Goal: Task Accomplishment & Management: Complete application form

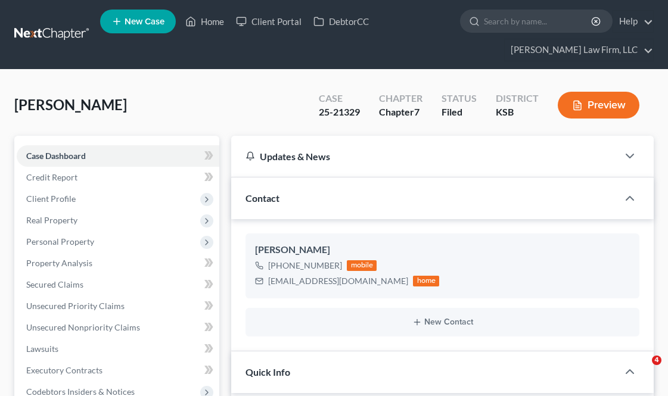
select select "3"
select select "4"
select select "0"
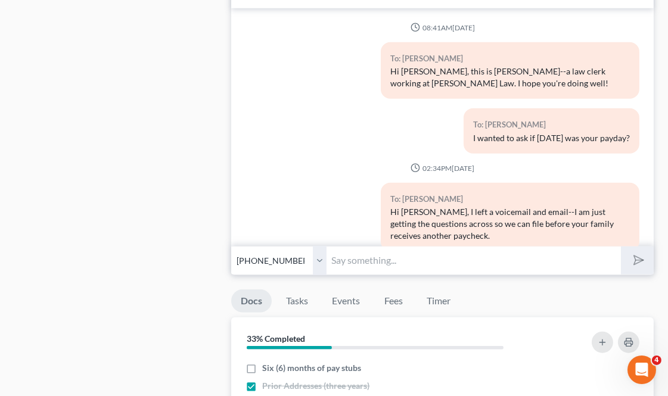
scroll to position [4793, 0]
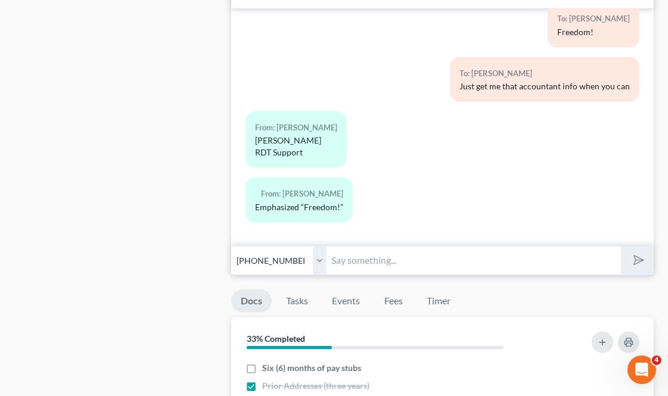
drag, startPoint x: 272, startPoint y: 151, endPoint x: 256, endPoint y: 144, distance: 17.6
click at [256, 144] on div "[PERSON_NAME] RDT Support" at bounding box center [296, 147] width 82 height 24
copy div "[PERSON_NAME] RDT Support"
click at [367, 265] on input "text" at bounding box center [474, 260] width 294 height 29
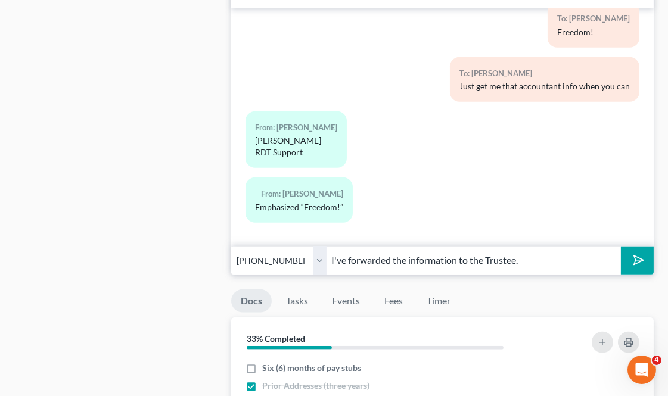
type input "I've forwarded the information to the Trustee."
click at [621, 247] on button "submit" at bounding box center [637, 261] width 33 height 28
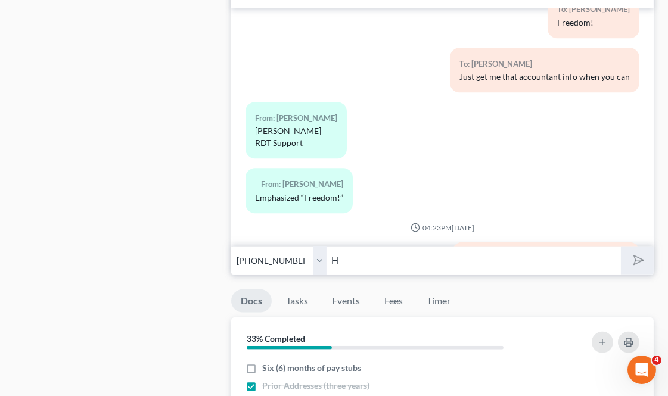
scroll to position [4867, 0]
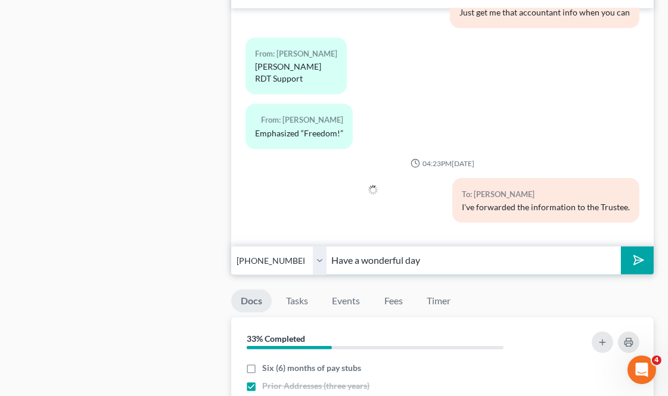
type input "Have a wonderful day"
click at [621, 247] on button "submit" at bounding box center [637, 261] width 33 height 28
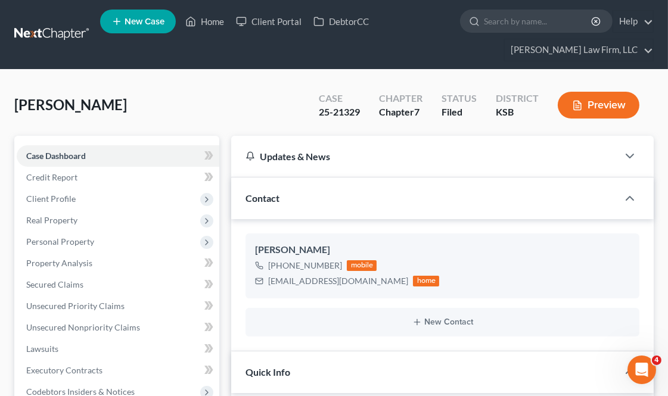
scroll to position [4921, 0]
click at [201, 21] on link "Home" at bounding box center [204, 21] width 51 height 21
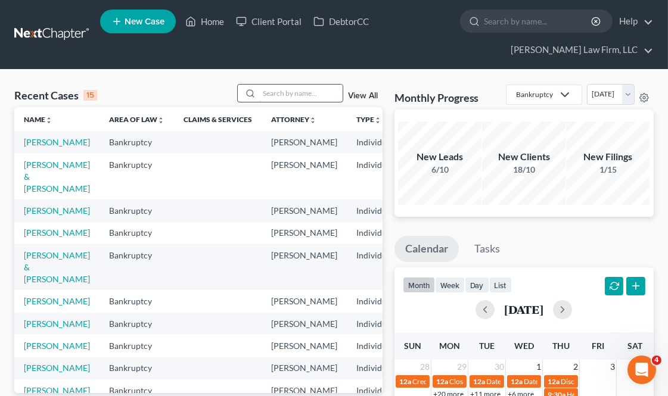
click at [311, 93] on input "search" at bounding box center [300, 93] width 83 height 17
type input "[PERSON_NAME]"
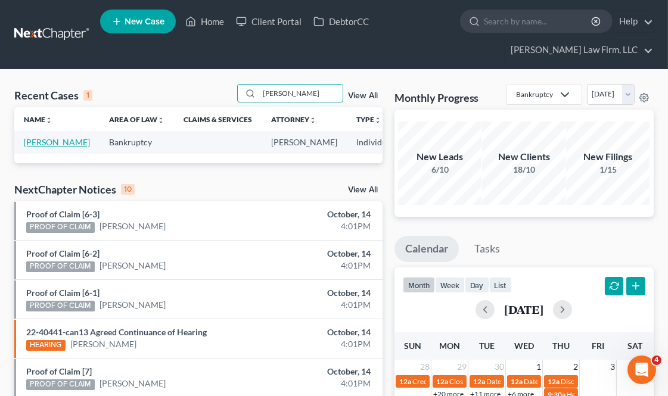
click at [38, 142] on link "[PERSON_NAME]" at bounding box center [57, 142] width 66 height 10
select select "4"
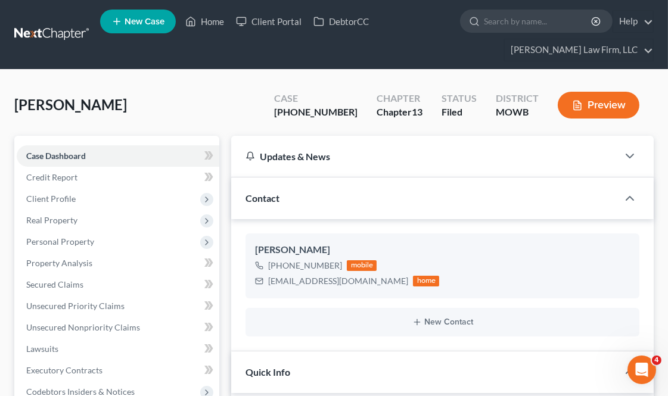
scroll to position [388, 0]
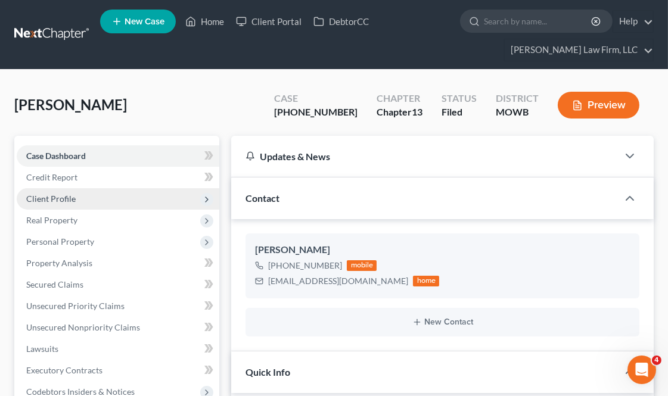
click at [66, 195] on span "Client Profile" at bounding box center [50, 199] width 49 height 10
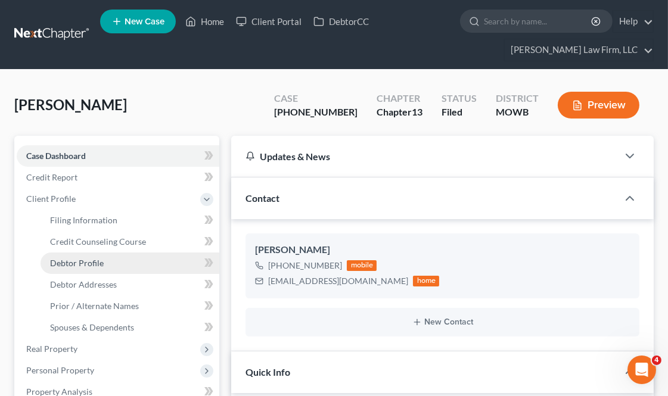
click at [109, 260] on link "Debtor Profile" at bounding box center [130, 263] width 179 height 21
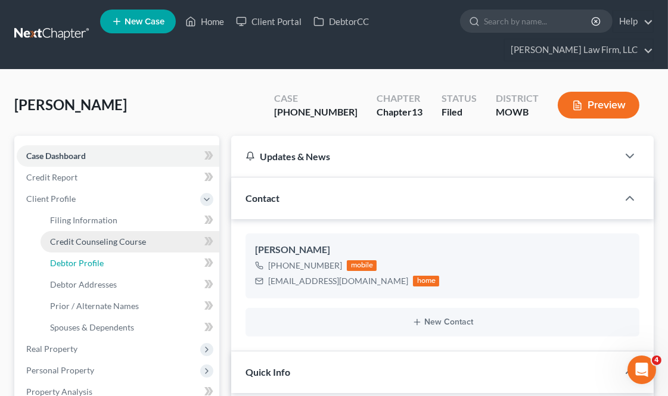
select select "0"
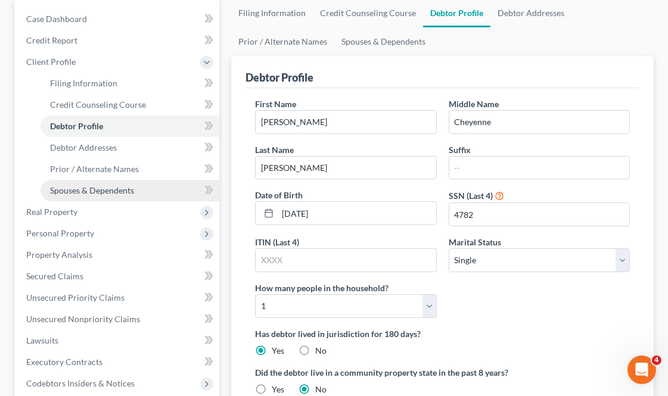
scroll to position [132, 0]
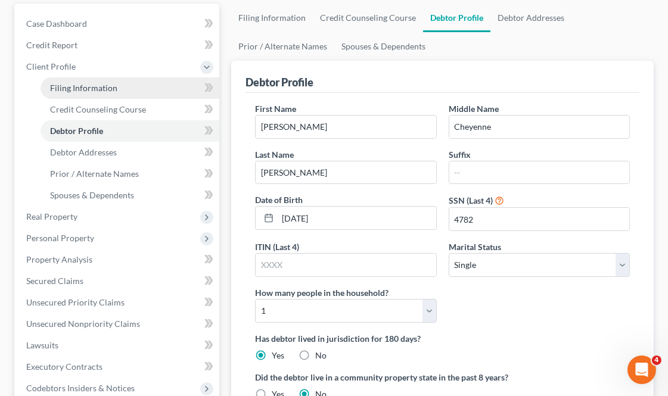
click at [116, 92] on link "Filing Information" at bounding box center [130, 87] width 179 height 21
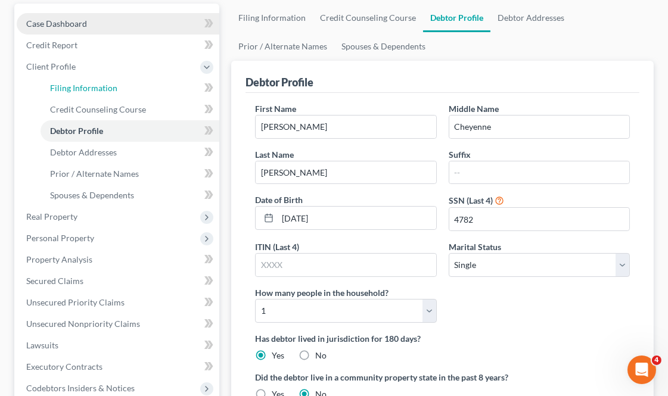
select select "1"
select select "0"
select select "3"
select select "26"
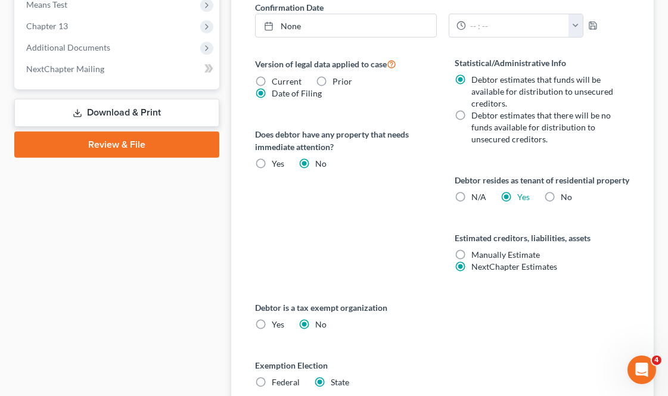
scroll to position [728, 0]
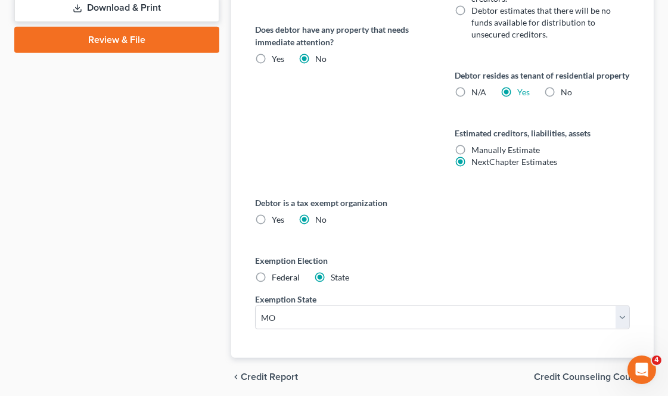
click at [272, 284] on label "Federal" at bounding box center [286, 278] width 28 height 12
click at [277, 280] on input "Federal" at bounding box center [281, 276] width 8 height 8
radio input "true"
radio input "false"
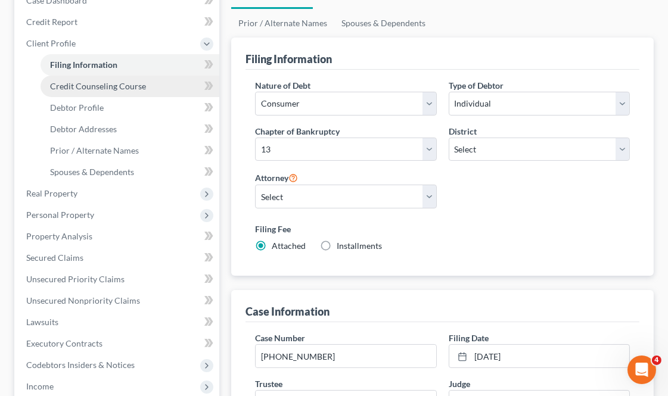
scroll to position [132, 0]
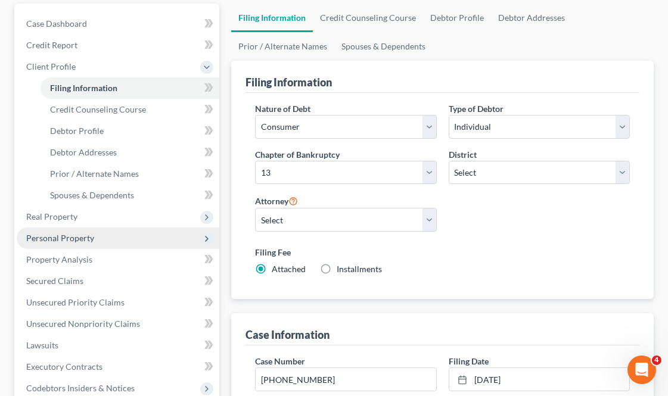
click at [92, 235] on span "Personal Property" at bounding box center [60, 238] width 68 height 10
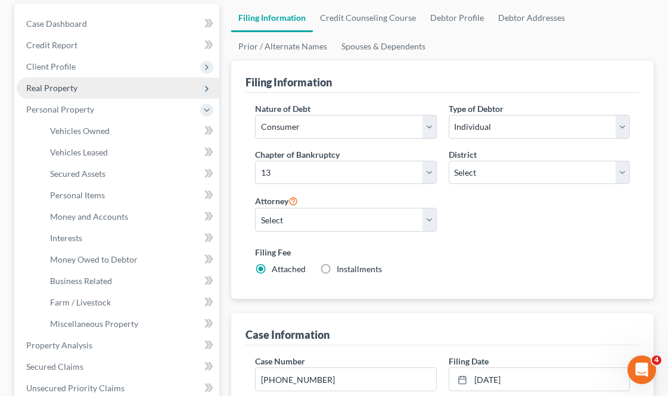
click at [72, 83] on span "Real Property" at bounding box center [51, 88] width 51 height 10
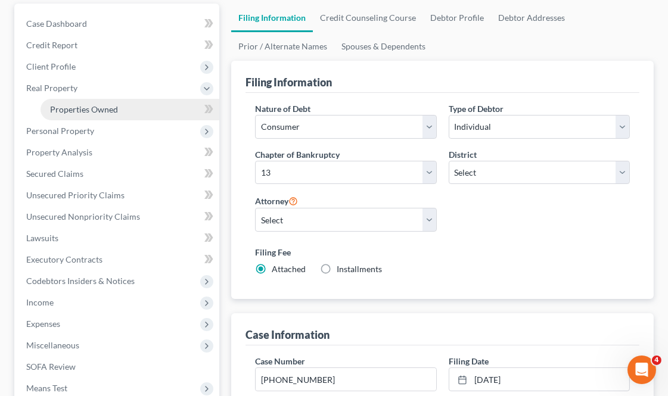
click at [91, 104] on span "Properties Owned" at bounding box center [84, 109] width 68 height 10
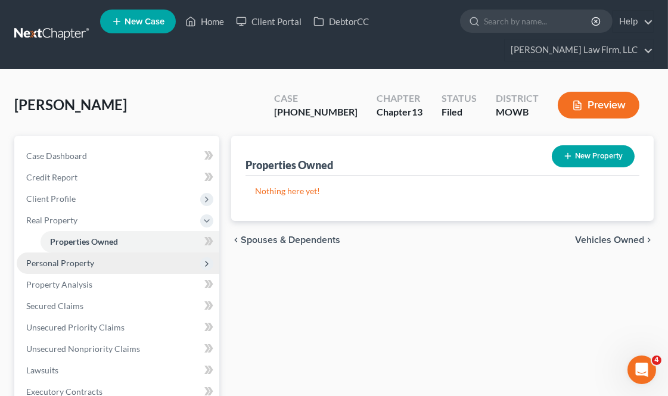
click at [86, 265] on span "Personal Property" at bounding box center [60, 263] width 68 height 10
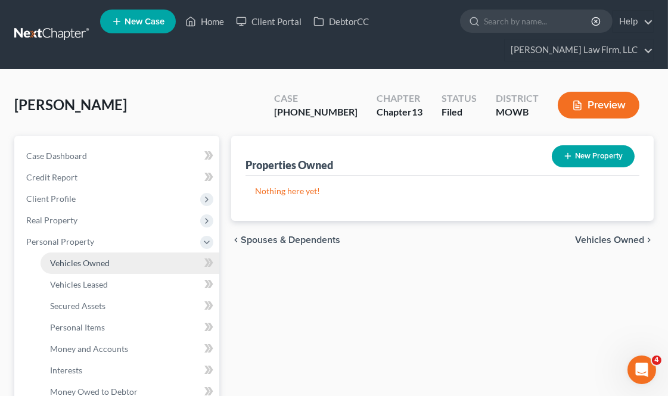
click at [109, 264] on link "Vehicles Owned" at bounding box center [130, 263] width 179 height 21
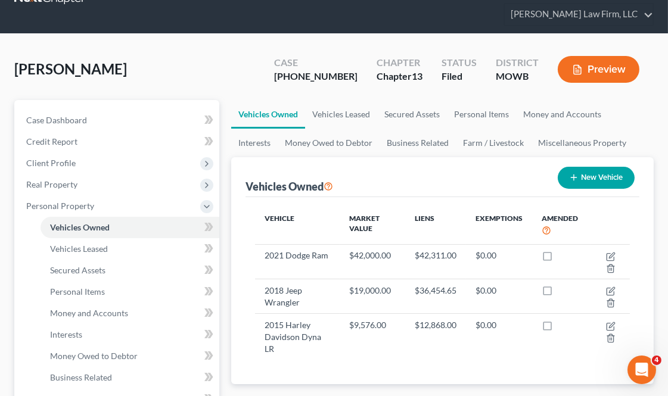
scroll to position [66, 0]
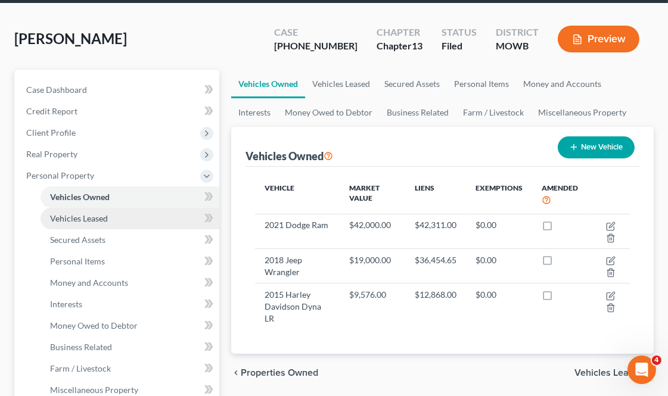
click at [113, 218] on link "Vehicles Leased" at bounding box center [130, 218] width 179 height 21
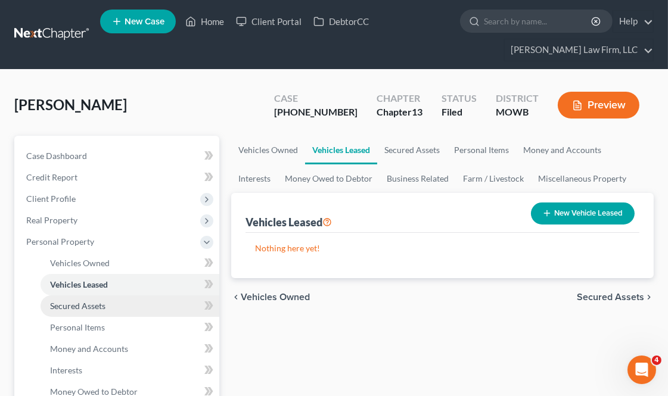
click at [97, 307] on span "Secured Assets" at bounding box center [77, 306] width 55 height 10
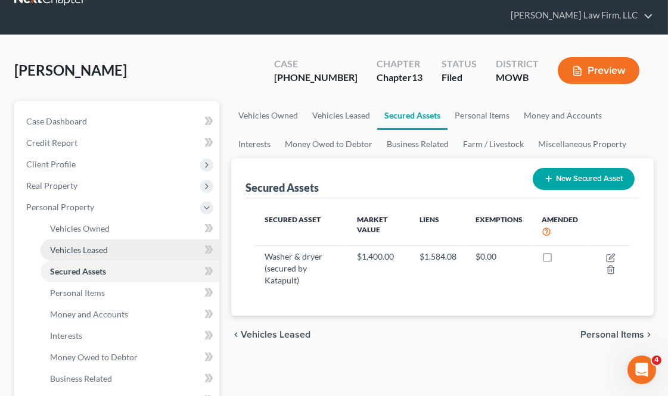
scroll to position [66, 0]
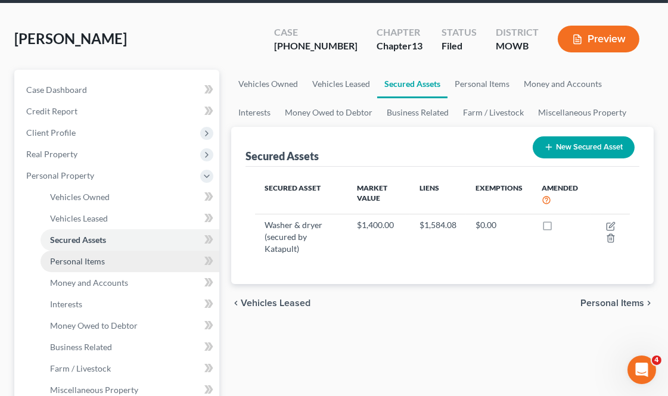
click at [98, 259] on span "Personal Items" at bounding box center [77, 261] width 55 height 10
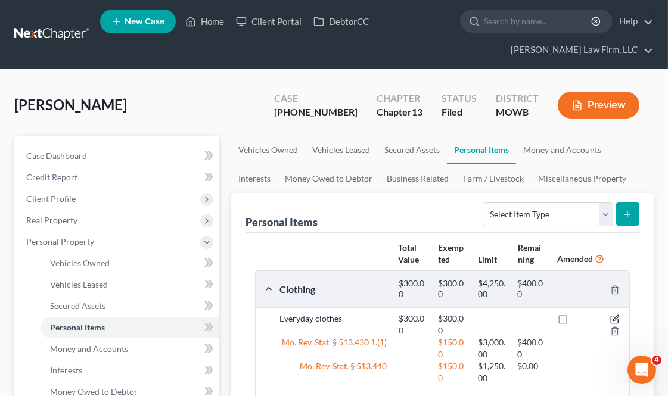
click at [616, 317] on icon "button" at bounding box center [615, 320] width 10 height 10
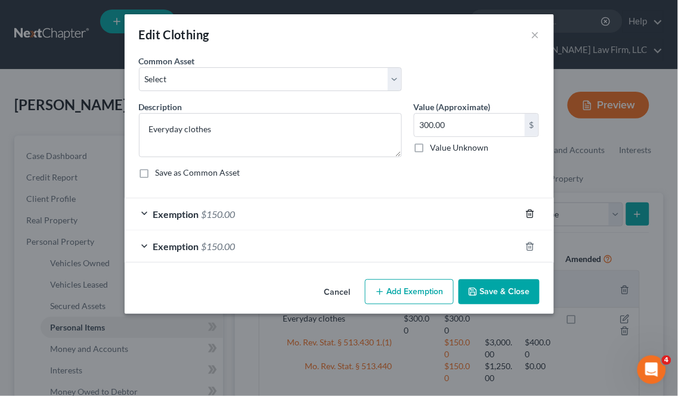
click at [530, 215] on line "button" at bounding box center [530, 215] width 0 height 2
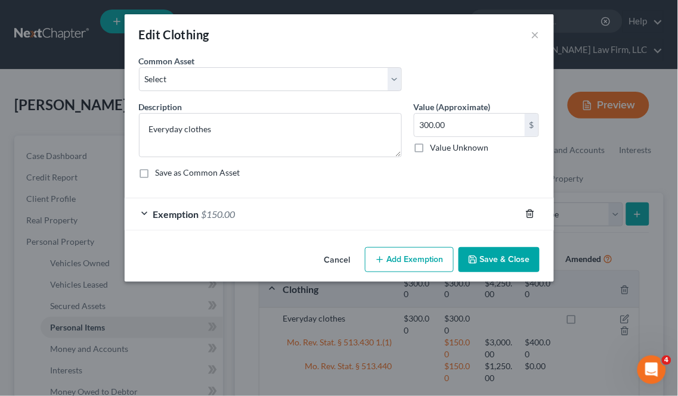
click at [527, 216] on icon "button" at bounding box center [530, 214] width 10 height 10
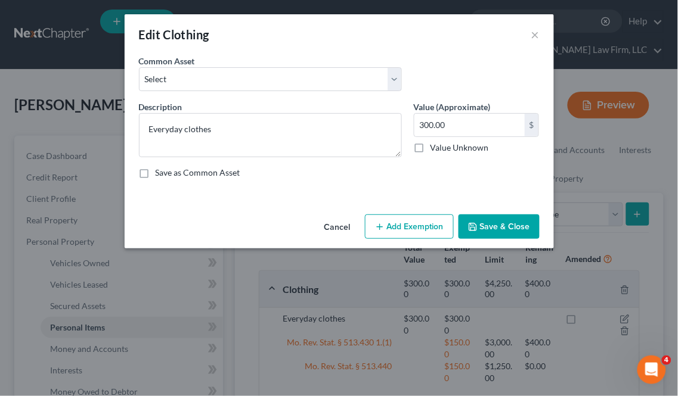
click at [422, 231] on button "Add Exemption" at bounding box center [409, 227] width 89 height 25
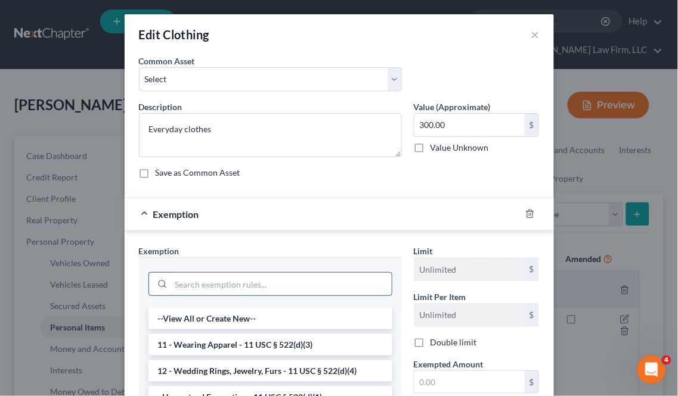
click at [184, 286] on input "search" at bounding box center [281, 284] width 221 height 23
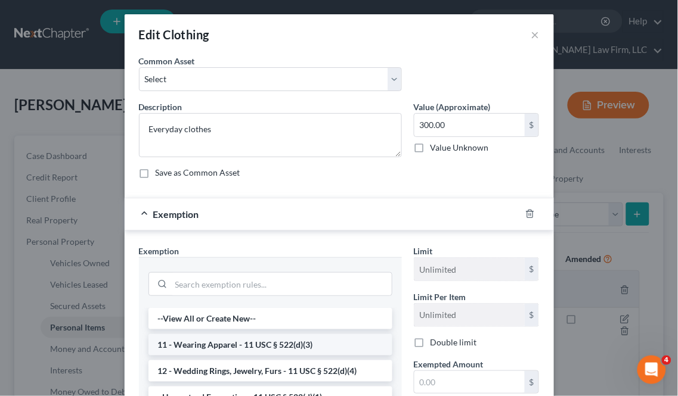
click at [194, 344] on li "11 - Wearing Apparel - 11 USC § 522(d)(3)" at bounding box center [270, 344] width 244 height 21
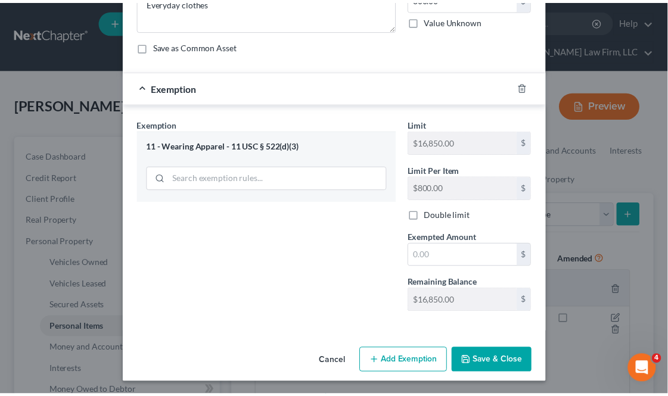
scroll to position [129, 0]
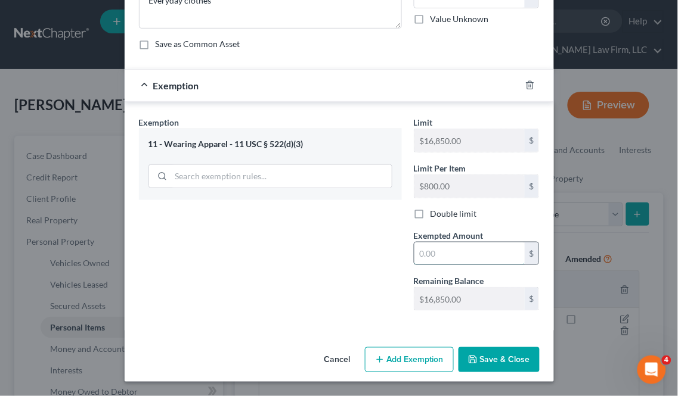
drag, startPoint x: 455, startPoint y: 257, endPoint x: 464, endPoint y: 247, distance: 13.1
click at [455, 257] on input "text" at bounding box center [469, 254] width 110 height 23
type input "300"
click at [295, 225] on div "Exemption Set must be selected for CA. Exemption * 11 - Wearing Apparel - 11 US…" at bounding box center [270, 218] width 275 height 204
click at [489, 347] on button "Save & Close" at bounding box center [498, 359] width 81 height 25
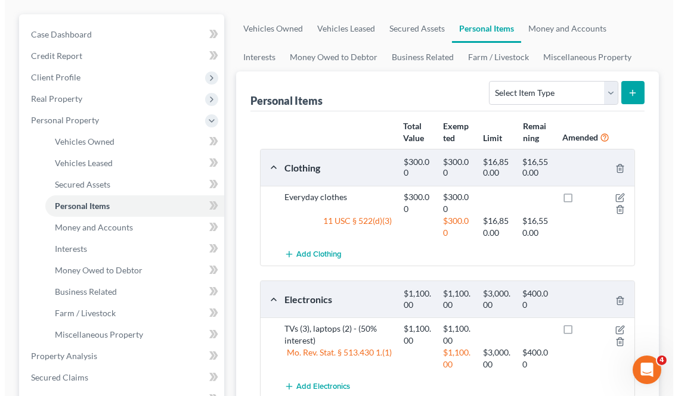
scroll to position [132, 0]
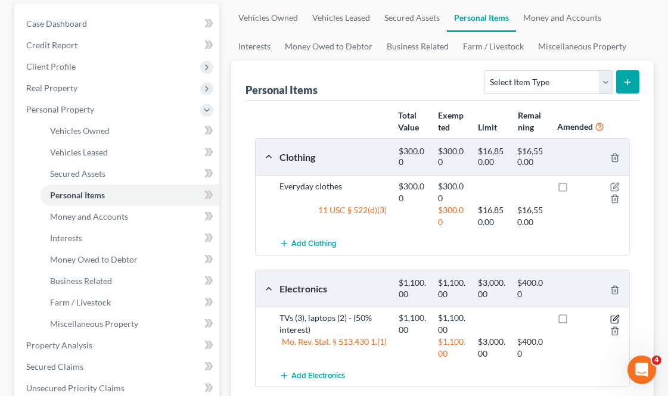
click at [617, 316] on icon "button" at bounding box center [615, 317] width 5 height 5
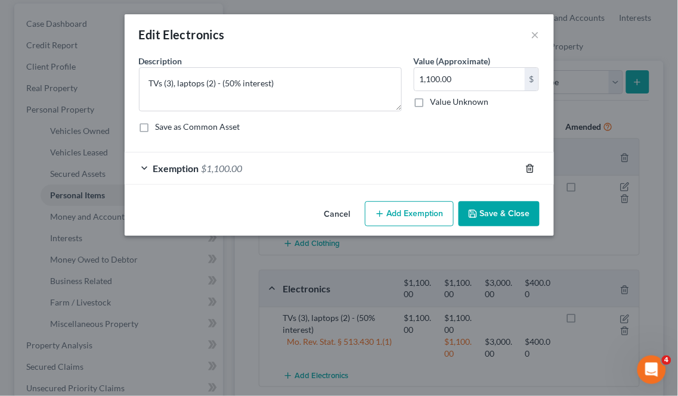
click at [527, 169] on icon "button" at bounding box center [530, 169] width 10 height 10
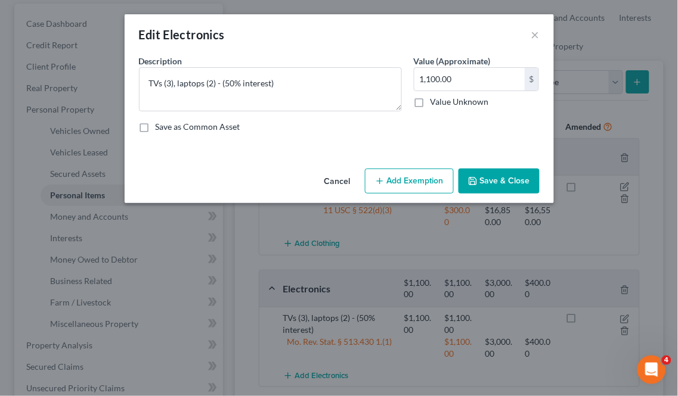
click at [414, 176] on button "Add Exemption" at bounding box center [409, 181] width 89 height 25
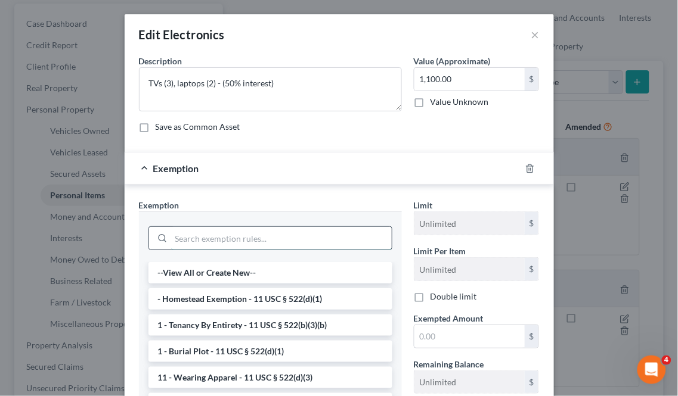
click at [198, 233] on input "search" at bounding box center [281, 238] width 221 height 23
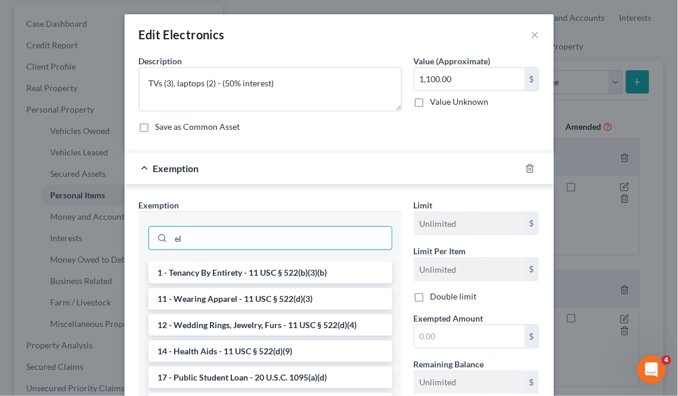
type input "e"
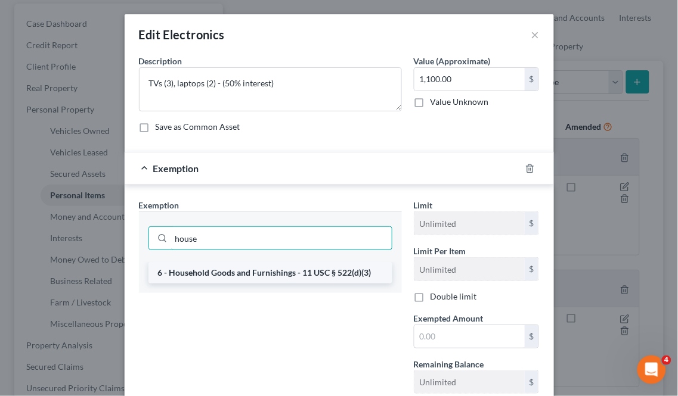
type input "house"
click at [216, 271] on li "6 - Household Goods and Furnishings - 11 USC § 522(d)(3)" at bounding box center [270, 272] width 244 height 21
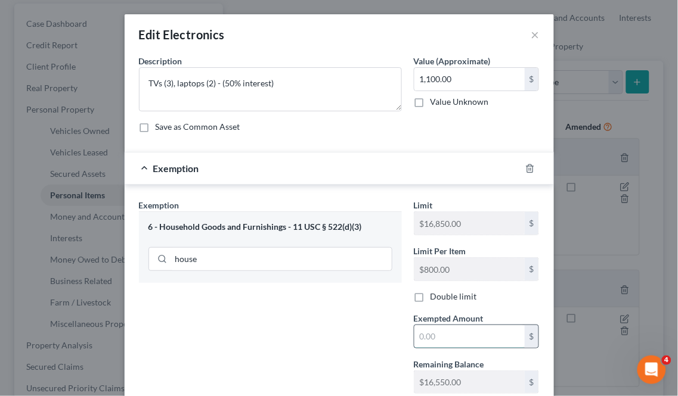
click at [445, 342] on input "text" at bounding box center [469, 336] width 110 height 23
type input "1,100"
click at [308, 337] on div "Exemption Set must be selected for CA. Exemption * 6 - Household Goods and Furn…" at bounding box center [270, 301] width 275 height 204
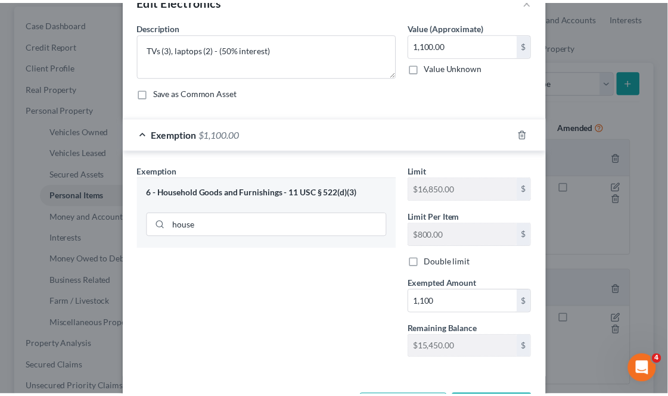
scroll to position [83, 0]
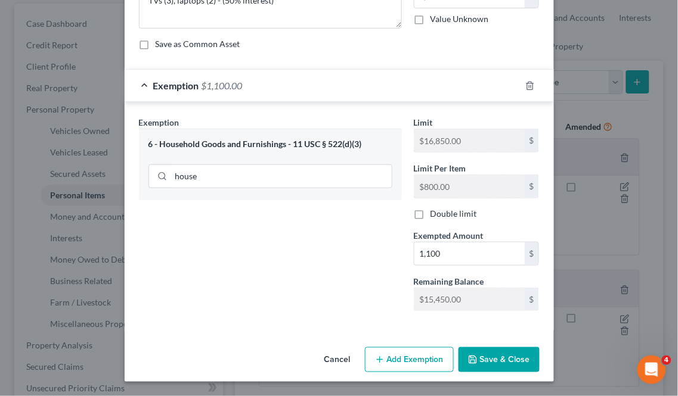
click at [488, 364] on button "Save & Close" at bounding box center [498, 359] width 81 height 25
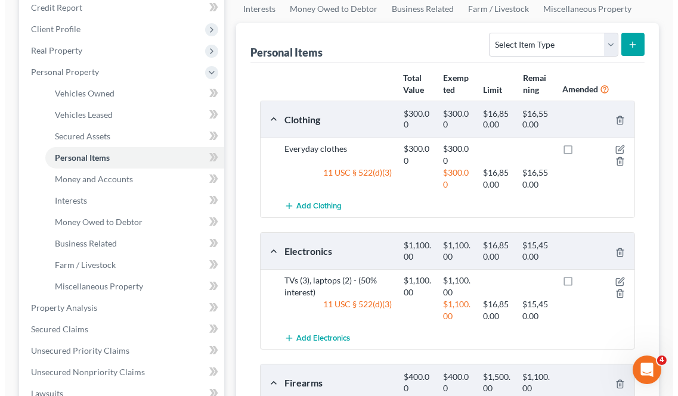
scroll to position [265, 0]
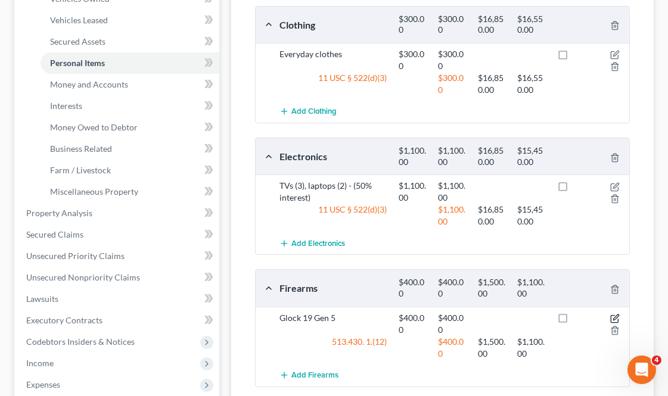
click at [616, 316] on icon "button" at bounding box center [615, 317] width 5 height 5
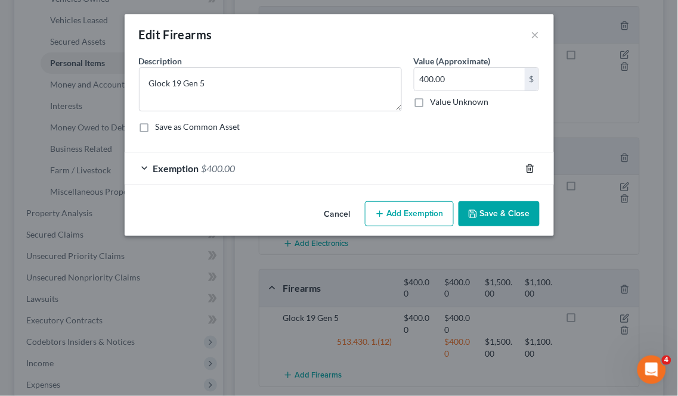
click at [527, 169] on icon "button" at bounding box center [530, 169] width 10 height 10
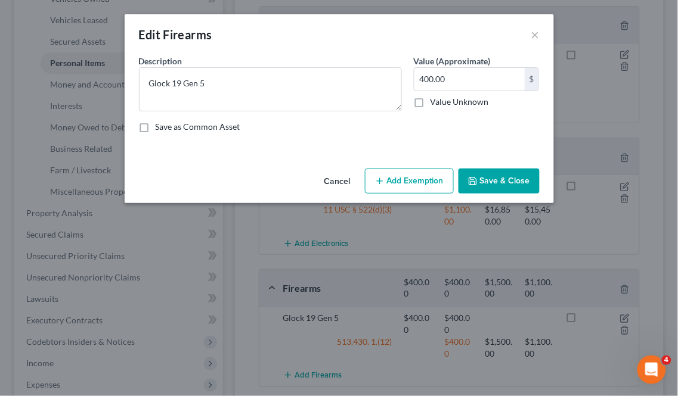
click at [390, 179] on button "Add Exemption" at bounding box center [409, 181] width 89 height 25
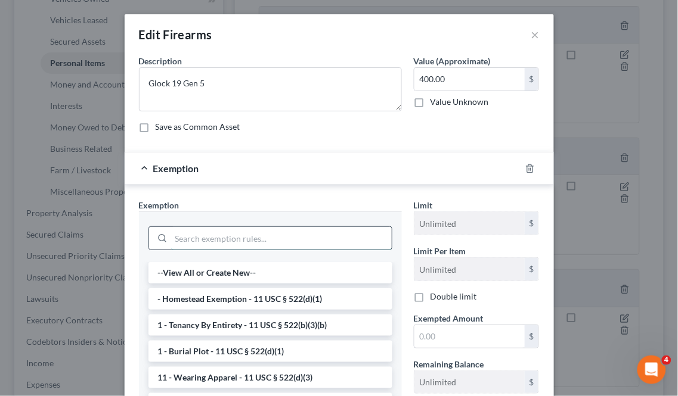
click at [216, 237] on input "search" at bounding box center [281, 238] width 221 height 23
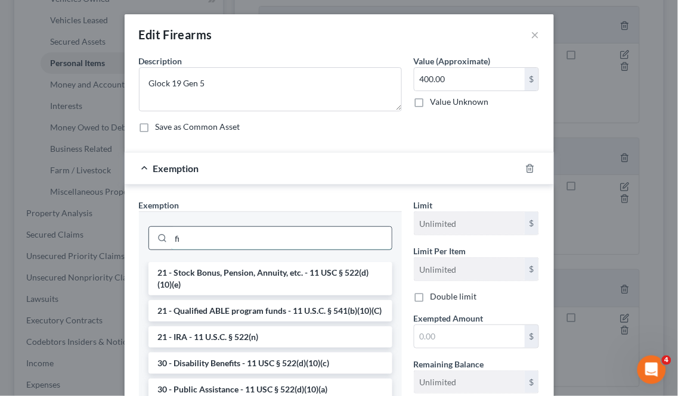
type input "f"
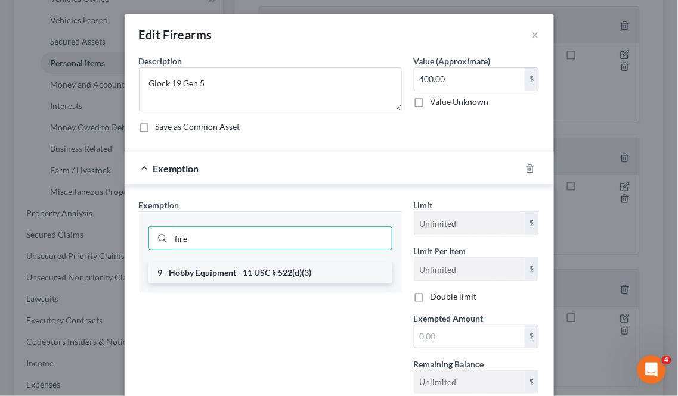
click at [218, 272] on li "9 - Hobby Equipment - 11 USC § 522(d)(3)" at bounding box center [270, 272] width 244 height 21
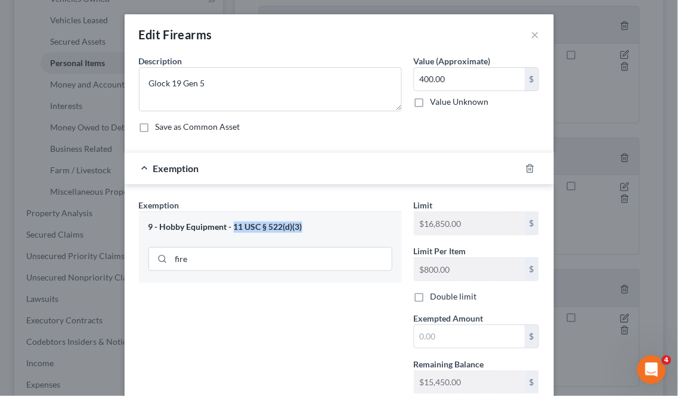
drag, startPoint x: 299, startPoint y: 227, endPoint x: 229, endPoint y: 224, distance: 69.2
click at [229, 224] on div "9 - Hobby Equipment - 11 USC § 522(d)(3)" at bounding box center [270, 227] width 244 height 11
copy div "11 USC § 522(d)(3)"
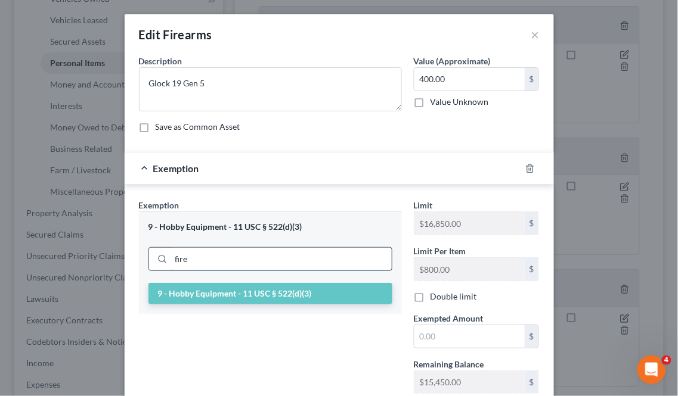
drag, startPoint x: 269, startPoint y: 254, endPoint x: 153, endPoint y: 257, distance: 116.3
click at [153, 257] on div "fire" at bounding box center [270, 259] width 244 height 24
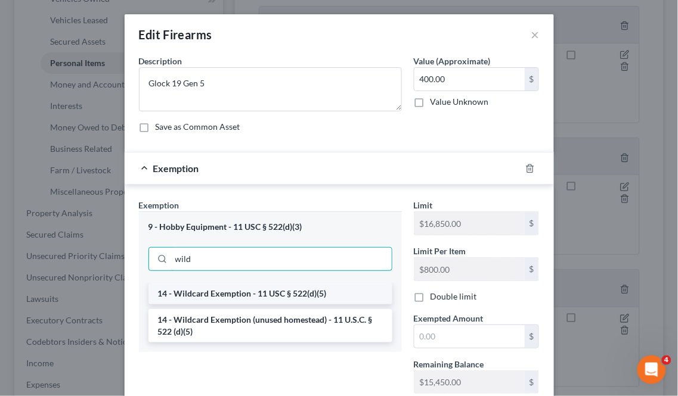
type input "wild"
click at [301, 290] on li "14 - Wildcard Exemption - 11 USC § 522(d)(5)" at bounding box center [270, 293] width 244 height 21
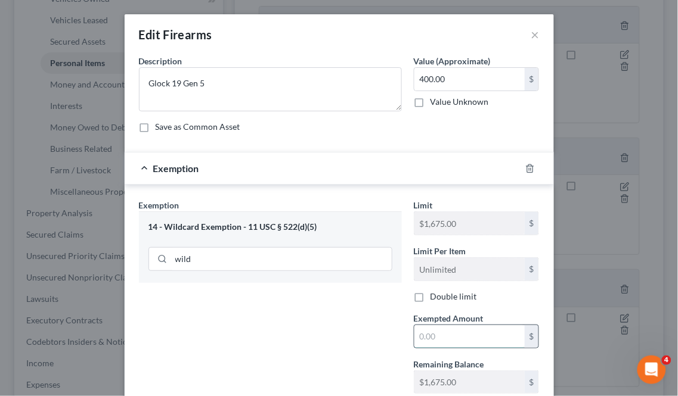
click at [455, 336] on input "text" at bounding box center [469, 336] width 110 height 23
type input "400"
click at [238, 314] on div "Exemption Set must be selected for CA. Exemption * 14 - Wildcard Exemption - 11…" at bounding box center [270, 301] width 275 height 204
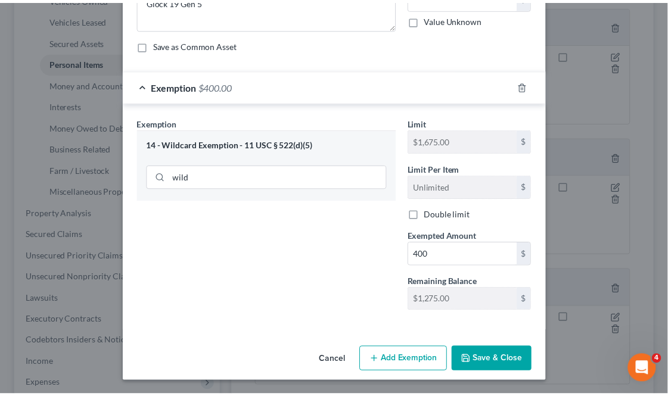
scroll to position [83, 0]
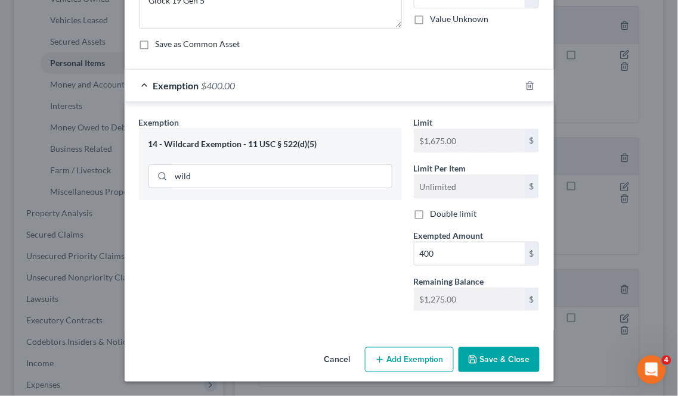
drag, startPoint x: 492, startPoint y: 348, endPoint x: 419, endPoint y: 352, distance: 72.8
click at [489, 350] on button "Save & Close" at bounding box center [498, 359] width 81 height 25
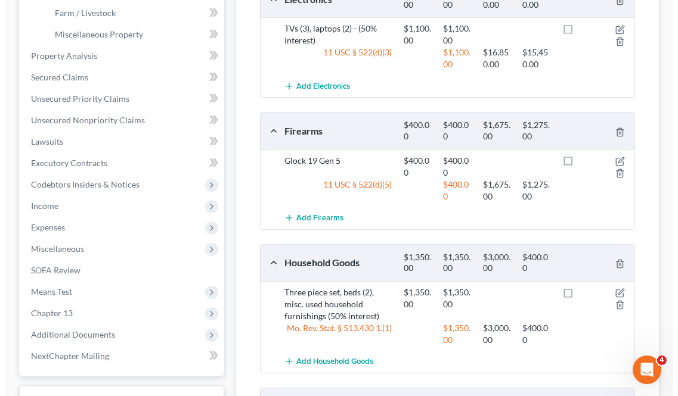
scroll to position [463, 0]
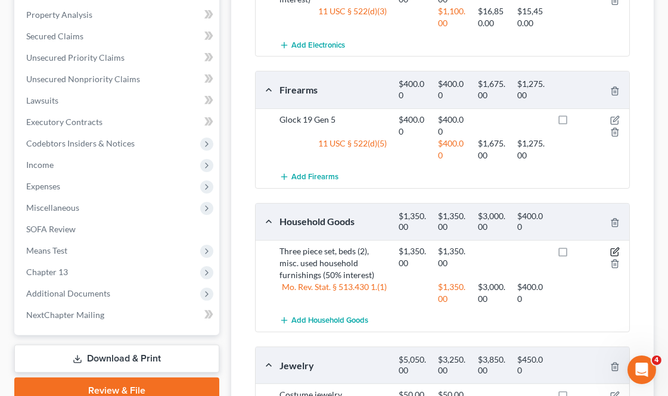
click at [616, 247] on icon "button" at bounding box center [615, 252] width 10 height 10
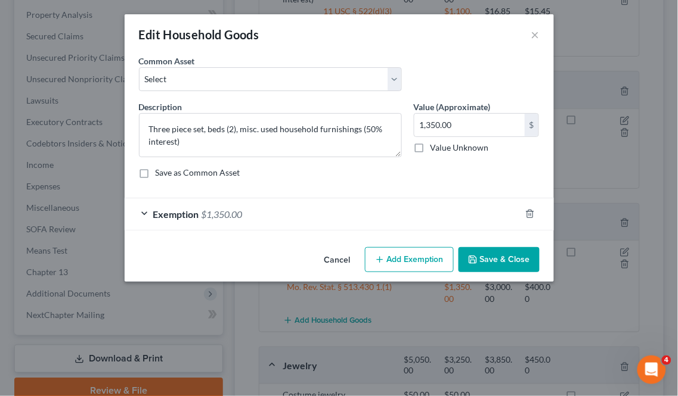
click at [356, 212] on div "Exemption $1,350.00" at bounding box center [323, 214] width 396 height 32
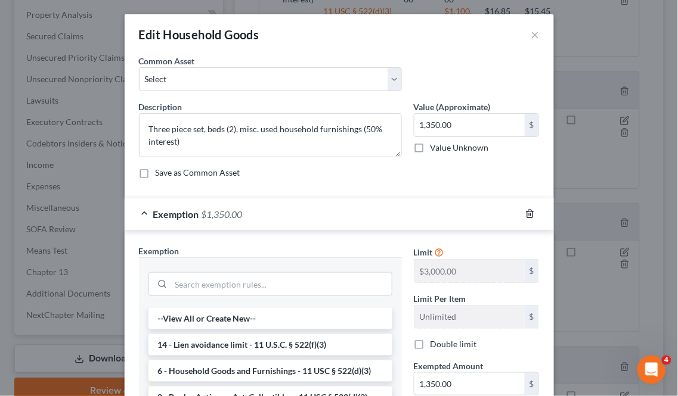
click at [527, 212] on polyline "button" at bounding box center [529, 212] width 7 height 0
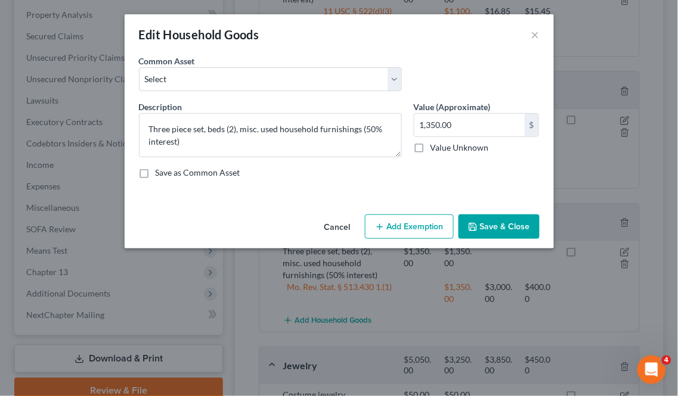
click at [426, 231] on button "Add Exemption" at bounding box center [409, 227] width 89 height 25
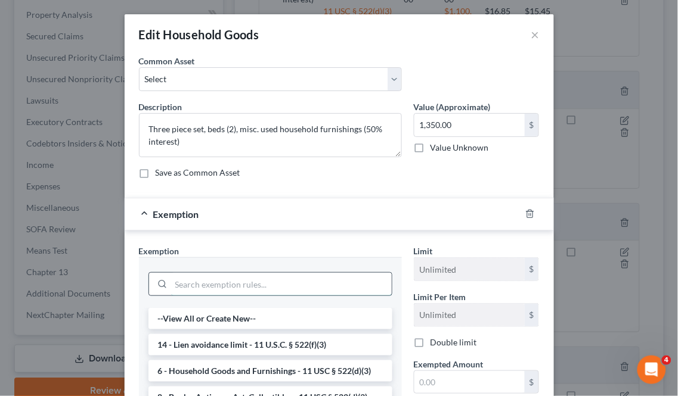
click at [216, 287] on input "search" at bounding box center [281, 284] width 221 height 23
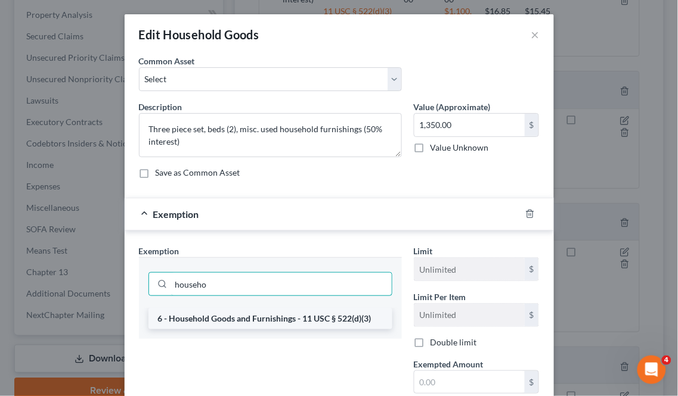
type input "househo"
click at [248, 322] on li "6 - Household Goods and Furnishings - 11 USC § 522(d)(3)" at bounding box center [270, 318] width 244 height 21
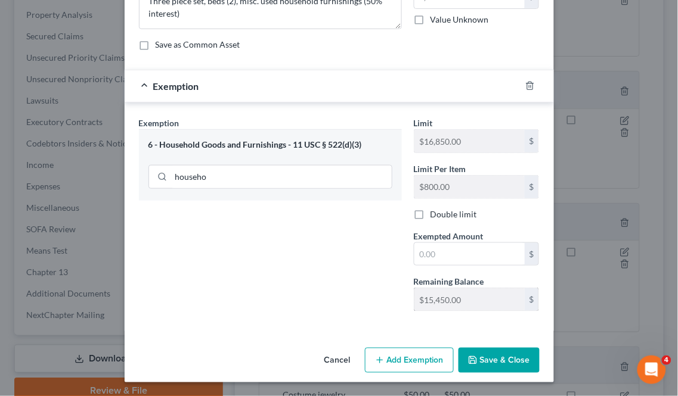
scroll to position [129, 0]
click at [444, 249] on input "text" at bounding box center [469, 254] width 110 height 23
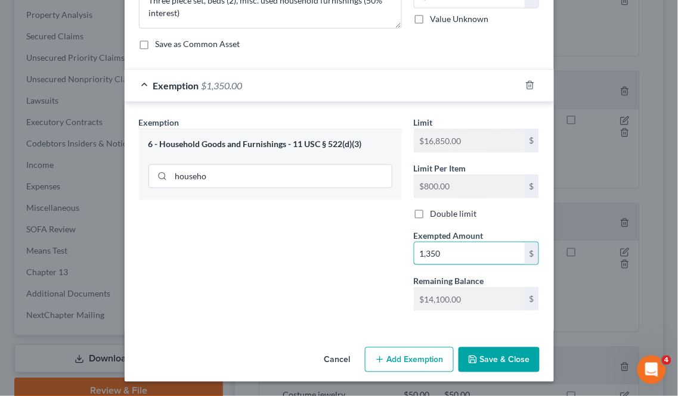
type input "1,350"
click at [361, 242] on div "Exemption Set must be selected for CA. Exemption * 6 - Household Goods and Furn…" at bounding box center [270, 218] width 275 height 204
click at [491, 361] on button "Save & Close" at bounding box center [498, 359] width 81 height 25
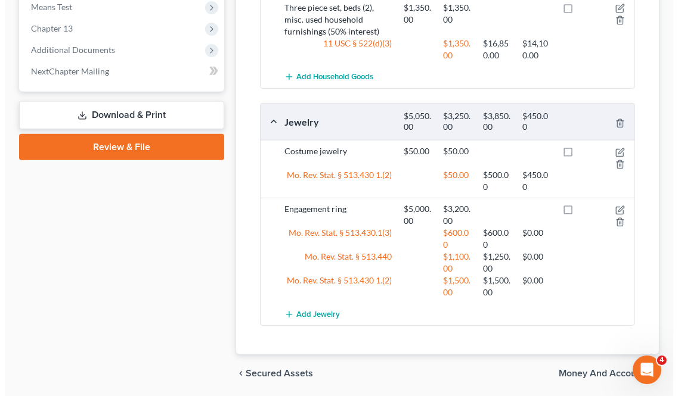
scroll to position [728, 0]
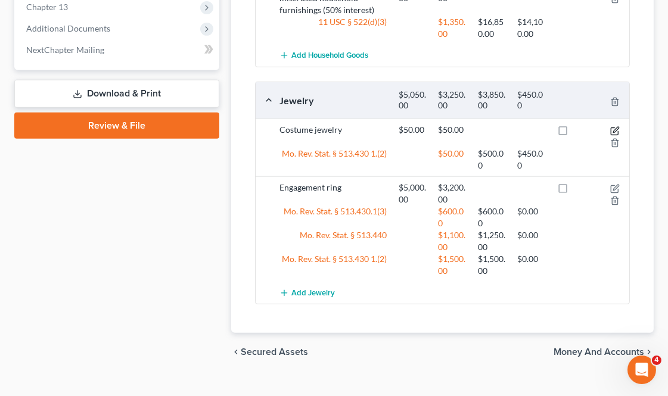
click at [615, 128] on icon "button" at bounding box center [615, 131] width 10 height 10
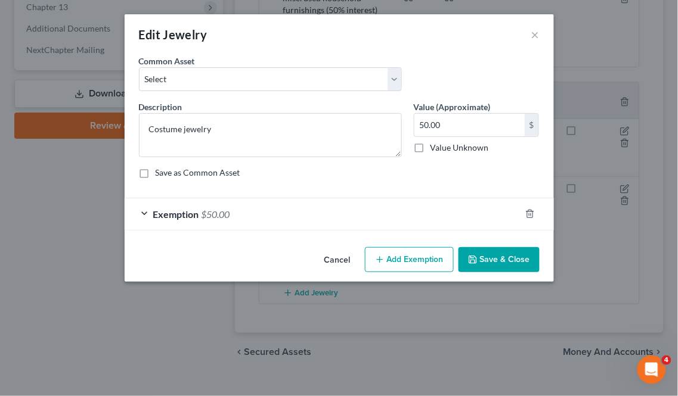
click at [318, 210] on div "Exemption $50.00" at bounding box center [323, 214] width 396 height 32
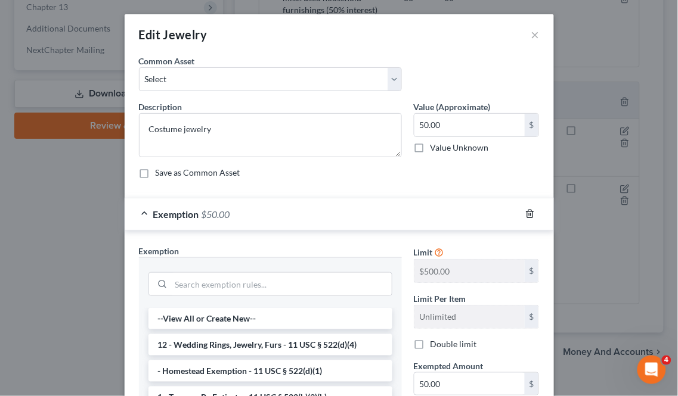
click at [527, 217] on icon "button" at bounding box center [530, 214] width 10 height 10
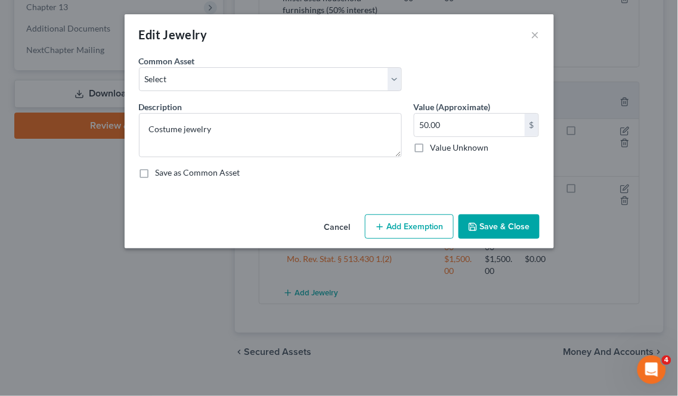
click at [436, 232] on button "Add Exemption" at bounding box center [409, 227] width 89 height 25
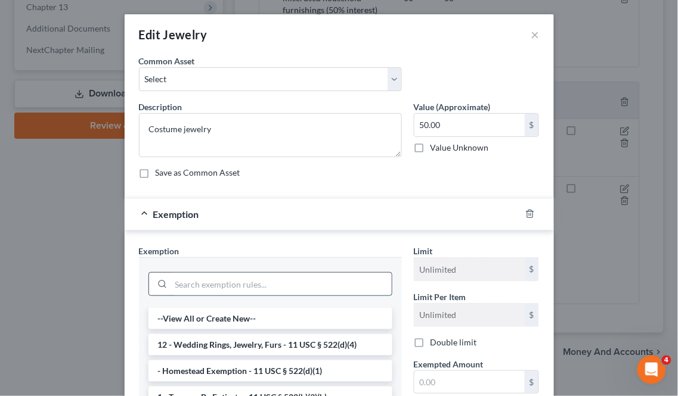
click at [187, 289] on input "search" at bounding box center [281, 284] width 221 height 23
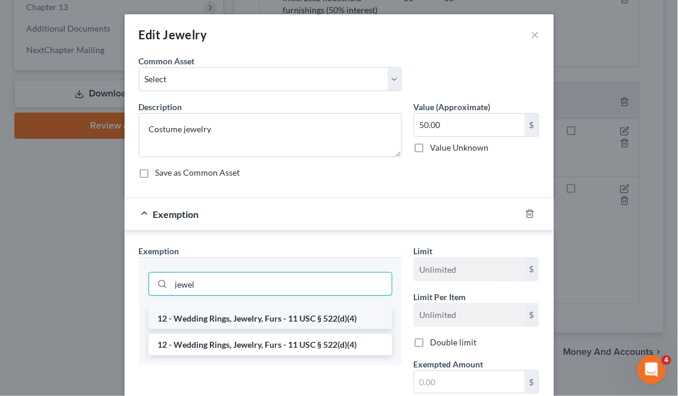
type input "jewel"
click at [301, 314] on li "12 - Wedding Rings, Jewelry, Furs - 11 USC § 522(d)(4)" at bounding box center [270, 318] width 244 height 21
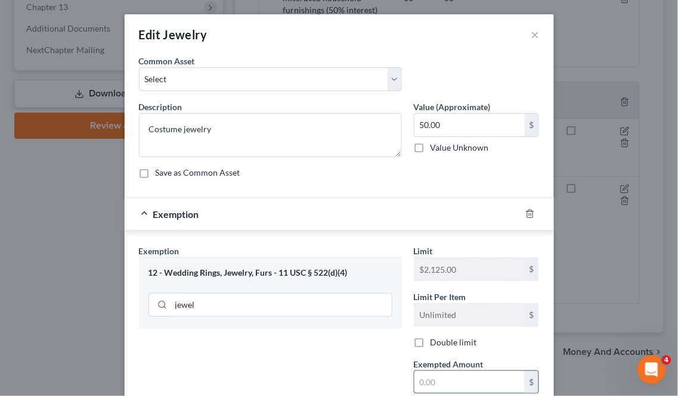
click at [466, 380] on input "text" at bounding box center [469, 382] width 110 height 23
type input "50"
click at [361, 350] on div "Exemption Set must be selected for CA. Exemption * 12 - Wedding Rings, Jewelry,…" at bounding box center [270, 347] width 275 height 204
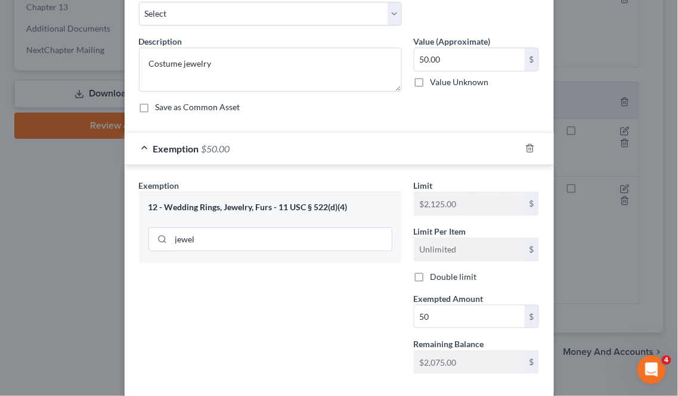
scroll to position [129, 0]
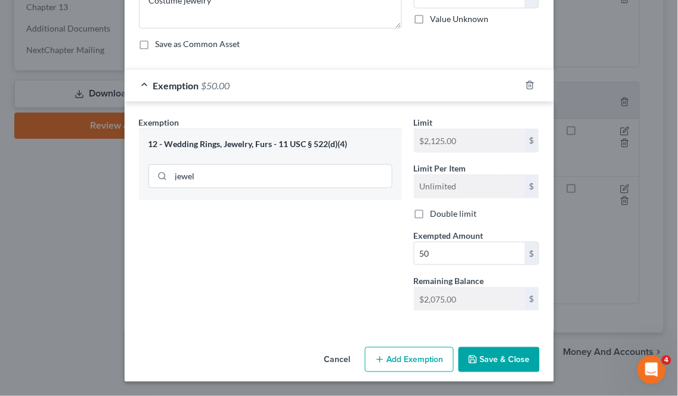
click at [502, 355] on button "Save & Close" at bounding box center [498, 359] width 81 height 25
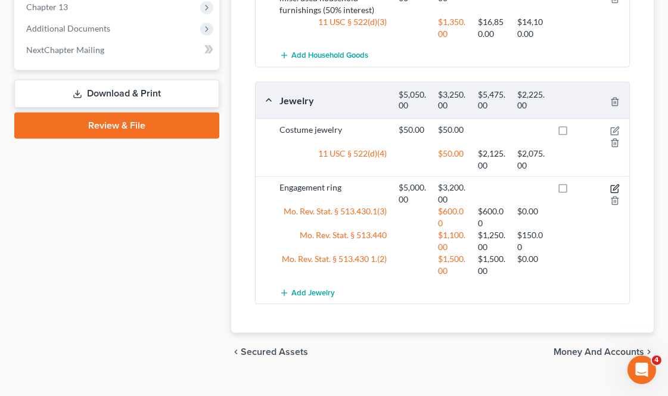
click at [617, 186] on icon "button" at bounding box center [615, 189] width 10 height 10
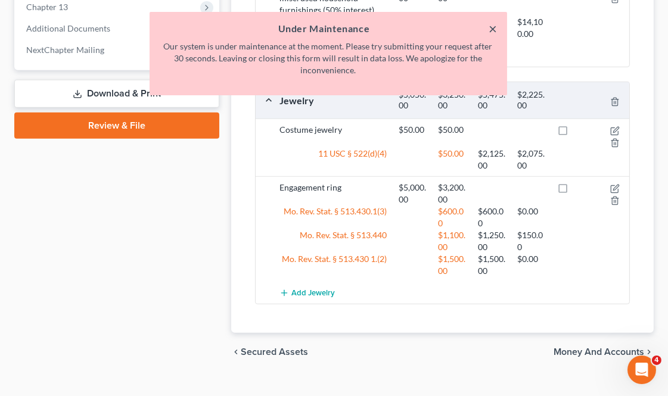
click at [492, 29] on button "×" at bounding box center [493, 28] width 8 height 14
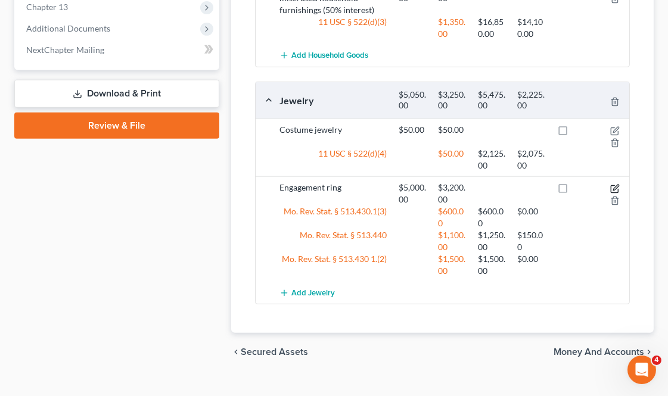
click at [615, 188] on icon "button" at bounding box center [615, 189] width 10 height 10
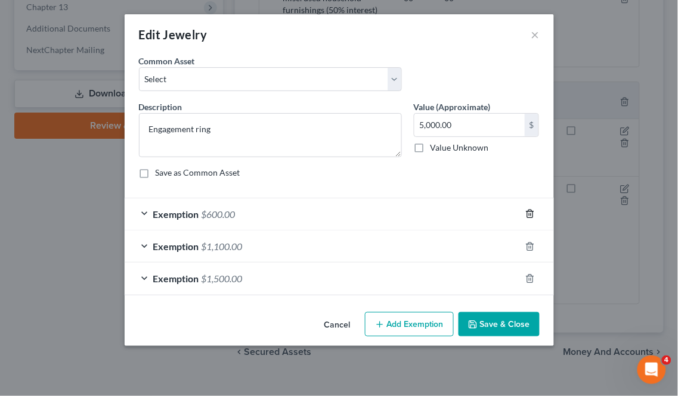
click at [529, 213] on icon "button" at bounding box center [530, 214] width 10 height 10
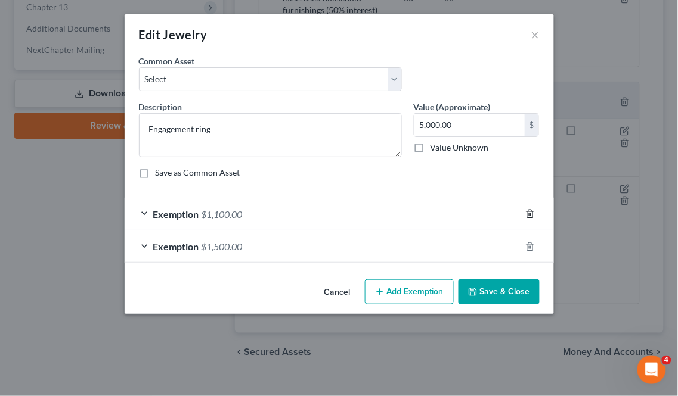
click at [529, 213] on icon "button" at bounding box center [530, 214] width 10 height 10
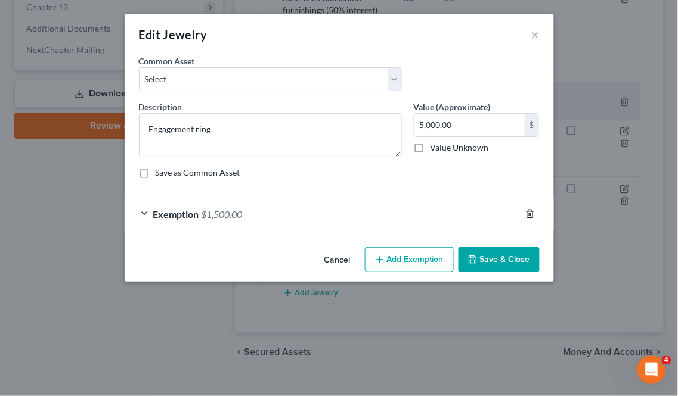
click at [529, 213] on icon "button" at bounding box center [530, 214] width 10 height 10
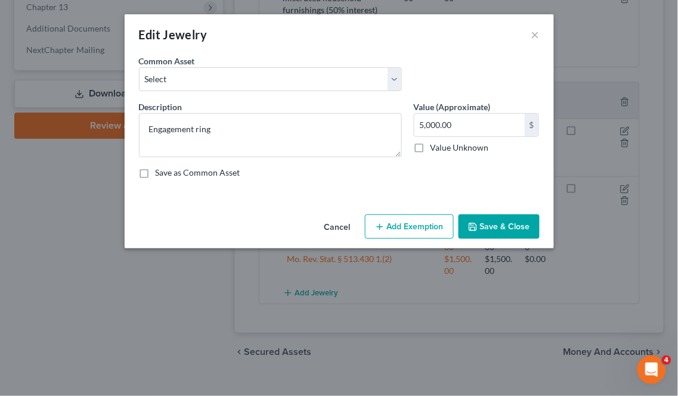
click at [411, 225] on button "Add Exemption" at bounding box center [409, 227] width 89 height 25
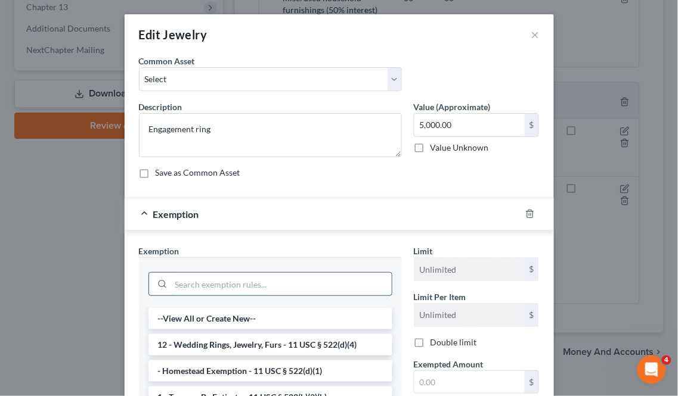
click at [222, 290] on input "search" at bounding box center [281, 284] width 221 height 23
drag, startPoint x: 243, startPoint y: 345, endPoint x: 294, endPoint y: 318, distance: 57.0
click at [244, 345] on li "12 - Wedding Rings, Jewelry, Furs - 11 USC § 522(d)(4)" at bounding box center [270, 344] width 244 height 21
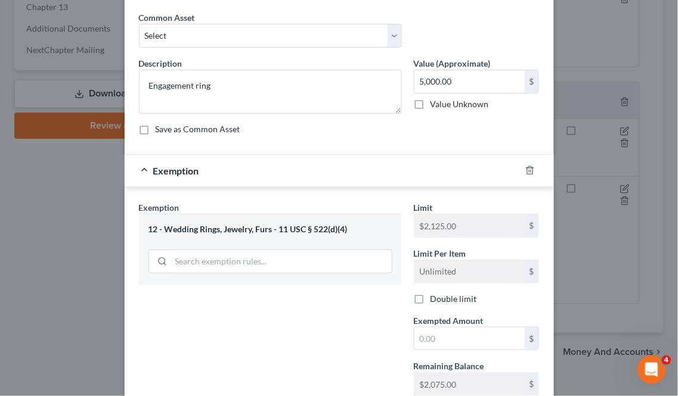
scroll to position [66, 0]
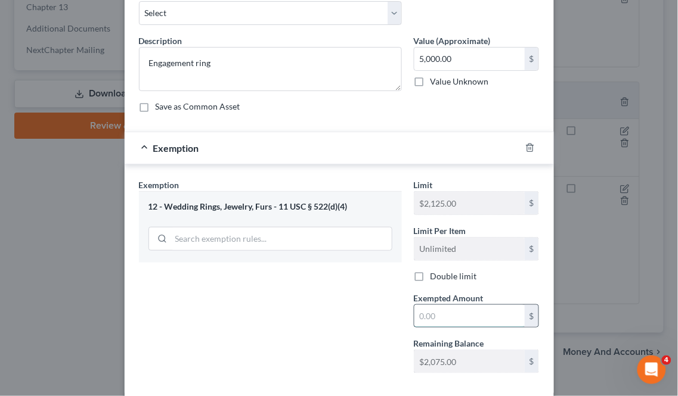
drag, startPoint x: 473, startPoint y: 320, endPoint x: 489, endPoint y: 310, distance: 19.5
click at [473, 320] on input "text" at bounding box center [469, 316] width 110 height 23
type input "2,075"
click at [335, 337] on div "Exemption Set must be selected for CA. Exemption * 12 - Wedding Rings, Jewelry,…" at bounding box center [270, 281] width 275 height 204
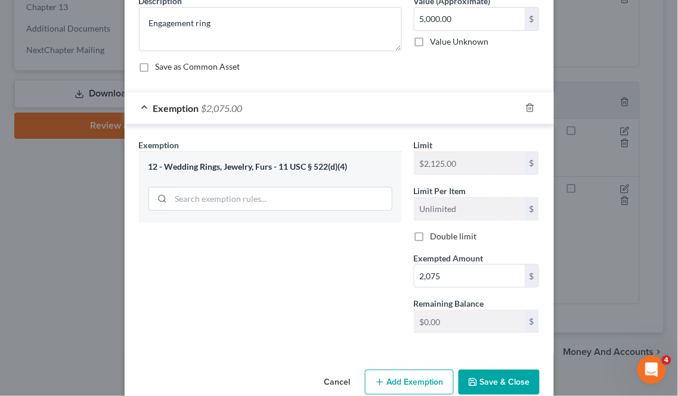
scroll to position [129, 0]
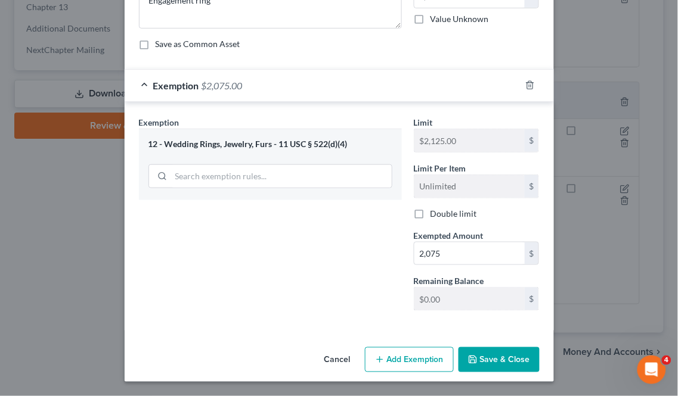
click at [495, 354] on button "Save & Close" at bounding box center [498, 359] width 81 height 25
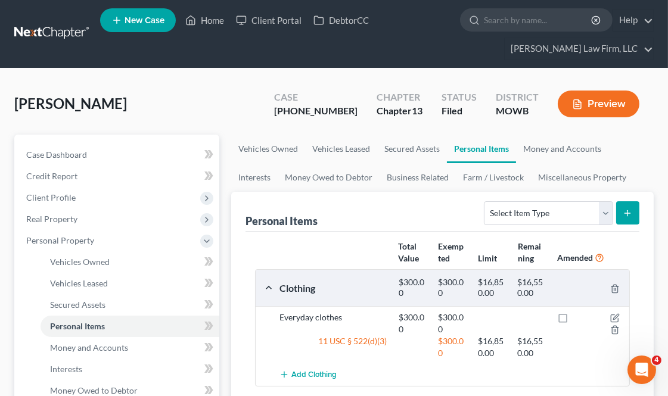
scroll to position [0, 0]
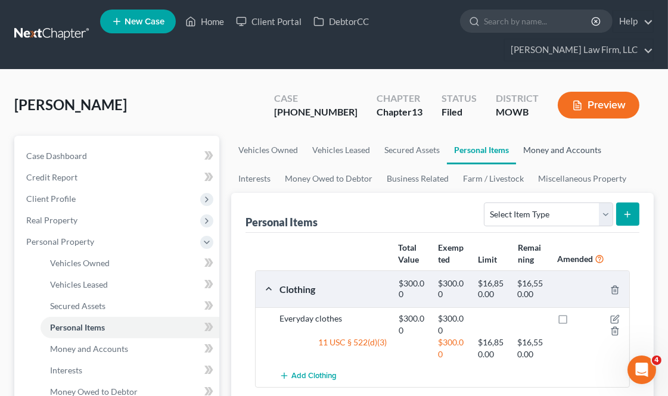
click at [551, 151] on link "Money and Accounts" at bounding box center [562, 150] width 92 height 29
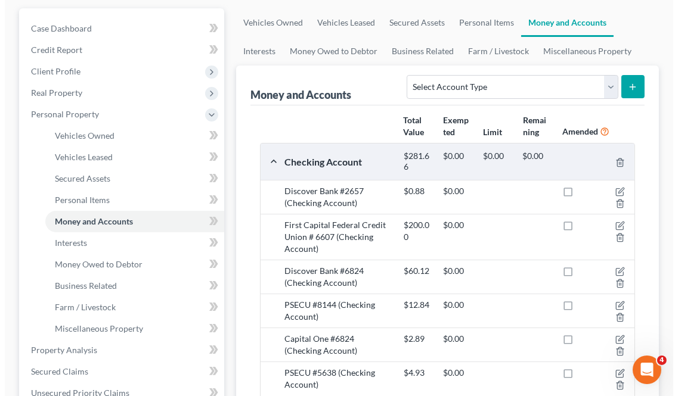
scroll to position [132, 0]
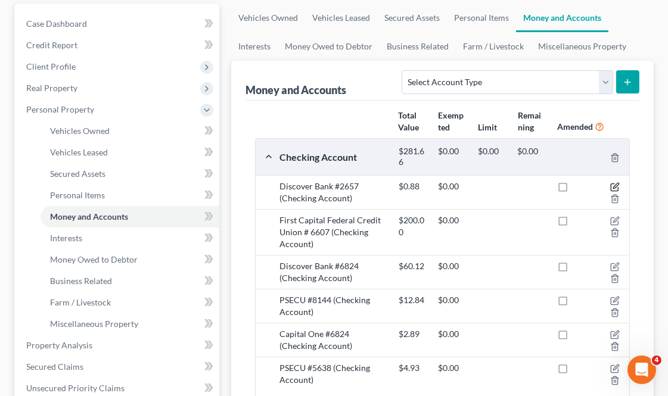
click at [619, 184] on icon "button" at bounding box center [615, 186] width 5 height 5
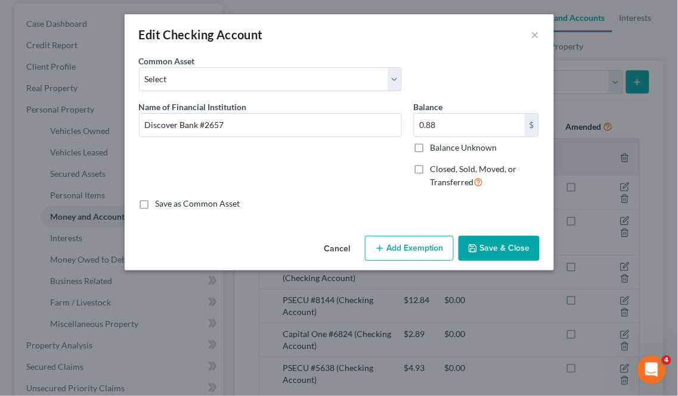
click at [398, 243] on button "Add Exemption" at bounding box center [409, 248] width 89 height 25
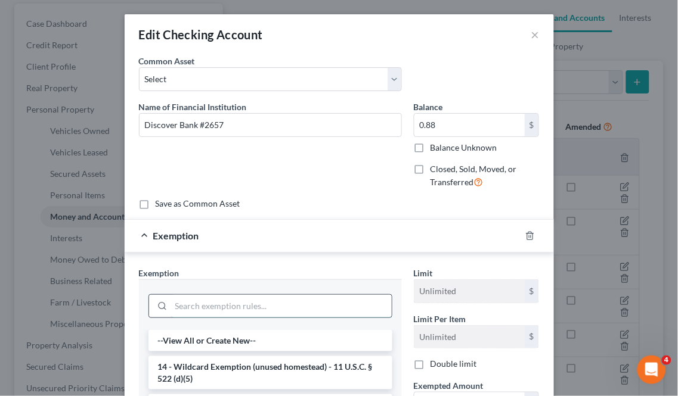
click at [249, 305] on input "search" at bounding box center [281, 306] width 221 height 23
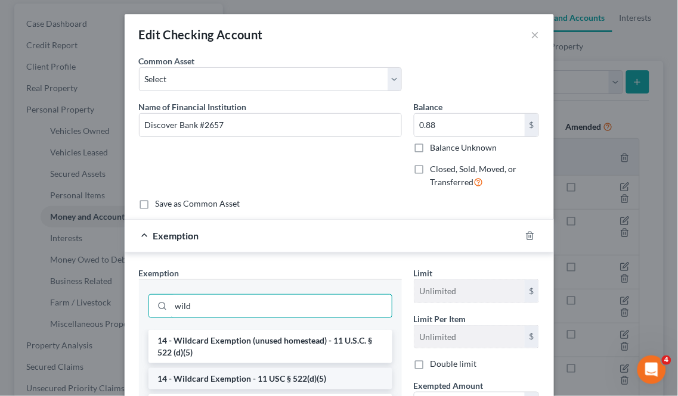
type input "wild"
click at [283, 374] on li "14 - Wildcard Exemption - 11 USC § 522(d)(5)" at bounding box center [270, 378] width 244 height 21
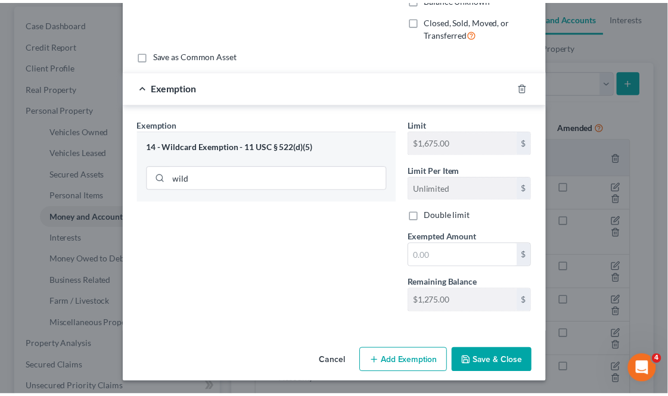
scroll to position [151, 0]
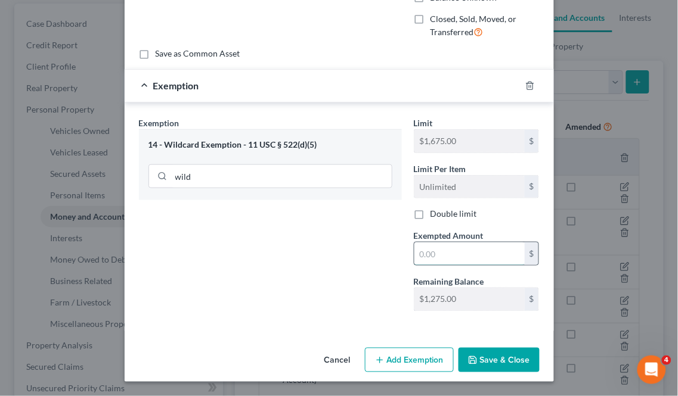
click at [452, 252] on input "text" at bounding box center [469, 254] width 110 height 23
type input "0.88"
click at [482, 354] on button "Save & Close" at bounding box center [498, 360] width 81 height 25
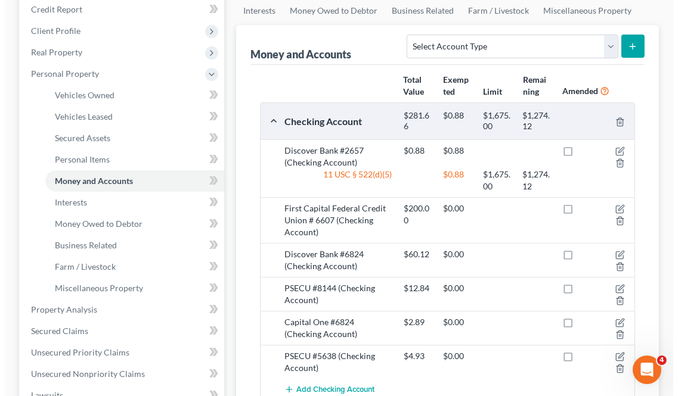
scroll to position [198, 0]
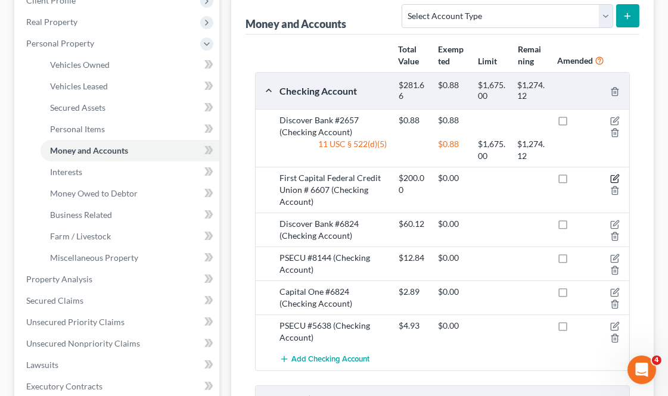
click at [615, 174] on icon "button" at bounding box center [615, 179] width 10 height 10
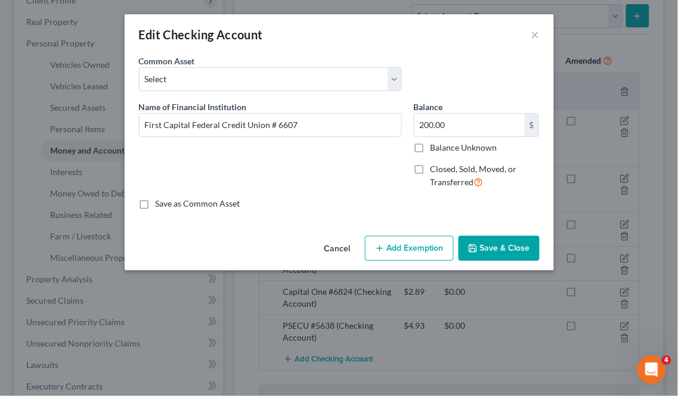
click at [408, 247] on button "Add Exemption" at bounding box center [409, 248] width 89 height 25
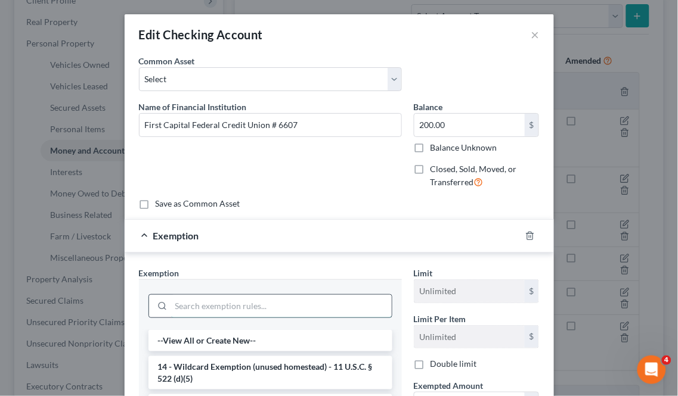
click at [222, 315] on input "search" at bounding box center [281, 306] width 221 height 23
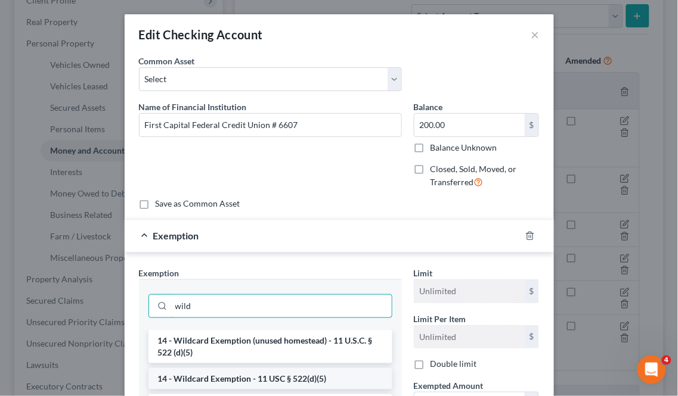
type input "wild"
click at [287, 379] on li "14 - Wildcard Exemption - 11 USC § 522(d)(5)" at bounding box center [270, 378] width 244 height 21
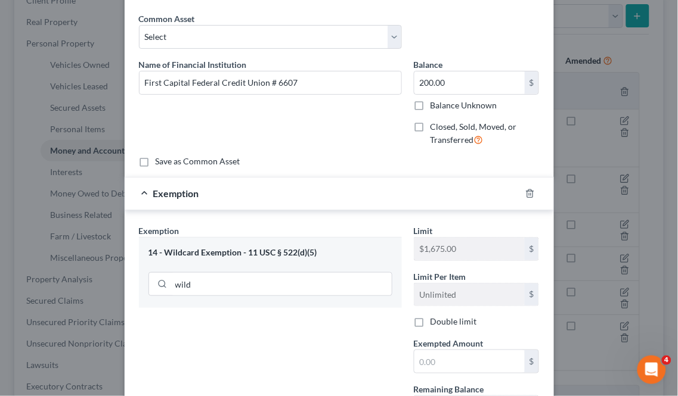
scroll to position [66, 0]
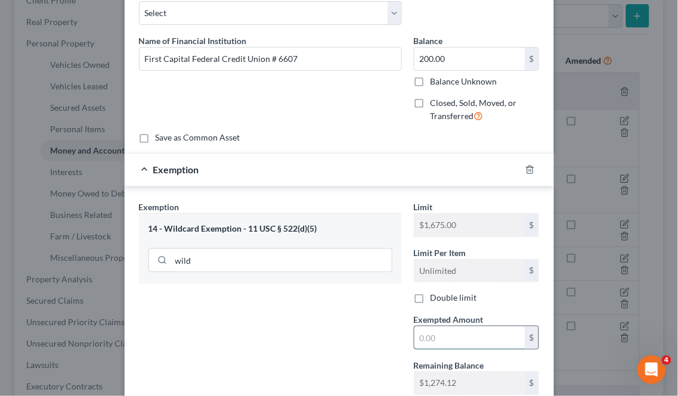
click at [444, 339] on input "text" at bounding box center [469, 338] width 110 height 23
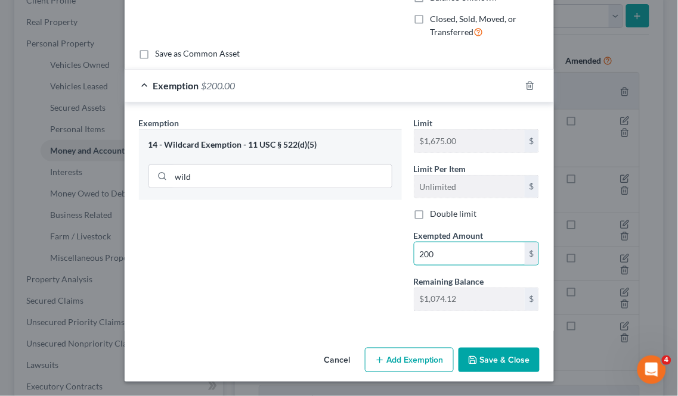
scroll to position [151, 0]
type input "200"
click at [511, 350] on button "Save & Close" at bounding box center [498, 360] width 81 height 25
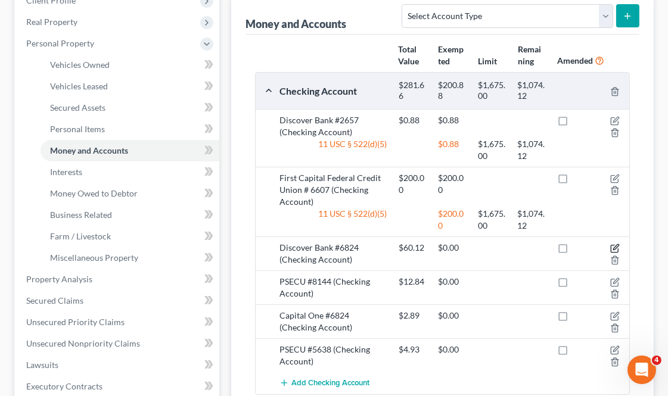
click at [617, 246] on icon "button" at bounding box center [615, 249] width 10 height 10
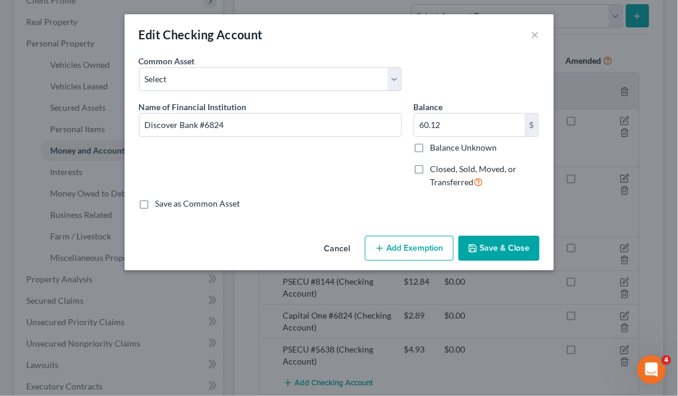
click at [394, 243] on button "Add Exemption" at bounding box center [409, 248] width 89 height 25
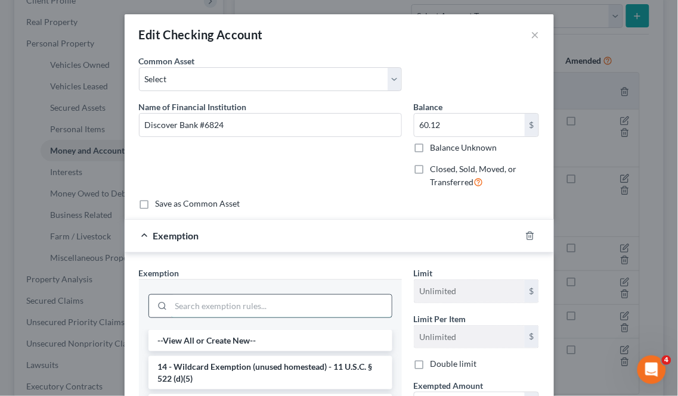
click at [185, 311] on input "search" at bounding box center [281, 306] width 221 height 23
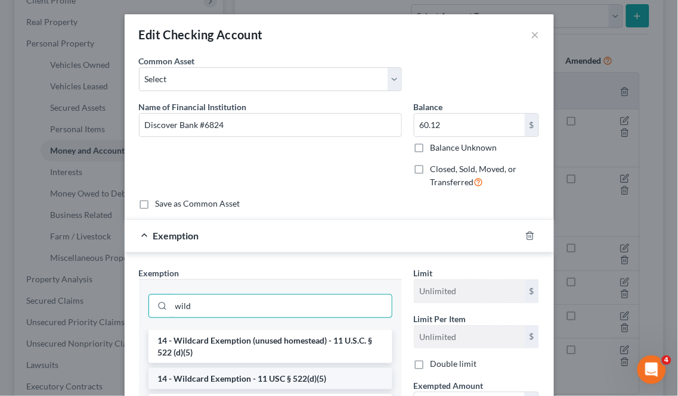
type input "wild"
click at [252, 377] on li "14 - Wildcard Exemption - 11 USC § 522(d)(5)" at bounding box center [270, 378] width 244 height 21
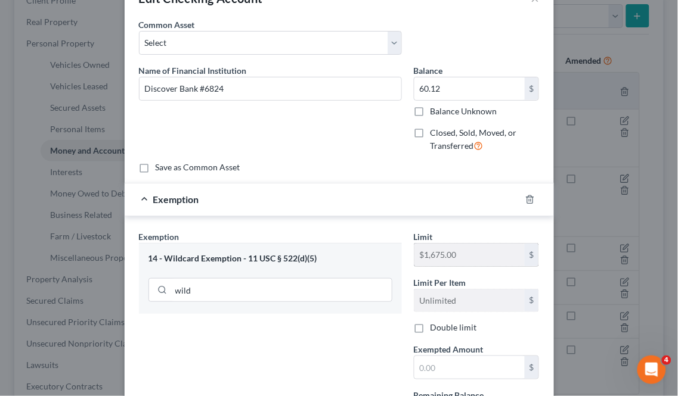
scroll to position [66, 0]
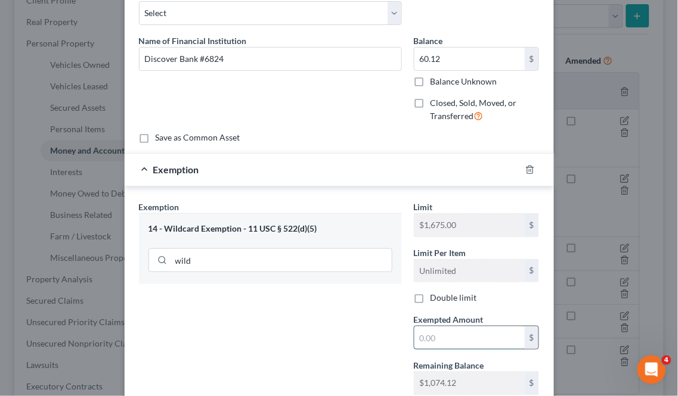
click at [461, 333] on input "text" at bounding box center [469, 338] width 110 height 23
type input "60.12"
click at [333, 335] on div "Exemption Set must be selected for CA. Exemption * 14 - Wildcard Exemption - 11…" at bounding box center [270, 303] width 275 height 204
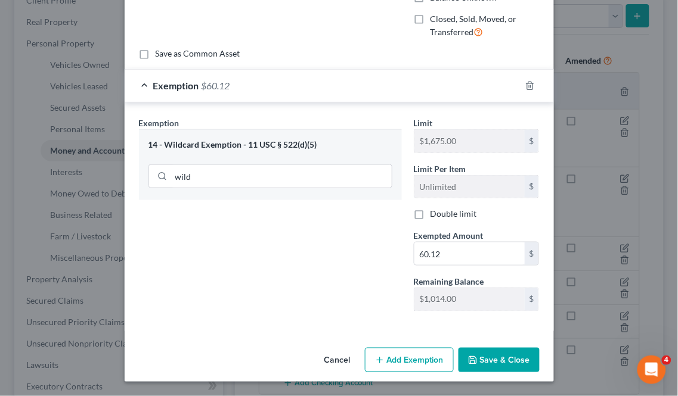
click at [502, 356] on button "Save & Close" at bounding box center [498, 360] width 81 height 25
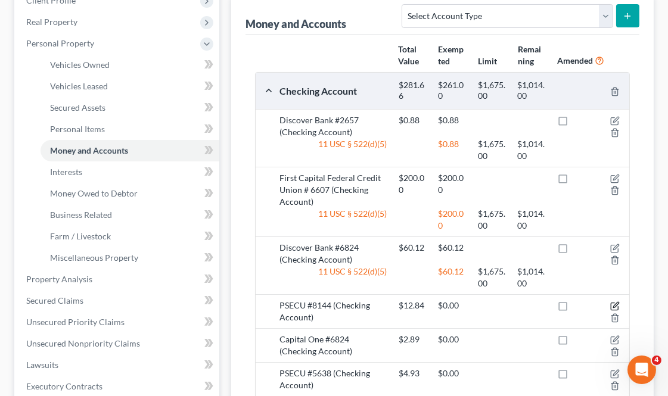
click at [617, 305] on icon "button" at bounding box center [615, 305] width 5 height 5
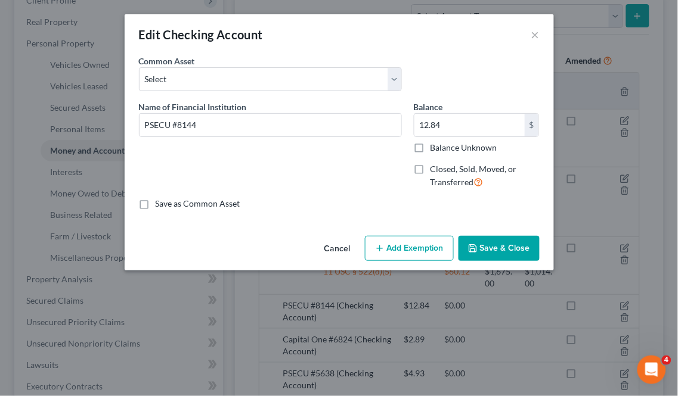
click at [397, 249] on button "Add Exemption" at bounding box center [409, 248] width 89 height 25
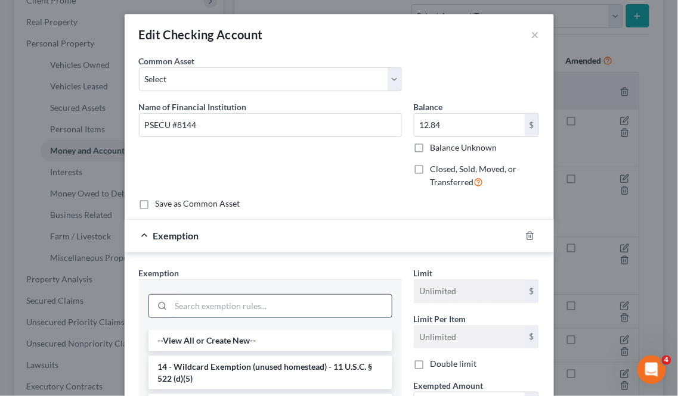
click at [204, 308] on input "search" at bounding box center [281, 306] width 221 height 23
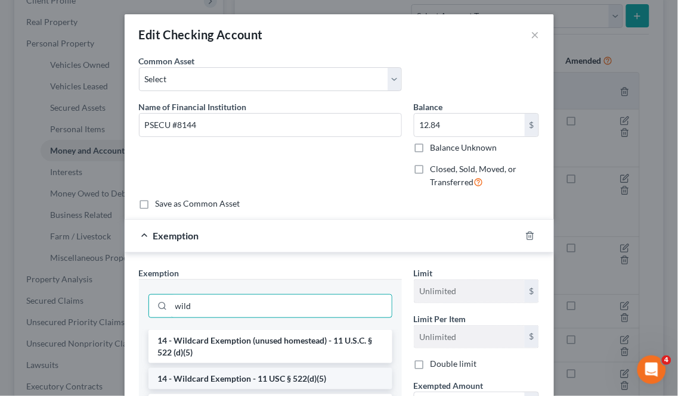
type input "wild"
click at [242, 376] on li "14 - Wildcard Exemption - 11 USC § 522(d)(5)" at bounding box center [270, 378] width 244 height 21
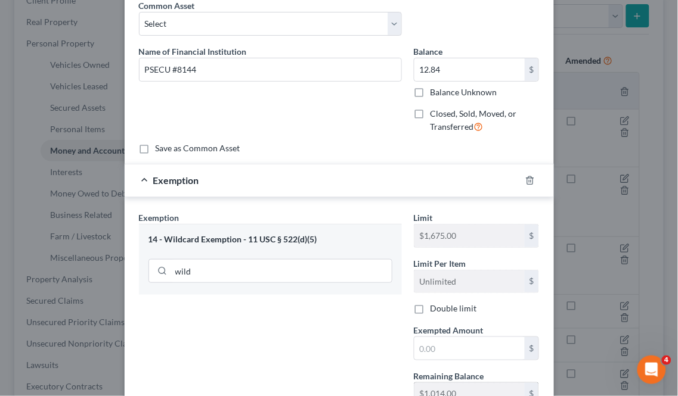
scroll to position [132, 0]
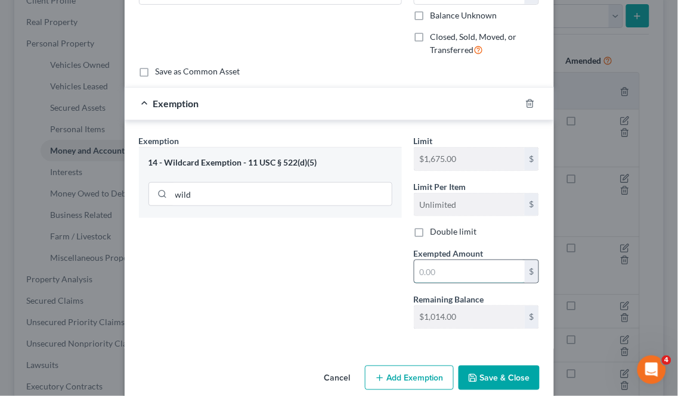
click at [460, 272] on input "text" at bounding box center [469, 271] width 110 height 23
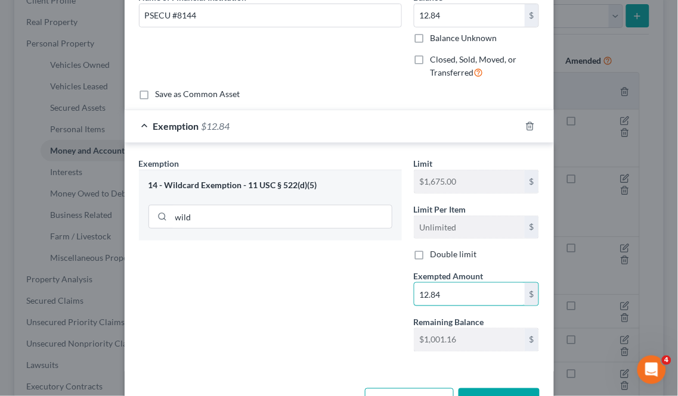
scroll to position [151, 0]
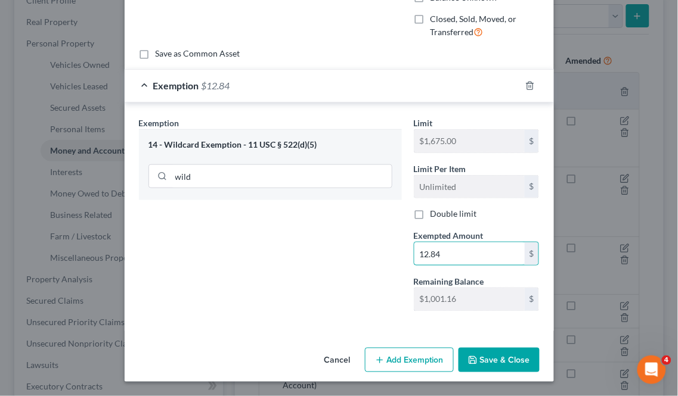
type input "12.84"
click at [493, 371] on button "Save & Close" at bounding box center [498, 360] width 81 height 25
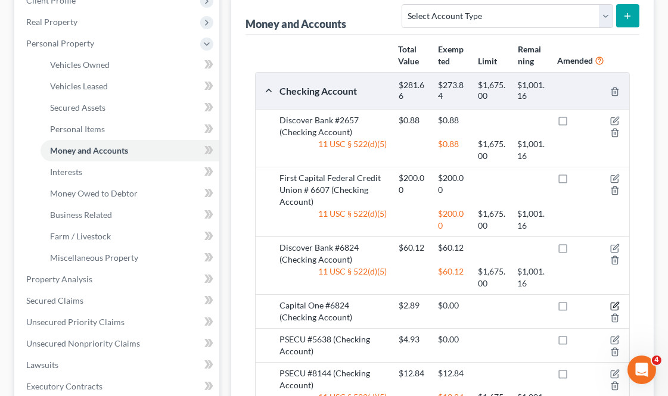
click at [616, 305] on icon "button" at bounding box center [615, 307] width 10 height 10
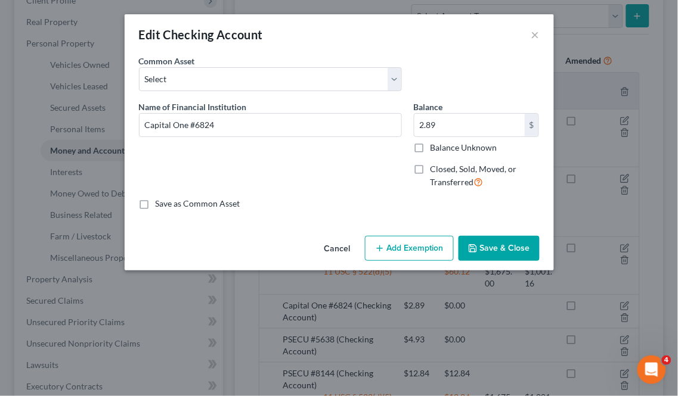
click at [400, 252] on button "Add Exemption" at bounding box center [409, 248] width 89 height 25
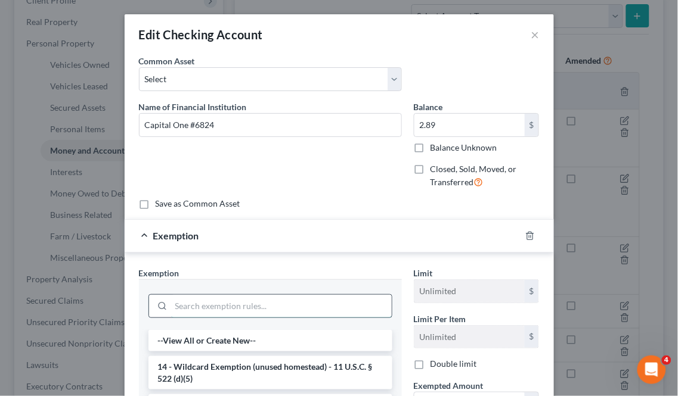
click at [241, 306] on input "search" at bounding box center [281, 306] width 221 height 23
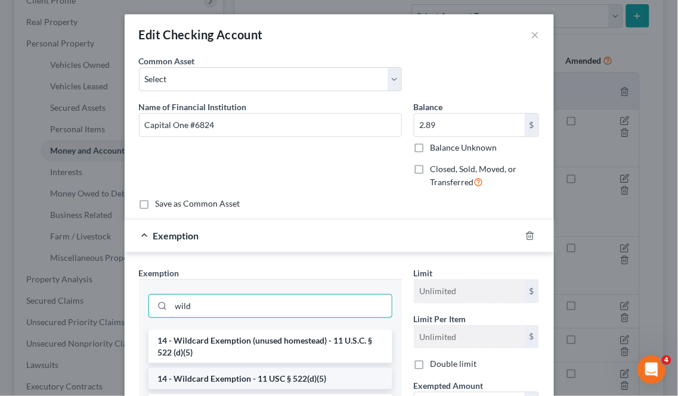
type input "wild"
click at [277, 377] on li "14 - Wildcard Exemption - 11 USC § 522(d)(5)" at bounding box center [270, 378] width 244 height 21
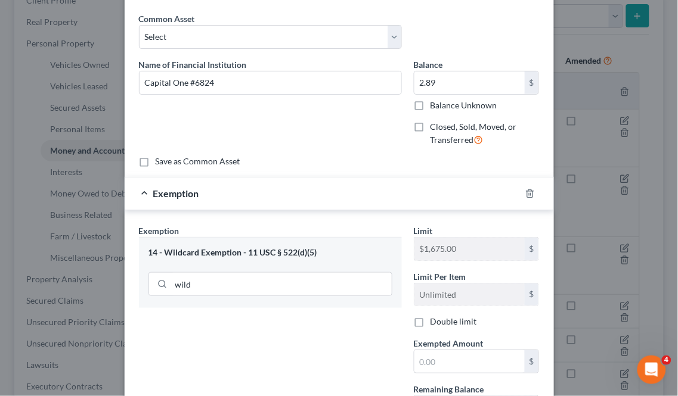
scroll to position [66, 0]
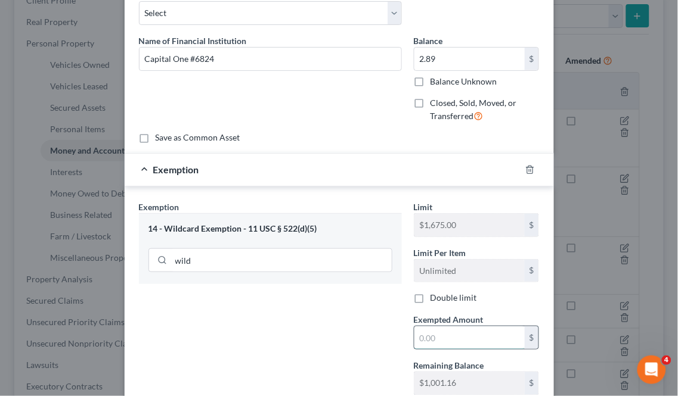
click at [455, 333] on input "text" at bounding box center [469, 338] width 110 height 23
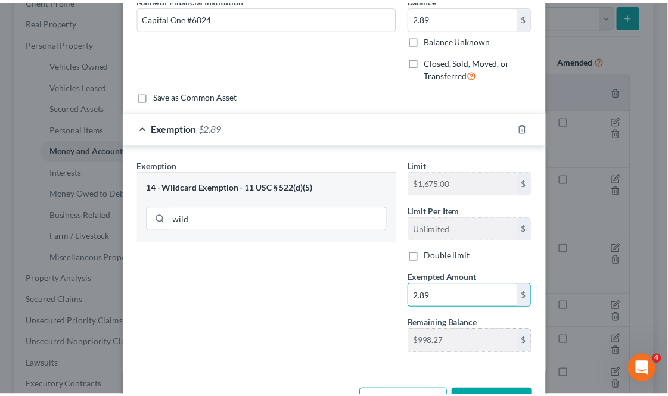
scroll to position [151, 0]
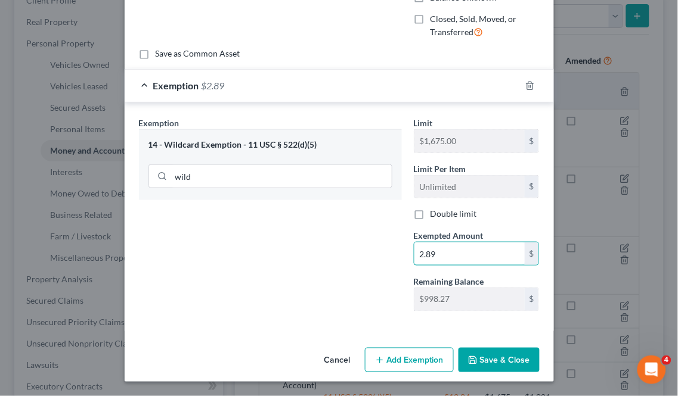
type input "2.89"
click at [495, 360] on button "Save & Close" at bounding box center [498, 360] width 81 height 25
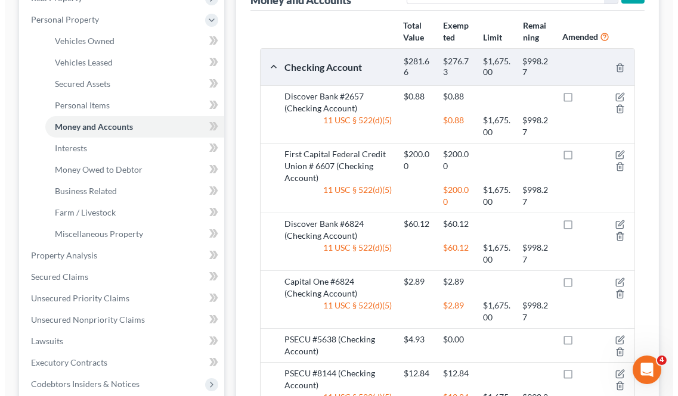
scroll to position [265, 0]
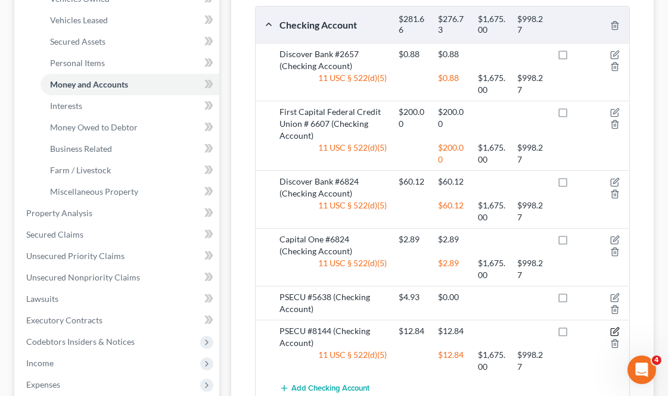
click at [616, 329] on icon "button" at bounding box center [615, 330] width 5 height 5
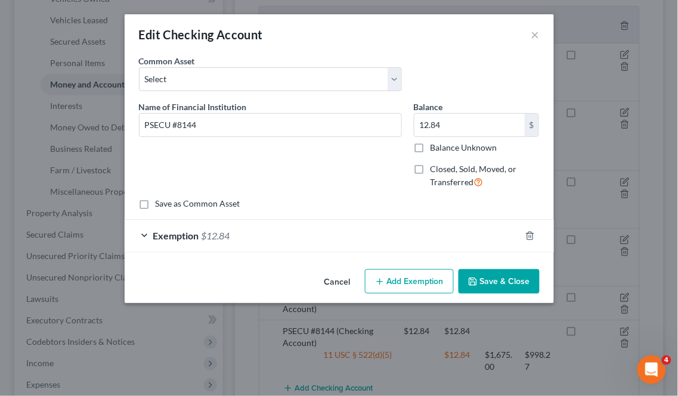
click at [318, 225] on div "Exemption $12.84" at bounding box center [323, 236] width 396 height 32
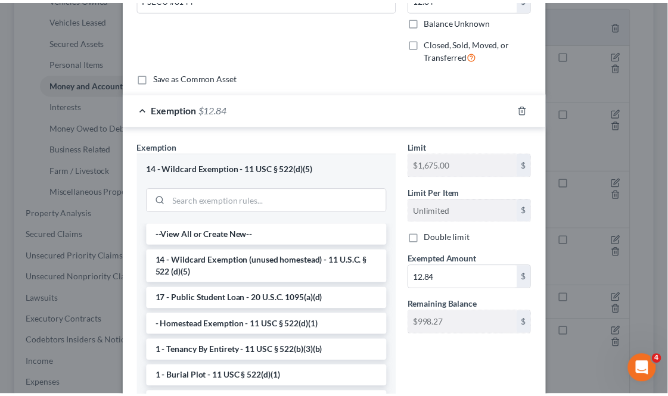
scroll to position [229, 0]
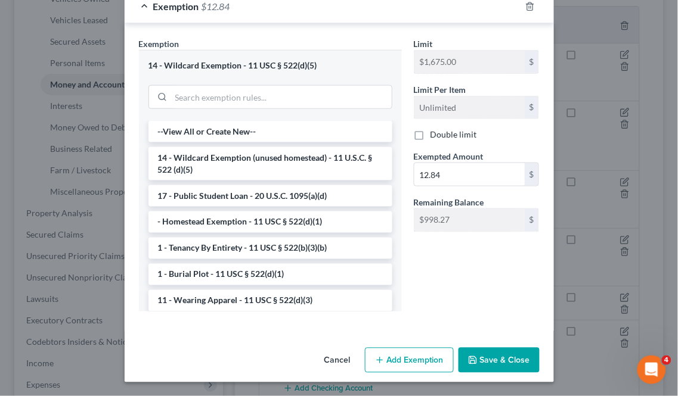
click at [485, 362] on button "Save & Close" at bounding box center [498, 360] width 81 height 25
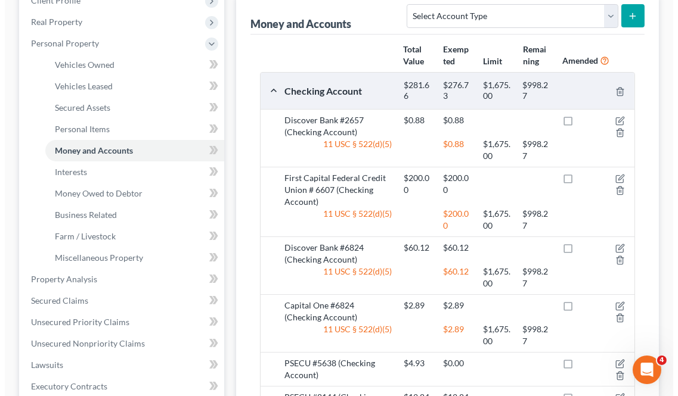
scroll to position [265, 0]
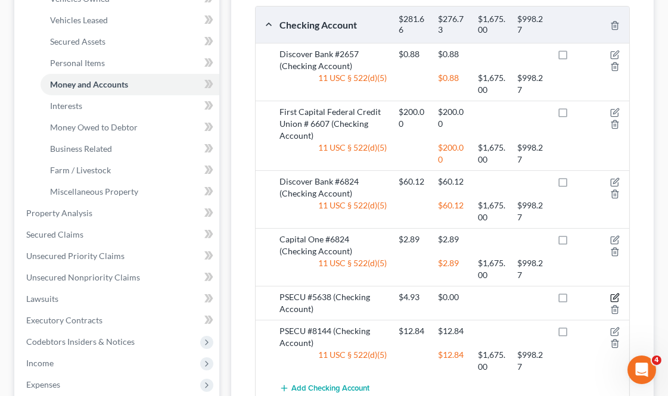
click at [614, 293] on icon "button" at bounding box center [615, 298] width 10 height 10
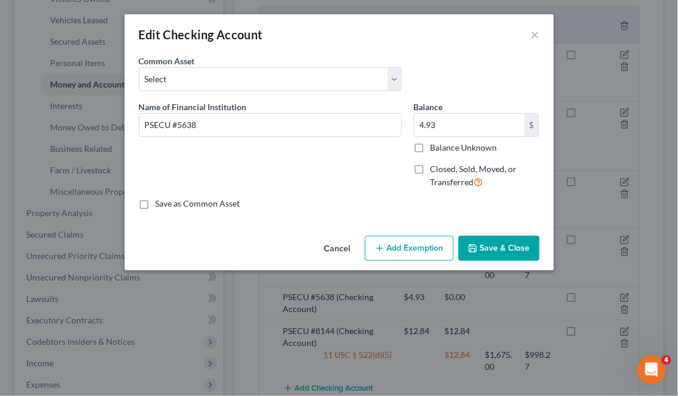
click at [410, 247] on button "Add Exemption" at bounding box center [409, 248] width 89 height 25
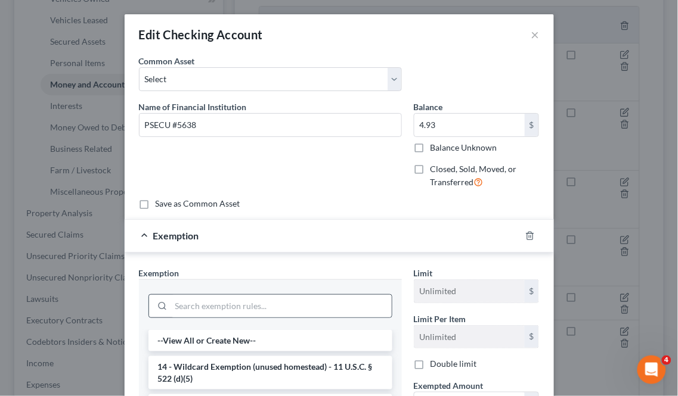
click at [190, 294] on div at bounding box center [270, 306] width 244 height 24
click at [189, 309] on input "search" at bounding box center [281, 306] width 221 height 23
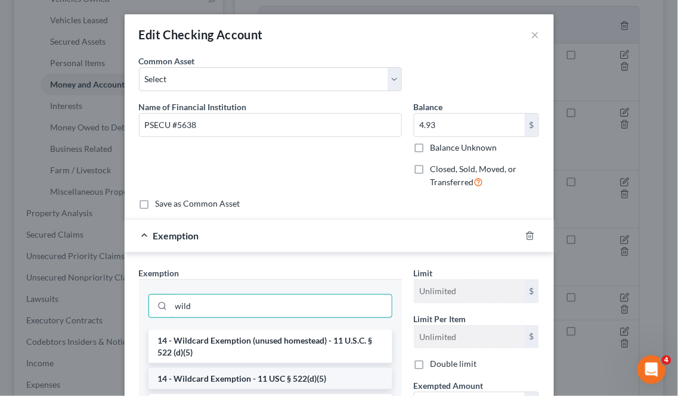
type input "wild"
click at [275, 374] on li "14 - Wildcard Exemption - 11 USC § 522(d)(5)" at bounding box center [270, 378] width 244 height 21
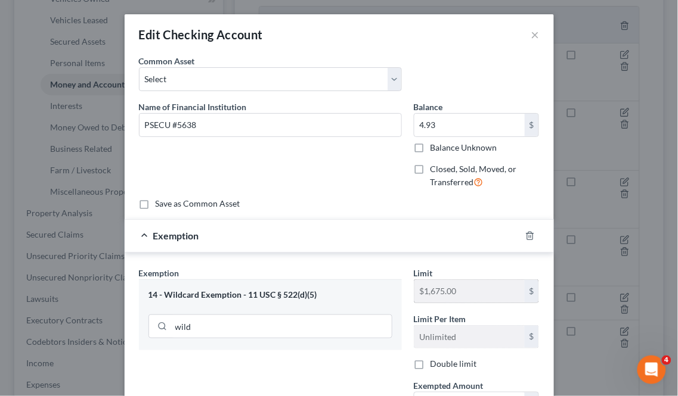
scroll to position [66, 0]
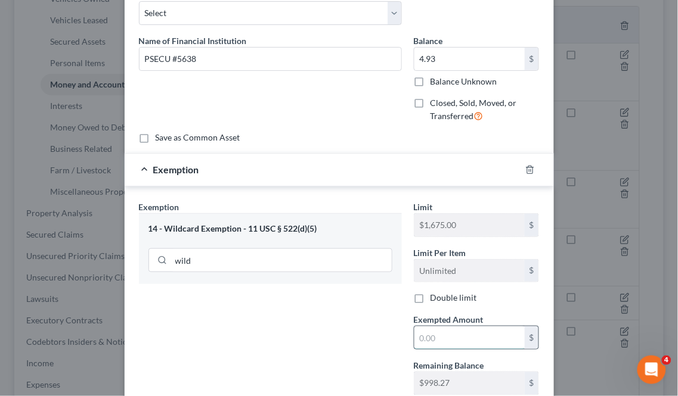
click at [448, 340] on input "text" at bounding box center [469, 338] width 110 height 23
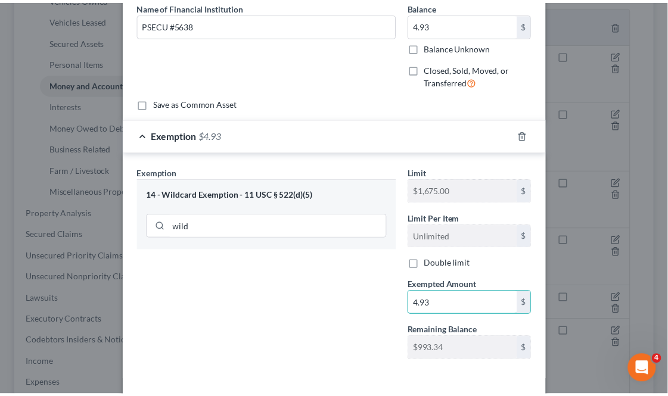
scroll to position [151, 0]
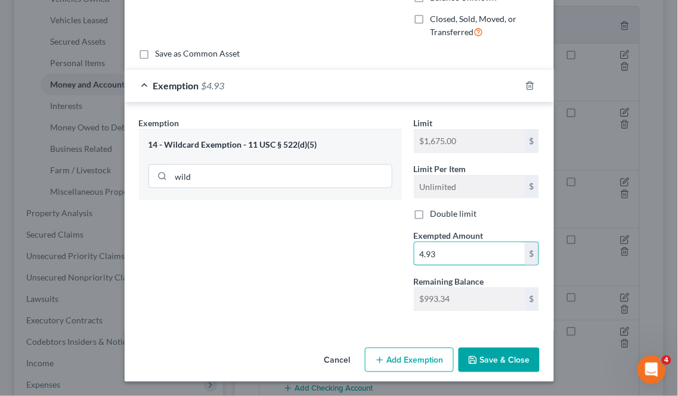
type input "4.93"
click at [498, 353] on button "Save & Close" at bounding box center [498, 360] width 81 height 25
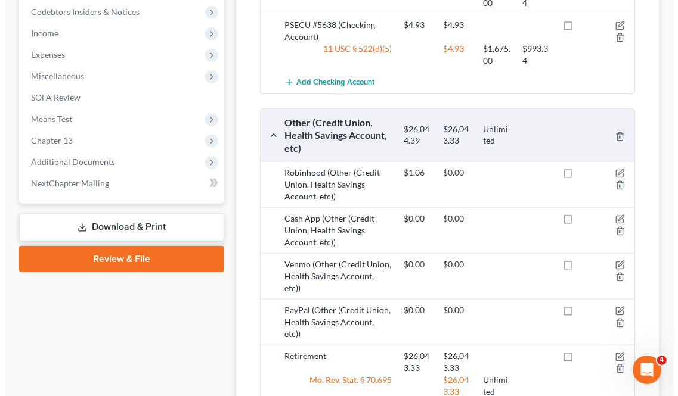
scroll to position [596, 0]
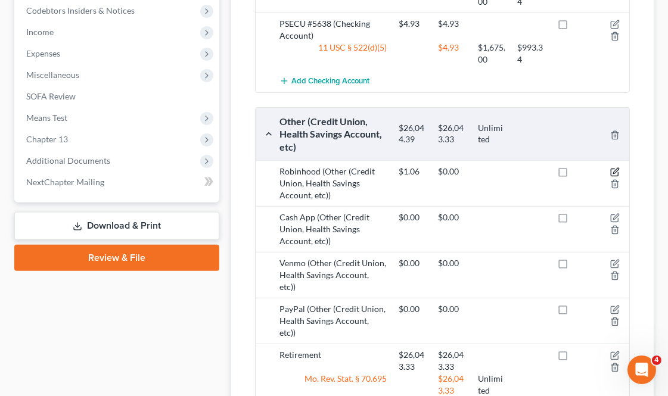
click at [617, 169] on icon "button" at bounding box center [615, 171] width 5 height 5
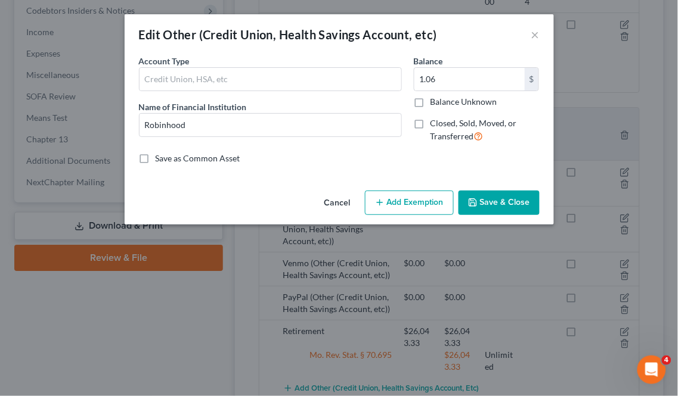
click at [425, 198] on button "Add Exemption" at bounding box center [409, 203] width 89 height 25
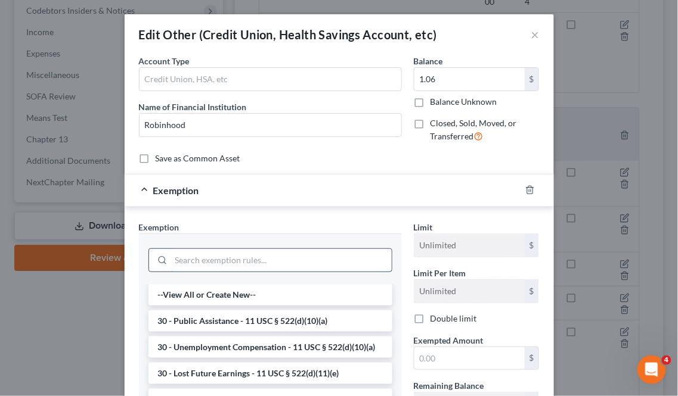
click at [200, 262] on input "search" at bounding box center [281, 260] width 221 height 23
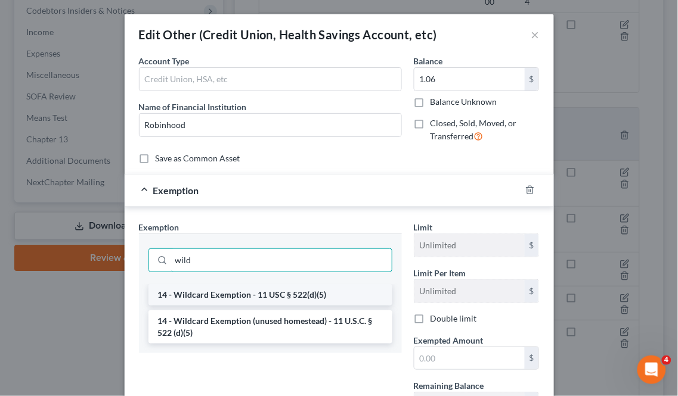
type input "wild"
click at [281, 294] on li "14 - Wildcard Exemption - 11 USC § 522(d)(5)" at bounding box center [270, 294] width 244 height 21
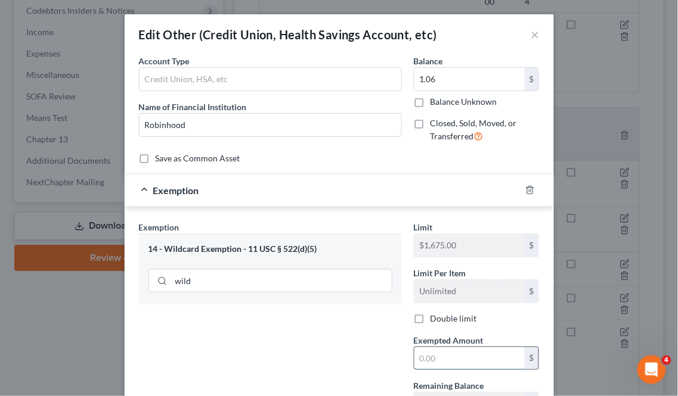
click at [451, 355] on input "text" at bounding box center [469, 358] width 110 height 23
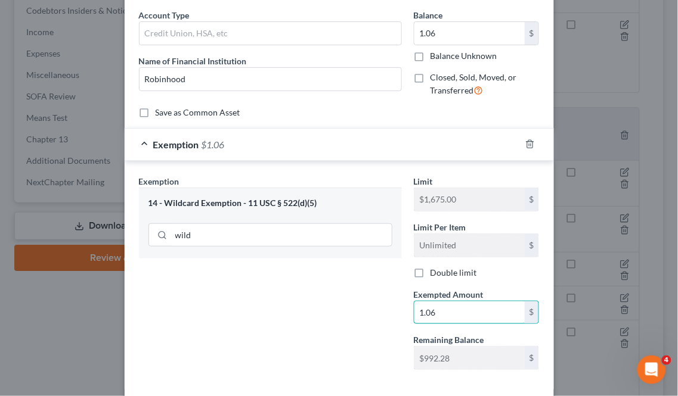
scroll to position [105, 0]
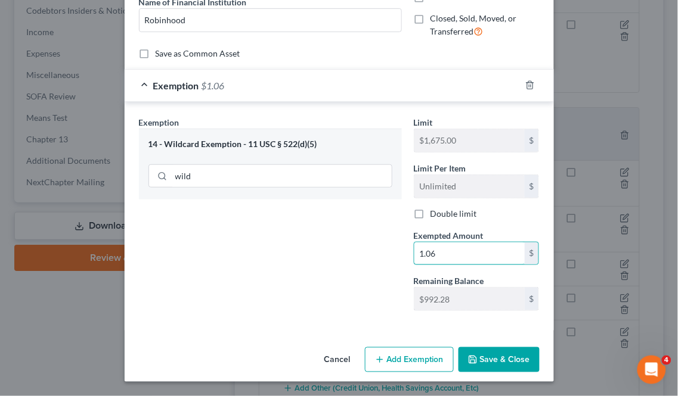
type input "1.06"
click at [492, 360] on button "Save & Close" at bounding box center [498, 359] width 81 height 25
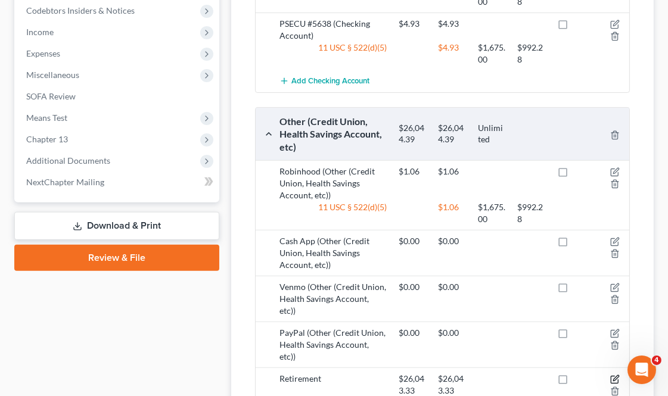
click at [615, 375] on icon "button" at bounding box center [615, 380] width 10 height 10
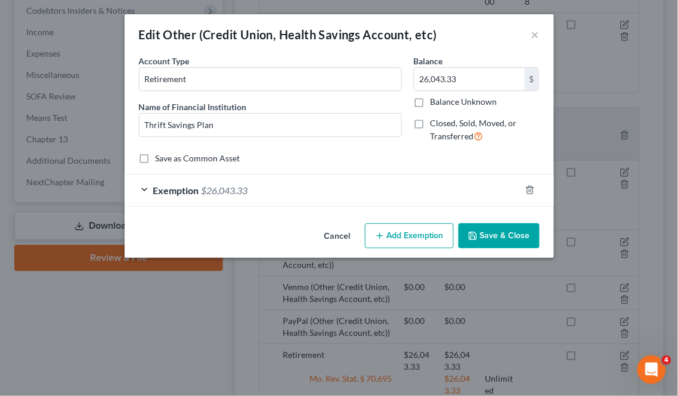
click at [302, 195] on div "Exemption $26,043.33" at bounding box center [323, 191] width 396 height 32
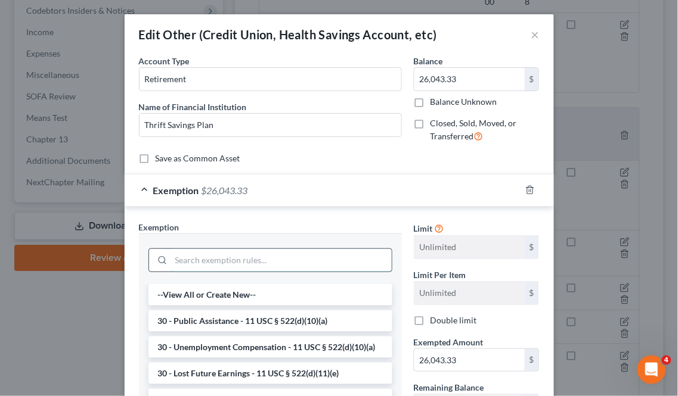
click at [225, 256] on input "search" at bounding box center [281, 260] width 221 height 23
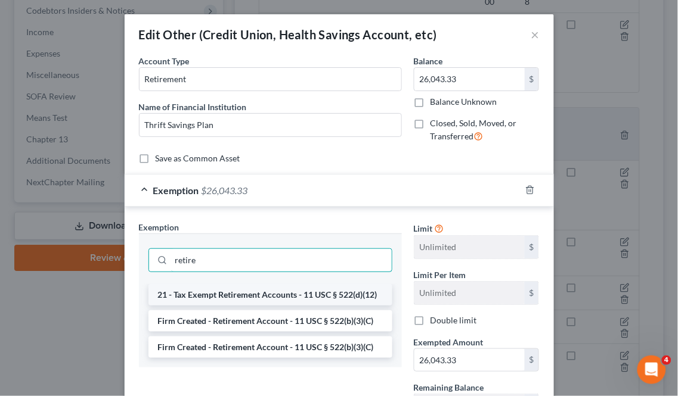
type input "retire"
click at [249, 294] on li "21 - Tax Exempt Retirement Accounts - 11 USC § 522(d)(12)" at bounding box center [270, 294] width 244 height 21
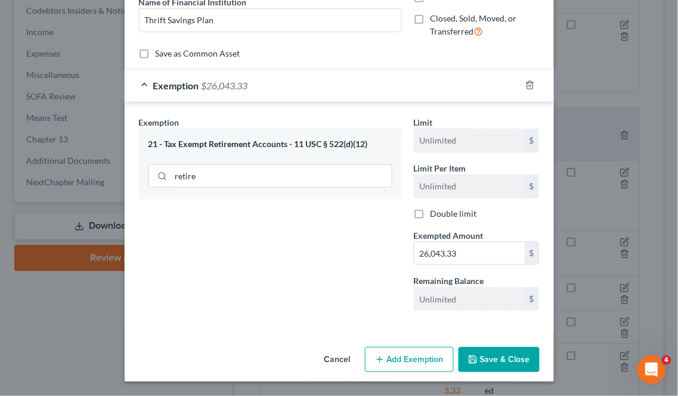
click at [479, 350] on button "Save & Close" at bounding box center [498, 359] width 81 height 25
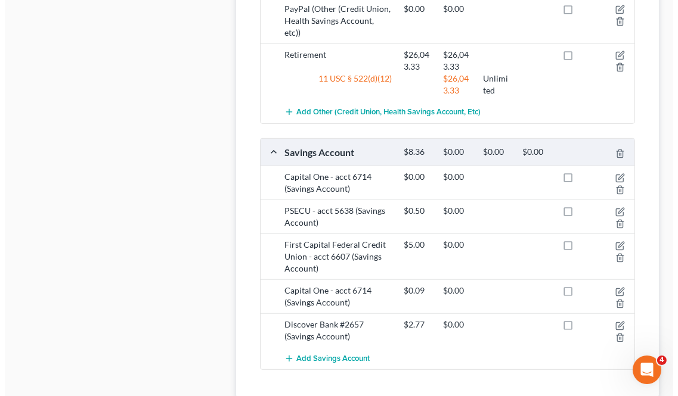
scroll to position [927, 0]
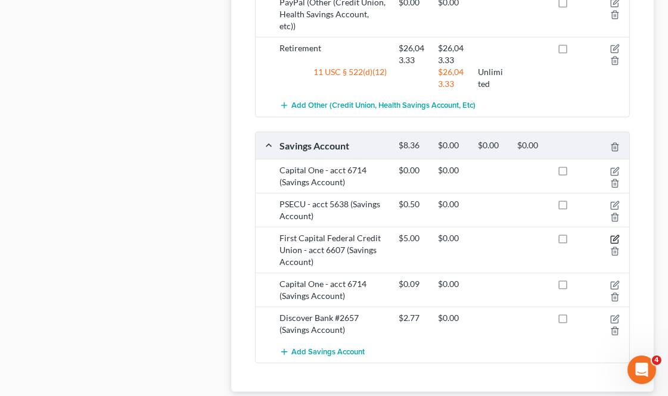
click at [616, 235] on icon "button" at bounding box center [615, 240] width 10 height 10
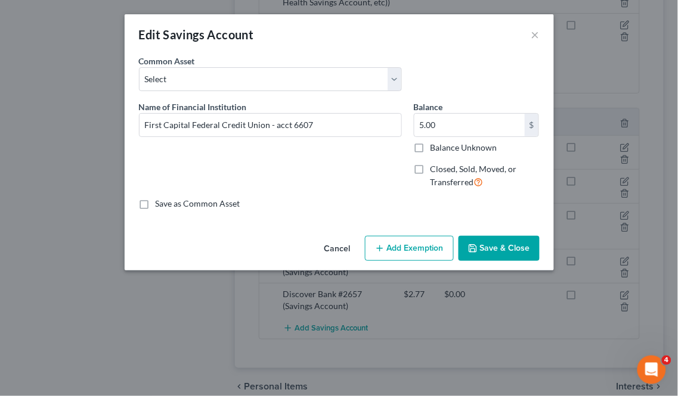
click at [418, 254] on button "Add Exemption" at bounding box center [409, 248] width 89 height 25
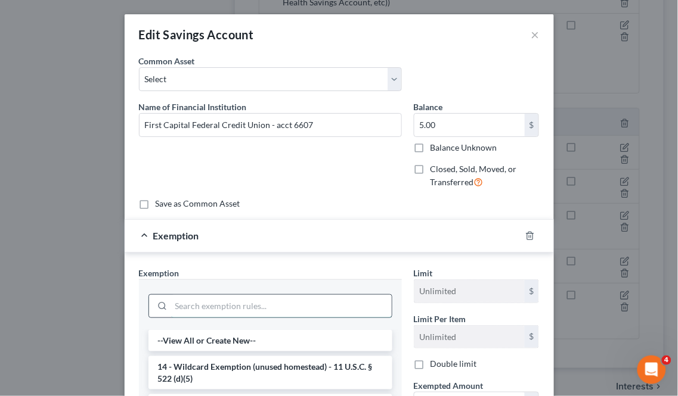
click at [218, 314] on input "search" at bounding box center [281, 306] width 221 height 23
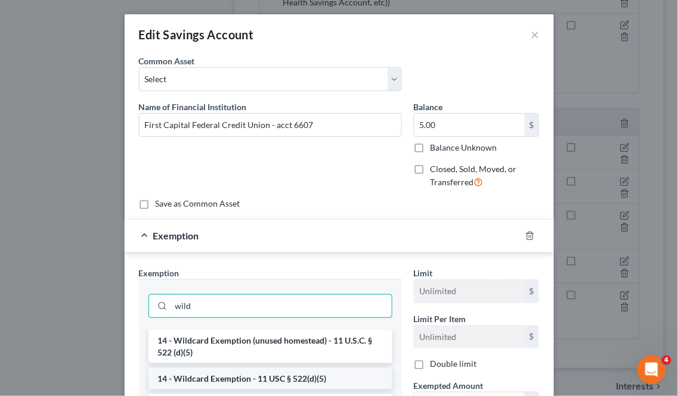
type input "wild"
click at [212, 381] on li "14 - Wildcard Exemption - 11 USC § 522(d)(5)" at bounding box center [270, 378] width 244 height 21
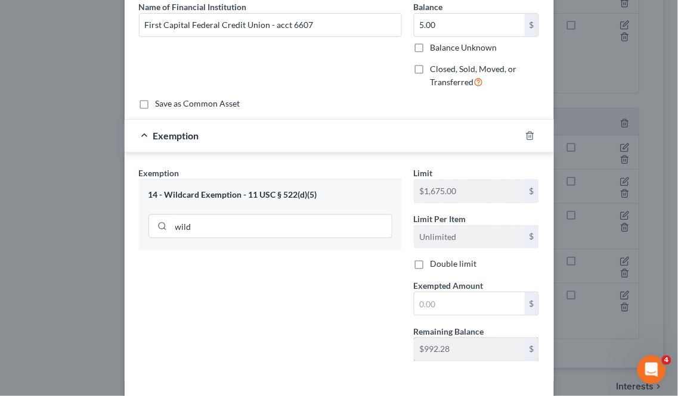
scroll to position [132, 0]
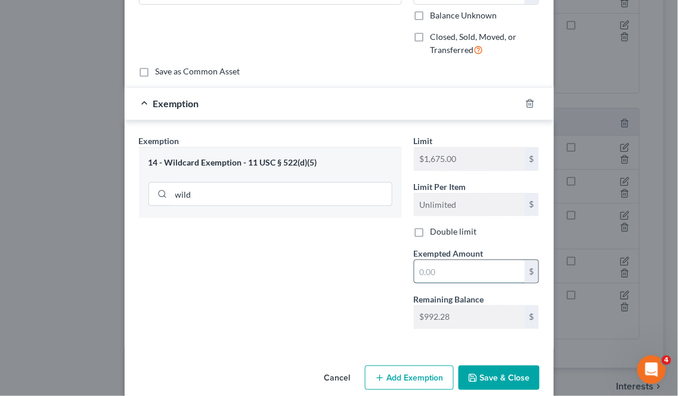
click at [455, 274] on input "text" at bounding box center [469, 271] width 110 height 23
type input "5"
click at [477, 383] on button "Save & Close" at bounding box center [498, 378] width 81 height 25
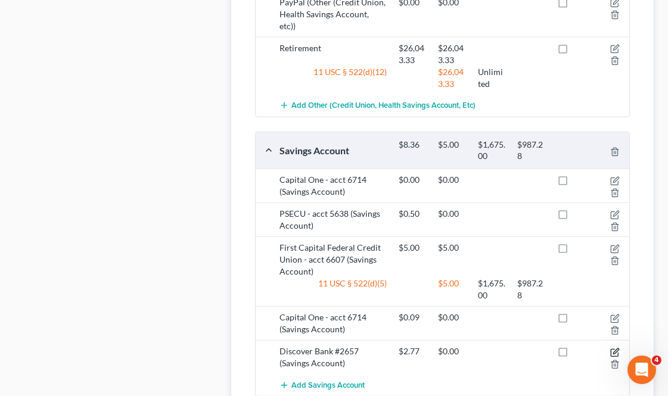
click at [614, 349] on icon "button" at bounding box center [615, 351] width 5 height 5
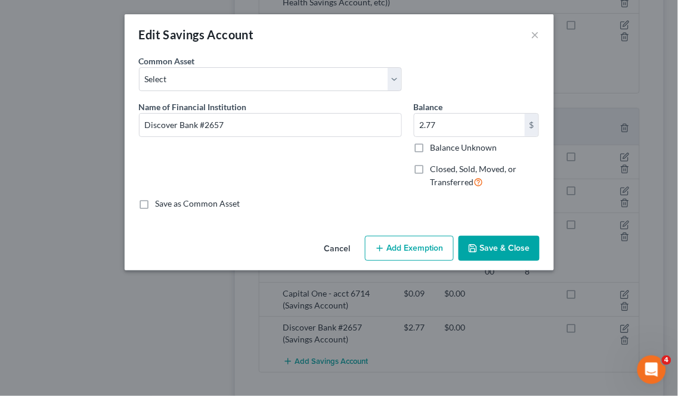
click at [392, 246] on button "Add Exemption" at bounding box center [409, 248] width 89 height 25
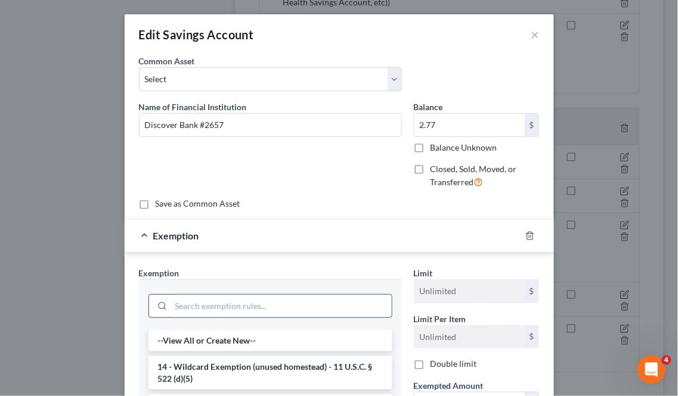
click at [229, 309] on input "search" at bounding box center [281, 306] width 221 height 23
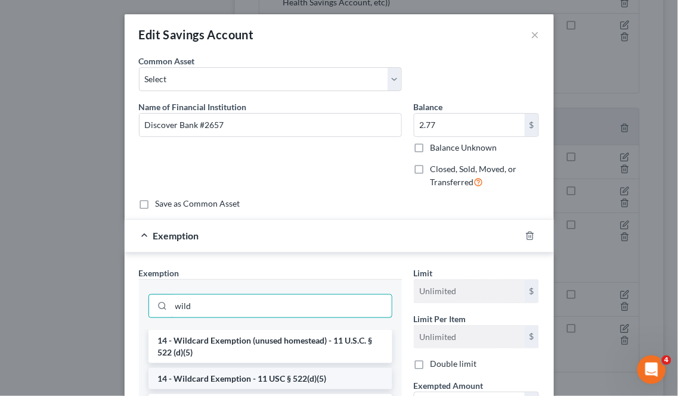
type input "wild"
click at [252, 380] on li "14 - Wildcard Exemption - 11 USC § 522(d)(5)" at bounding box center [270, 378] width 244 height 21
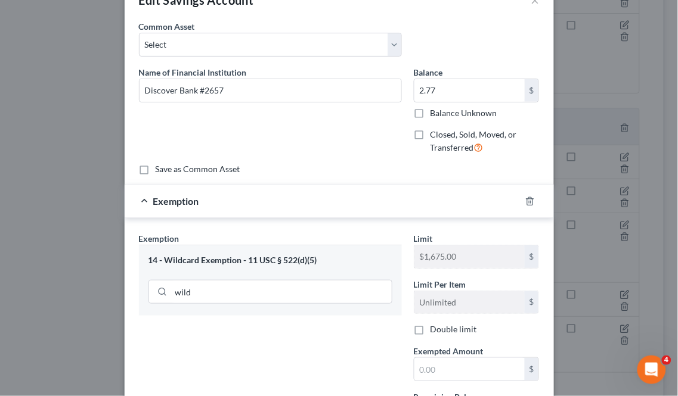
scroll to position [66, 0]
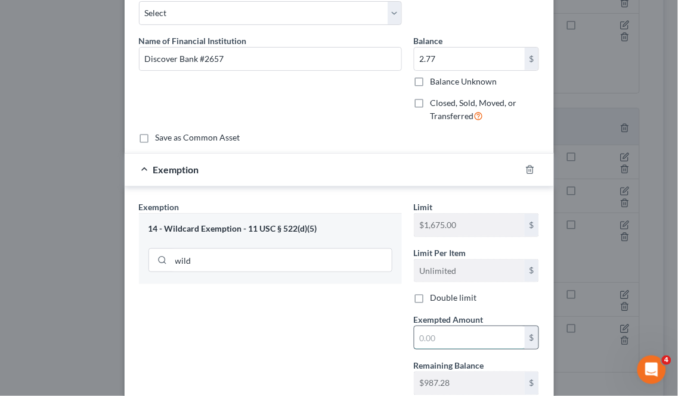
click at [440, 340] on input "text" at bounding box center [469, 338] width 110 height 23
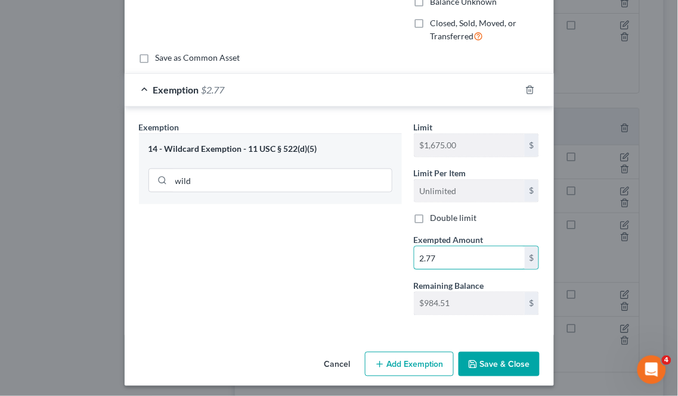
scroll to position [151, 0]
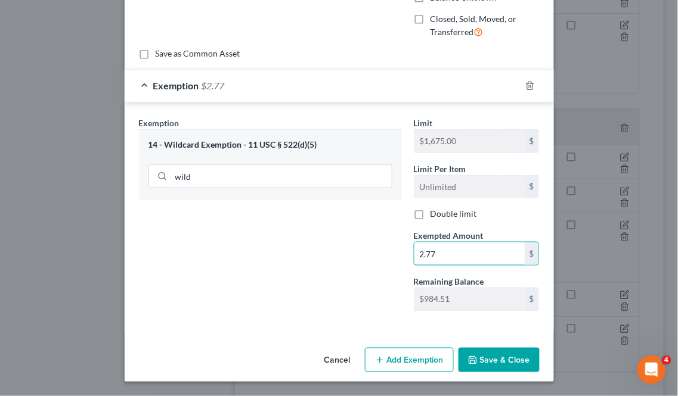
type input "2.77"
click at [482, 352] on button "Save & Close" at bounding box center [498, 360] width 81 height 25
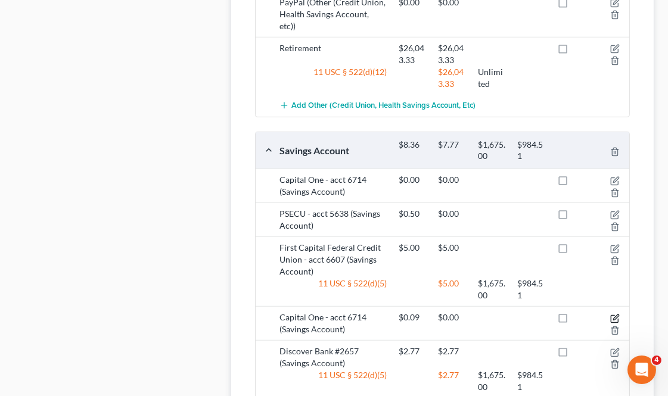
click at [615, 315] on icon "button" at bounding box center [615, 317] width 5 height 5
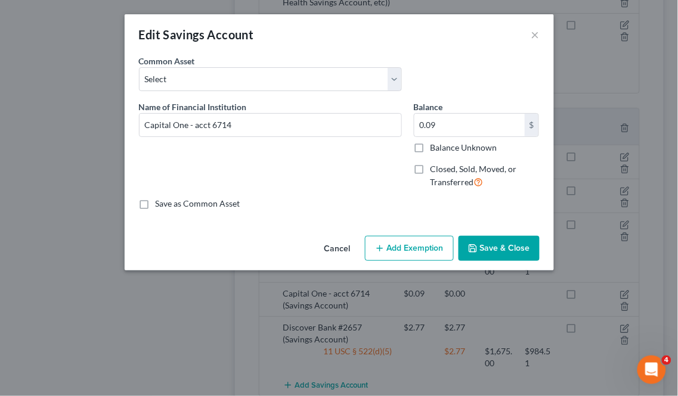
click at [412, 249] on button "Add Exemption" at bounding box center [409, 248] width 89 height 25
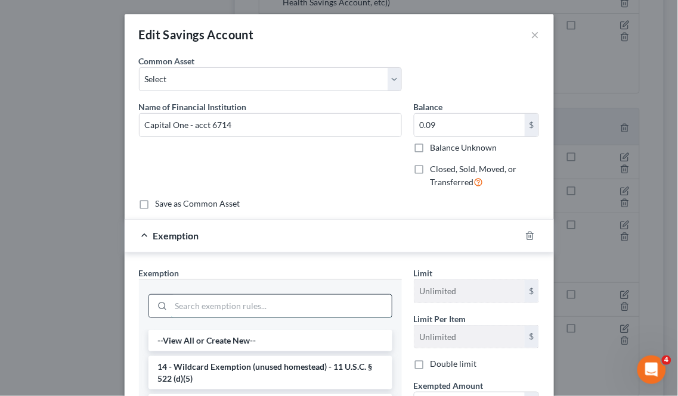
click at [216, 311] on input "search" at bounding box center [281, 306] width 221 height 23
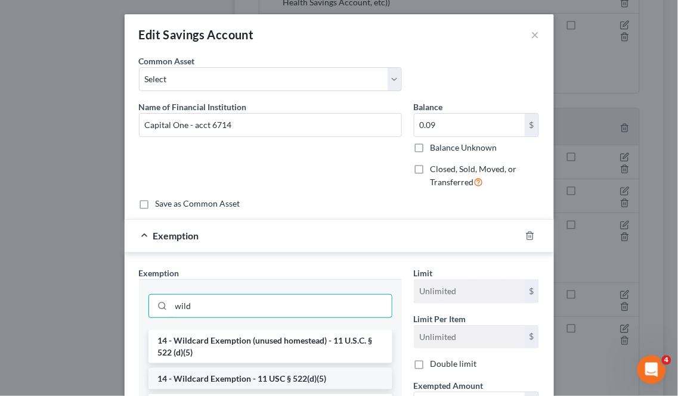
type input "wild"
click at [243, 381] on li "14 - Wildcard Exemption - 11 USC § 522(d)(5)" at bounding box center [270, 378] width 244 height 21
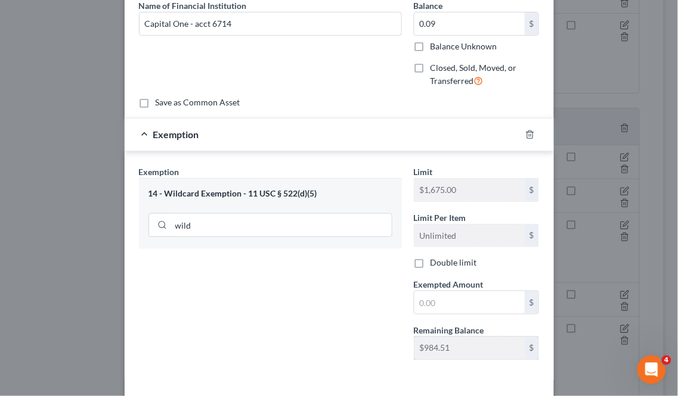
scroll to position [132, 0]
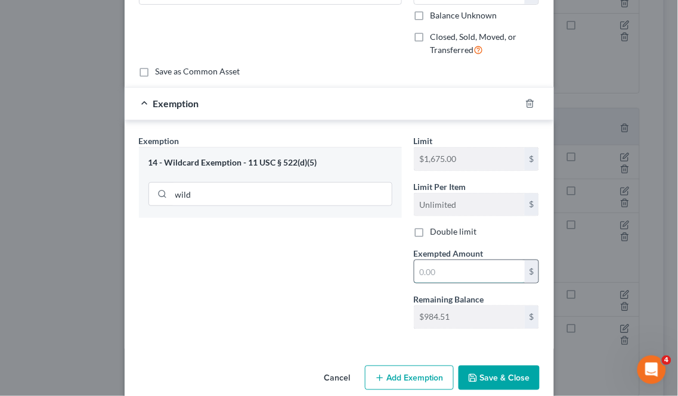
click at [443, 266] on input "text" at bounding box center [469, 271] width 110 height 23
type input "0.09"
click at [482, 376] on button "Save & Close" at bounding box center [498, 378] width 81 height 25
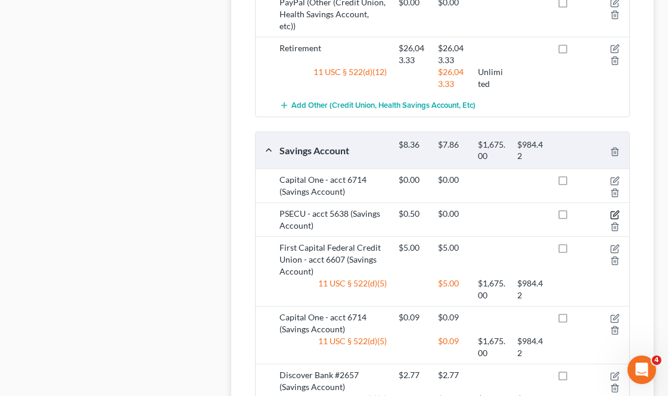
click at [616, 210] on icon "button" at bounding box center [615, 215] width 10 height 10
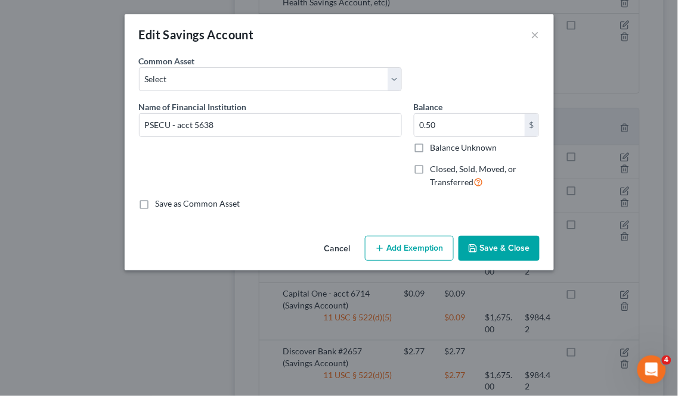
click at [403, 243] on button "Add Exemption" at bounding box center [409, 248] width 89 height 25
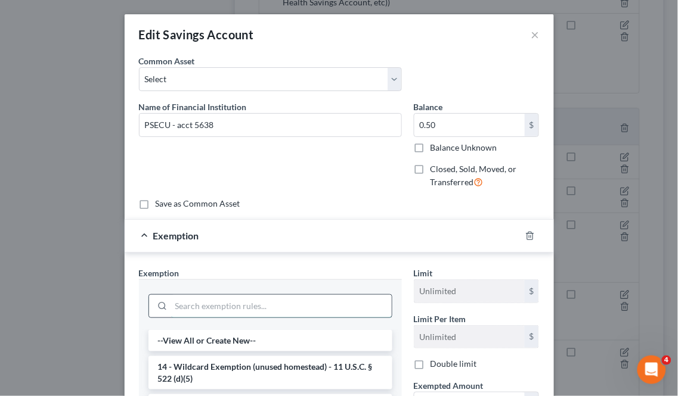
click at [196, 308] on input "search" at bounding box center [281, 306] width 221 height 23
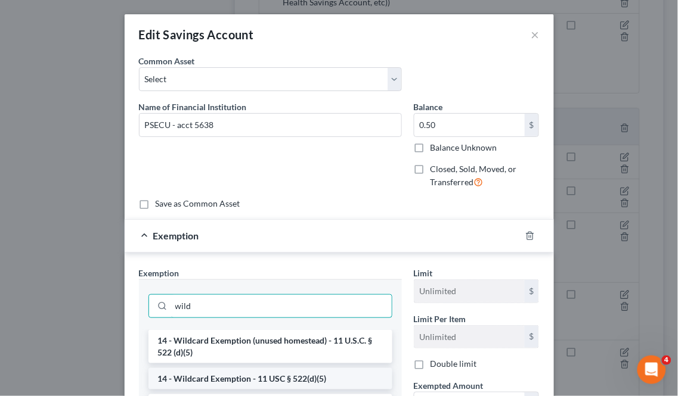
type input "wild"
click at [225, 383] on li "14 - Wildcard Exemption - 11 USC § 522(d)(5)" at bounding box center [270, 378] width 244 height 21
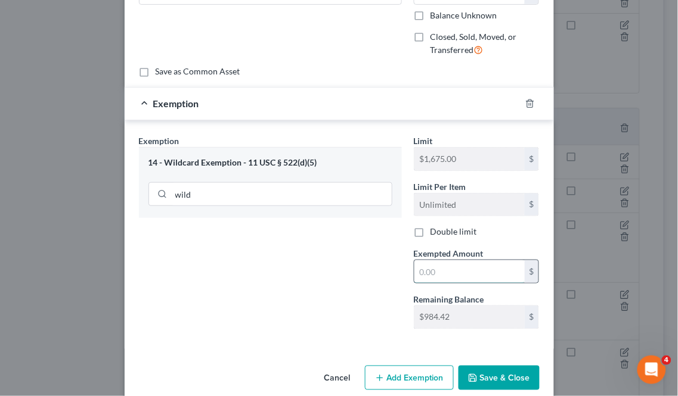
click at [453, 270] on input "text" at bounding box center [469, 271] width 110 height 23
type input "0.5"
click at [508, 380] on button "Save & Close" at bounding box center [498, 378] width 81 height 25
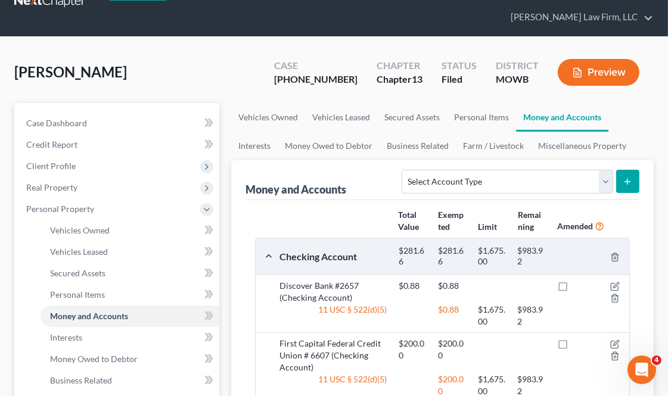
scroll to position [27, 0]
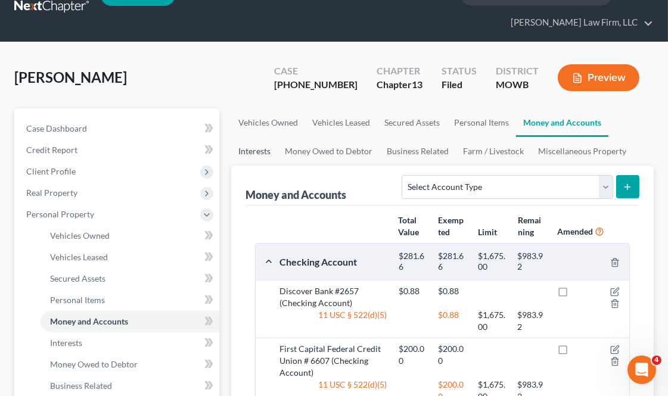
click at [635, 118] on ul "Vehicles Owned Vehicles Leased Secured Assets Personal Items Money and Accounts…" at bounding box center [442, 136] width 423 height 57
click at [628, 117] on ul "Vehicles Owned Vehicles Leased Secured Assets Personal Items Money and Accounts…" at bounding box center [442, 136] width 423 height 57
click at [646, 118] on ul "Vehicles Owned Vehicles Leased Secured Assets Personal Items Money and Accounts…" at bounding box center [442, 136] width 423 height 57
click at [613, 117] on ul "Vehicles Owned Vehicles Leased Secured Assets Personal Items Money and Accounts…" at bounding box center [442, 136] width 423 height 57
click at [322, 146] on link "Money Owed to Debtor" at bounding box center [329, 151] width 102 height 29
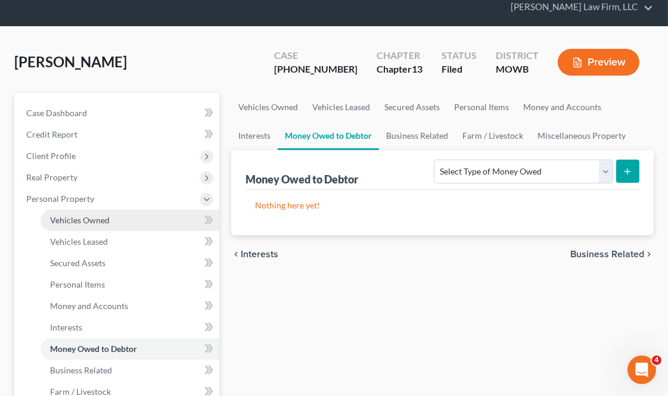
scroll to position [66, 0]
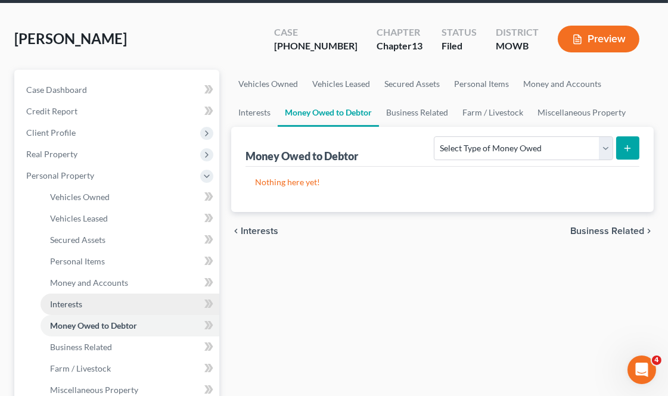
click at [75, 300] on span "Interests" at bounding box center [66, 304] width 32 height 10
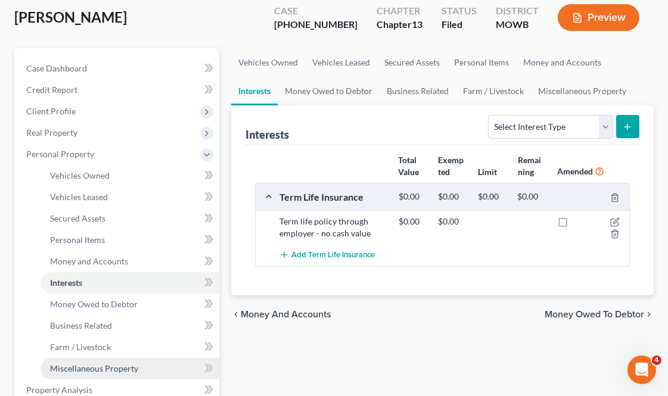
scroll to position [198, 0]
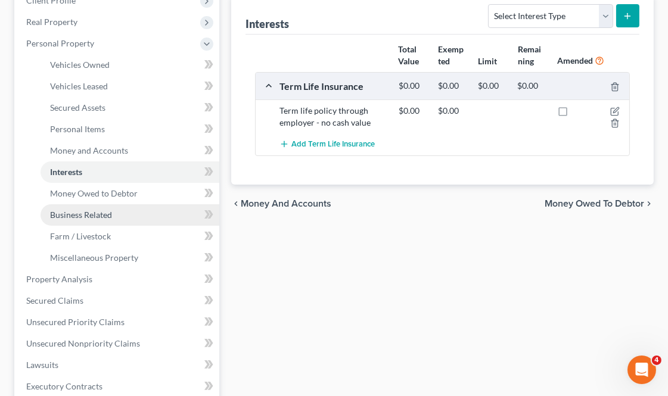
click at [102, 215] on span "Business Related" at bounding box center [81, 215] width 62 height 10
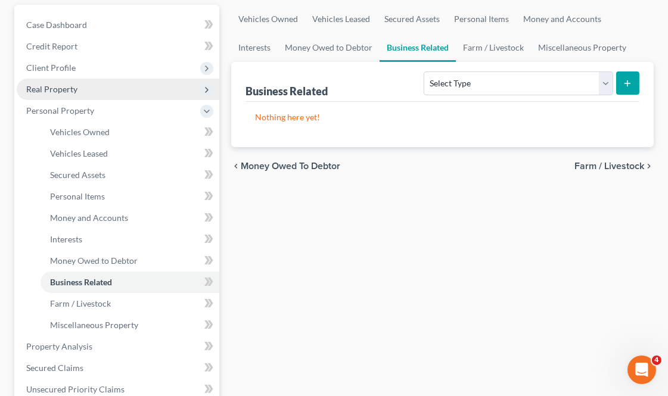
scroll to position [132, 0]
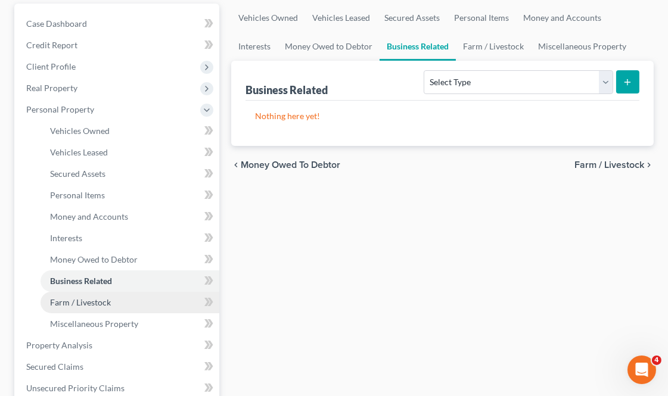
click at [88, 298] on span "Farm / Livestock" at bounding box center [80, 302] width 61 height 10
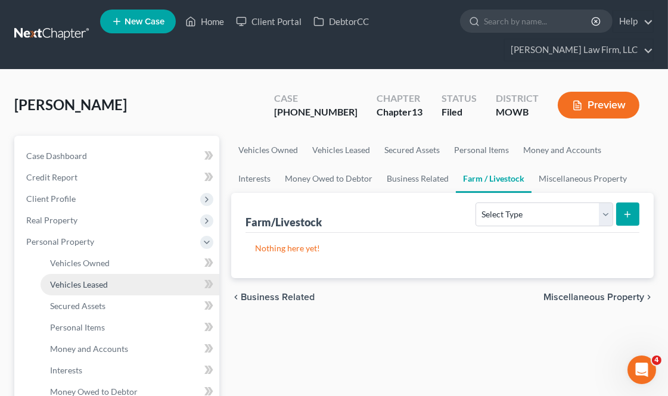
scroll to position [198, 0]
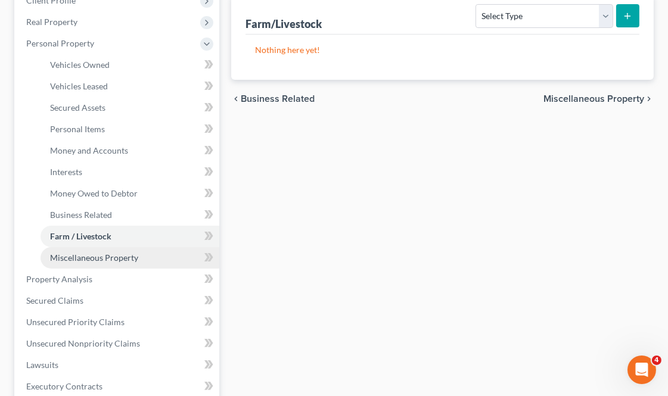
click at [103, 258] on span "Miscellaneous Property" at bounding box center [94, 258] width 88 height 10
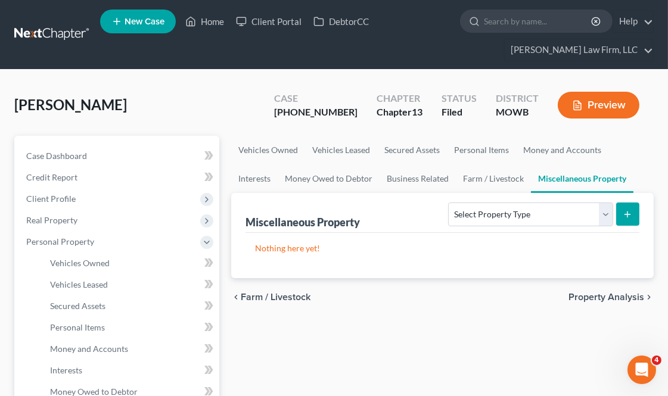
click at [619, 108] on button "Preview" at bounding box center [599, 105] width 82 height 27
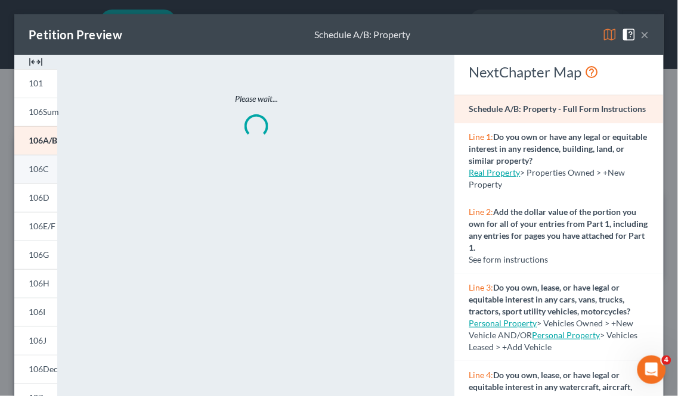
click at [36, 174] on link "106C" at bounding box center [35, 169] width 43 height 29
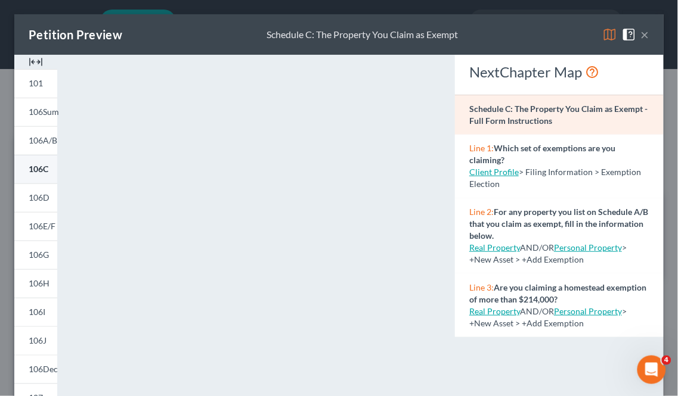
click at [34, 167] on span "106C" at bounding box center [39, 169] width 20 height 10
drag, startPoint x: 635, startPoint y: 34, endPoint x: 627, endPoint y: 38, distance: 8.8
click at [641, 34] on button "×" at bounding box center [645, 34] width 8 height 14
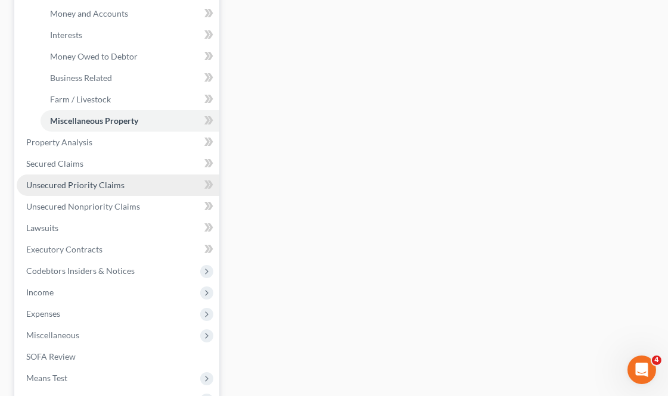
scroll to position [514, 0]
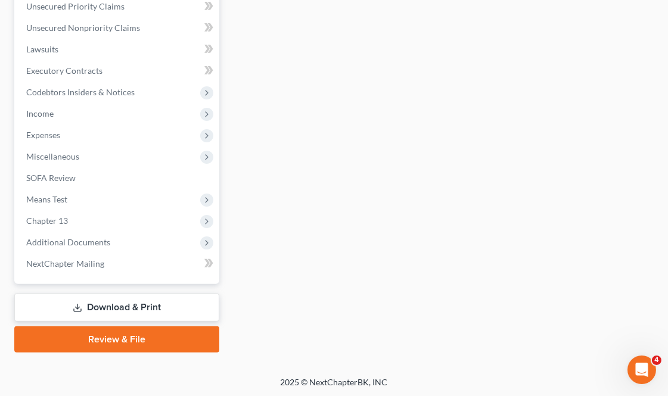
click at [135, 303] on link "Download & Print" at bounding box center [116, 308] width 205 height 28
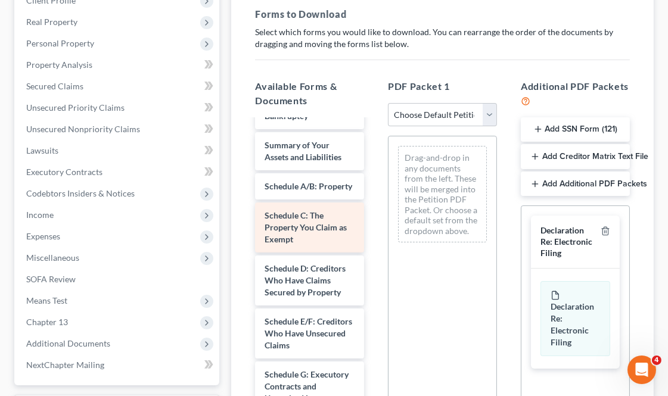
scroll to position [265, 0]
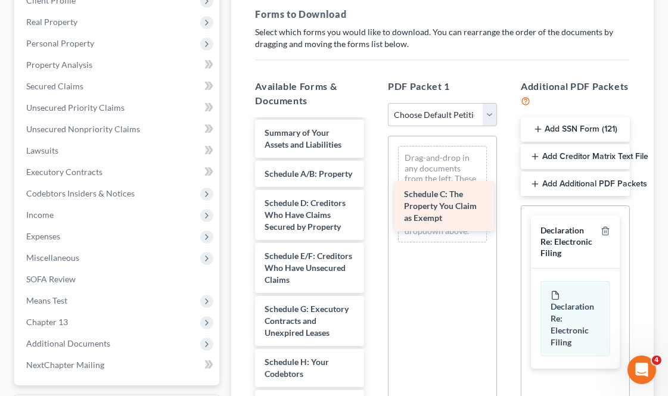
drag, startPoint x: 299, startPoint y: 238, endPoint x: 438, endPoint y: 207, distance: 143.0
click at [374, 207] on div "Schedule C: The Property You Claim as Exempt Chapter 13 Plan Initial - Signed-p…" at bounding box center [310, 357] width 128 height 1003
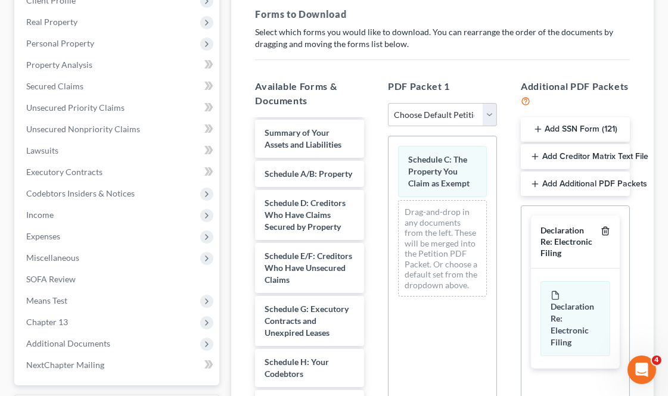
click at [607, 231] on icon "button" at bounding box center [606, 231] width 10 height 10
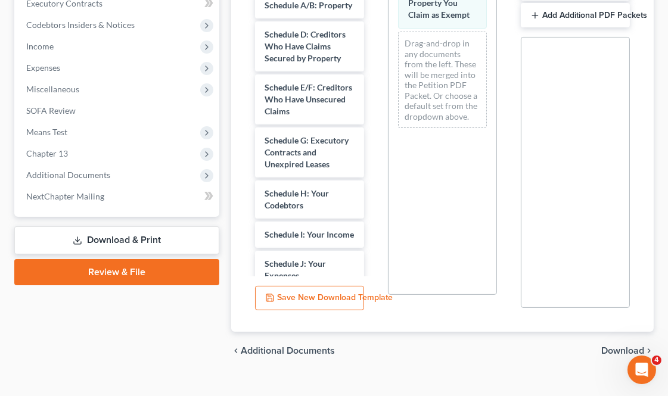
scroll to position [386, 0]
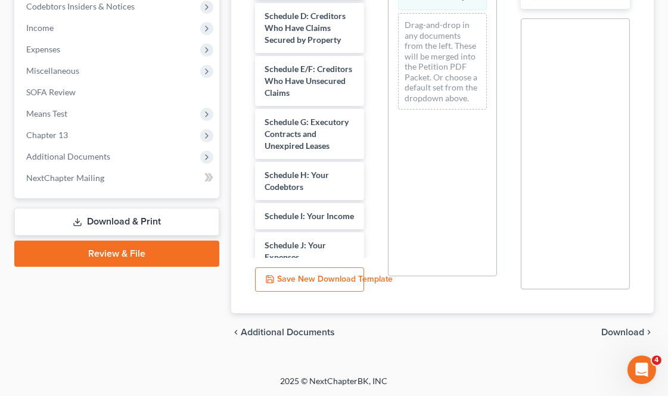
click at [619, 330] on span "Download" at bounding box center [622, 333] width 43 height 10
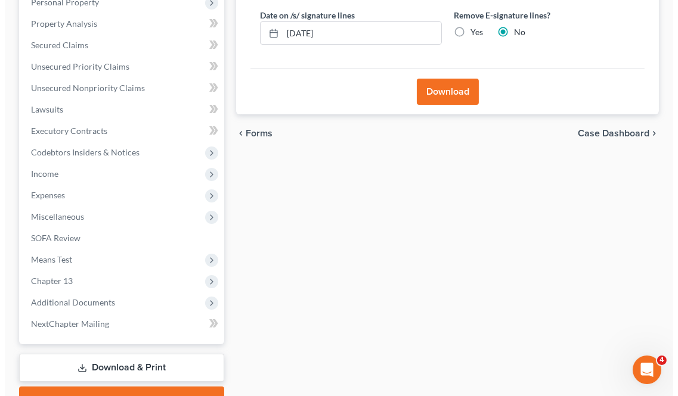
scroll to position [101, 0]
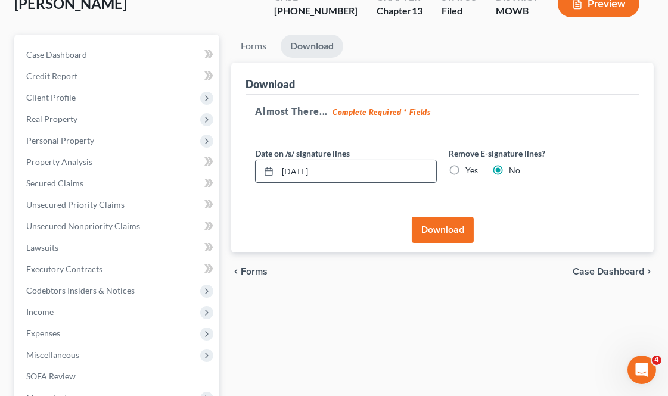
drag, startPoint x: 342, startPoint y: 164, endPoint x: 272, endPoint y: 171, distance: 70.1
click at [272, 171] on div "[DATE]" at bounding box center [345, 172] width 181 height 24
click at [466, 173] on label "Yes" at bounding box center [472, 171] width 13 height 12
click at [470, 172] on input "Yes" at bounding box center [474, 169] width 8 height 8
radio input "true"
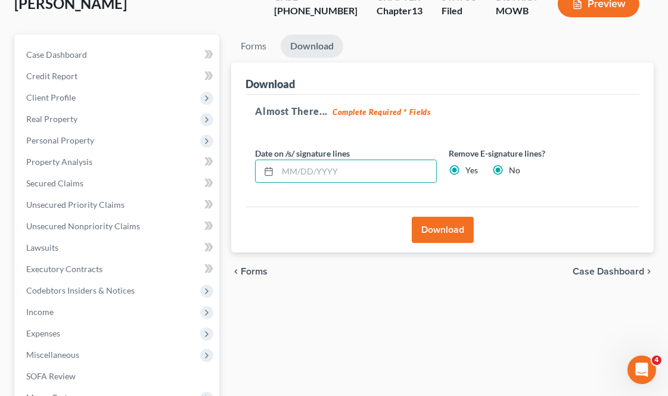
radio input "false"
click at [448, 234] on button "Download" at bounding box center [443, 230] width 62 height 26
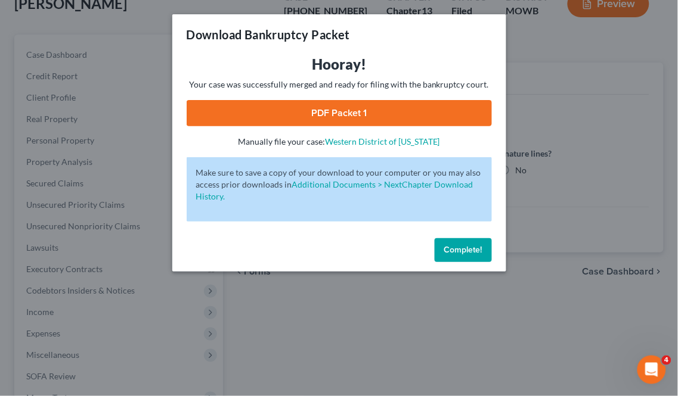
click at [366, 109] on link "PDF Packet 1" at bounding box center [339, 113] width 305 height 26
click at [475, 241] on button "Complete!" at bounding box center [463, 250] width 57 height 24
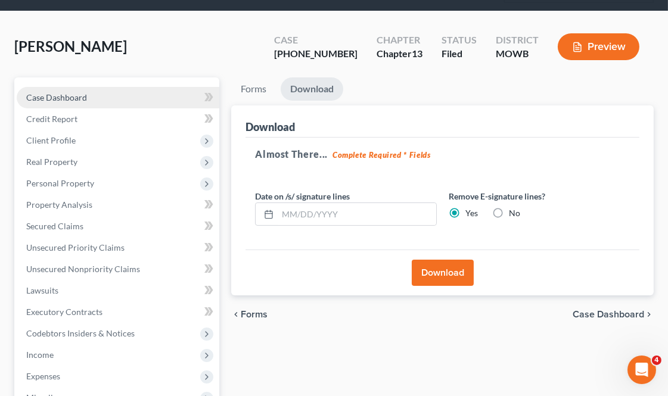
scroll to position [35, 0]
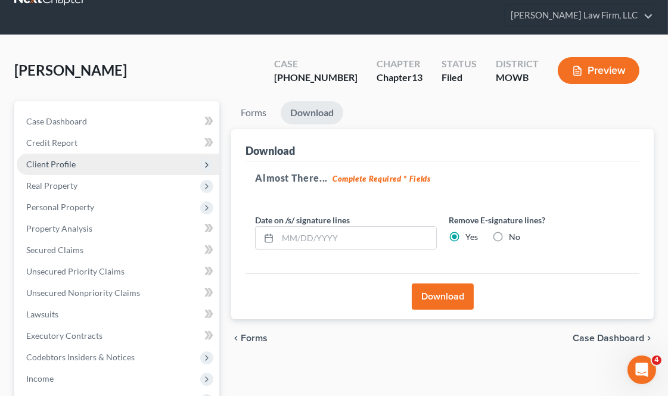
click at [86, 160] on span "Client Profile" at bounding box center [118, 164] width 203 height 21
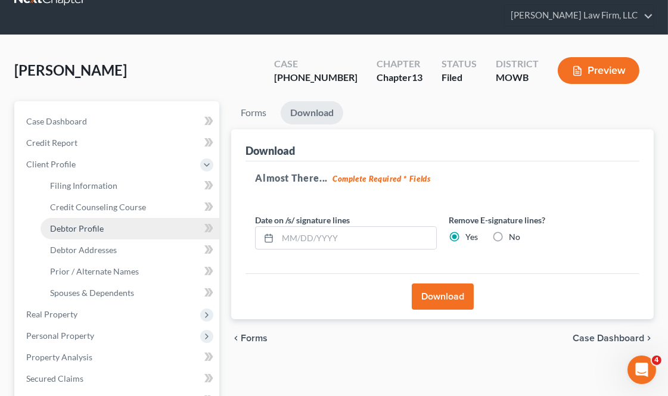
click at [108, 230] on link "Debtor Profile" at bounding box center [130, 228] width 179 height 21
select select "0"
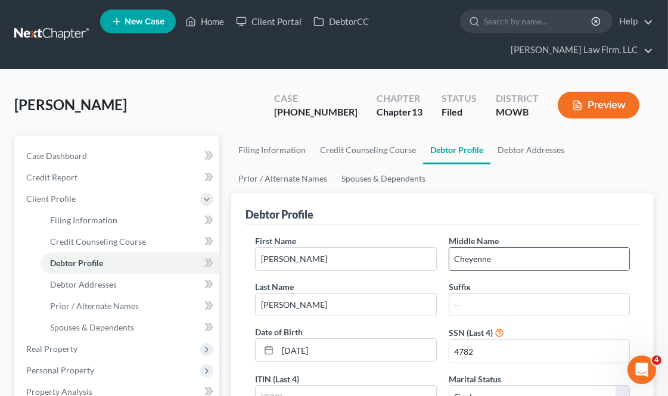
click at [475, 263] on input "Cheyenne" at bounding box center [539, 259] width 180 height 23
click at [483, 257] on input "Cheyenne" at bounding box center [539, 259] width 180 height 23
drag, startPoint x: 297, startPoint y: 114, endPoint x: 341, endPoint y: 120, distance: 44.5
click at [341, 120] on div "Case [PHONE_NUMBER]" at bounding box center [316, 106] width 103 height 35
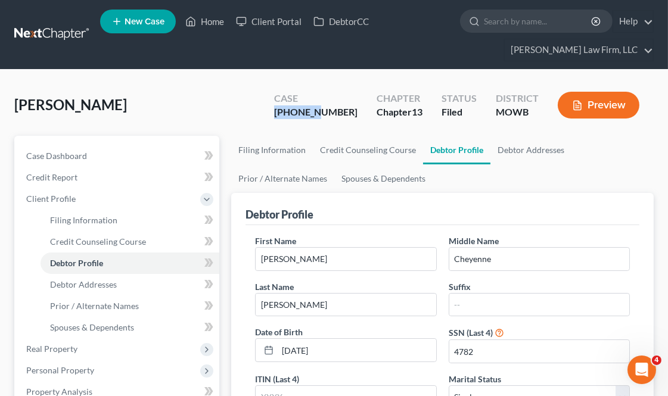
copy div "25-41488"
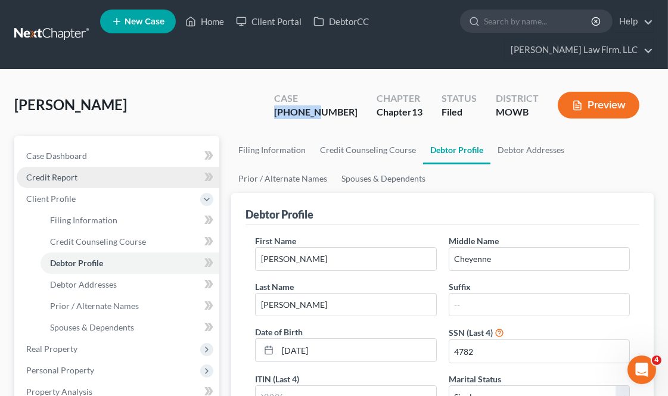
click at [88, 167] on link "Credit Report" at bounding box center [118, 177] width 203 height 21
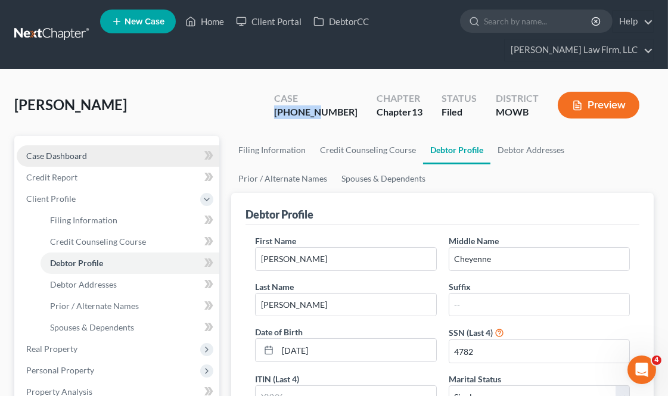
click at [94, 154] on link "Case Dashboard" at bounding box center [118, 155] width 203 height 21
select select "4"
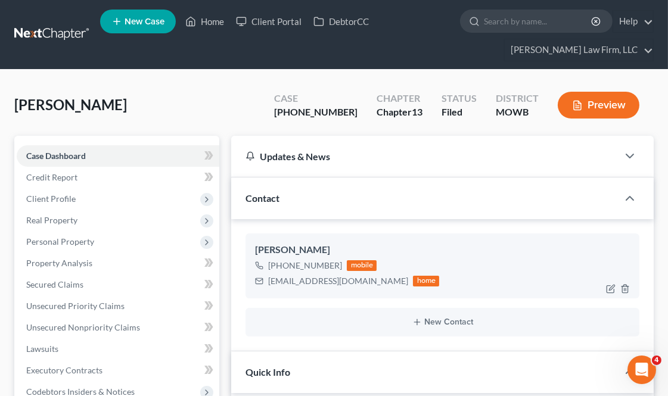
scroll to position [388, 0]
drag, startPoint x: 352, startPoint y: 284, endPoint x: 269, endPoint y: 278, distance: 82.5
click at [269, 278] on div "[EMAIL_ADDRESS][DOMAIN_NAME] home" at bounding box center [347, 281] width 184 height 15
copy div "[EMAIL_ADDRESS][DOMAIN_NAME]"
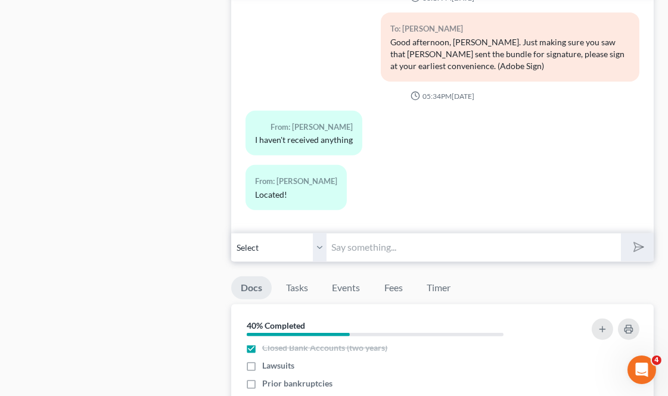
scroll to position [1258, 0]
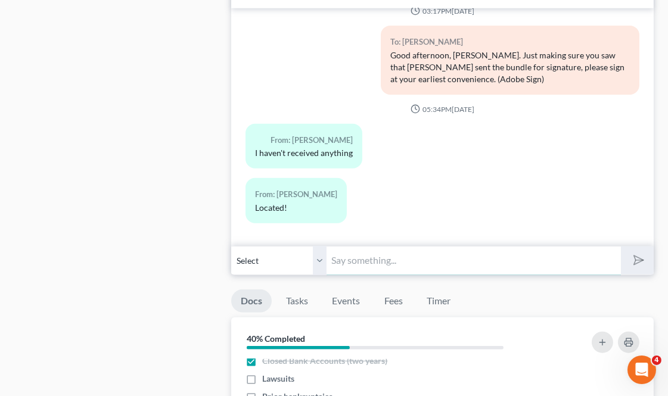
drag, startPoint x: 364, startPoint y: 260, endPoint x: 347, endPoint y: 230, distance: 34.2
click at [364, 260] on input "text" at bounding box center [474, 260] width 294 height 29
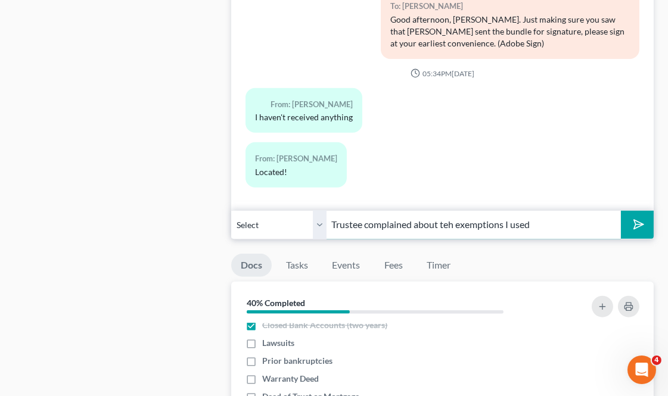
scroll to position [1324, 0]
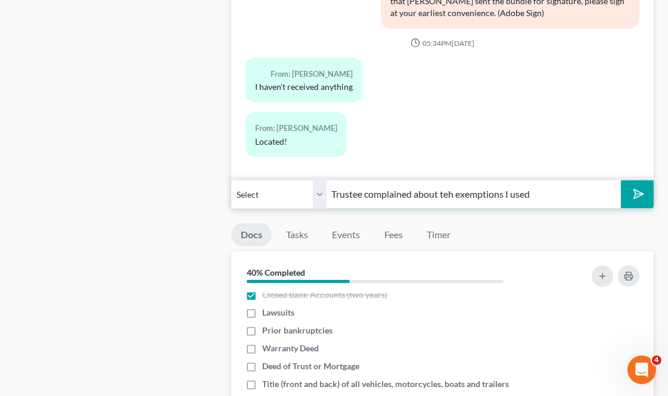
click at [446, 196] on input "Trustee complained about teh exemptions I used" at bounding box center [474, 194] width 294 height 29
type input "Trustee complained about the exemptions I used for your case, because of your m…"
click at [621, 181] on button "submit" at bounding box center [637, 195] width 33 height 28
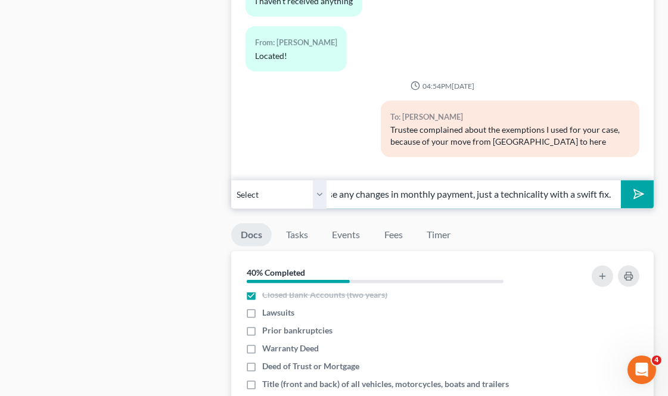
scroll to position [0, 72]
type input "This will not cause any changes in monthly payment, just a technicality with a …"
click at [621, 181] on button "submit" at bounding box center [637, 195] width 33 height 28
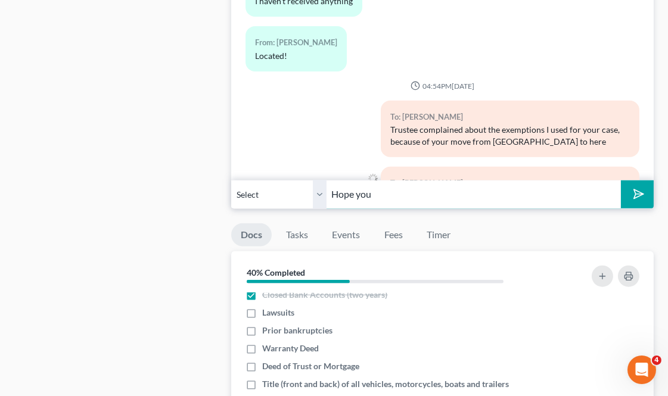
scroll to position [540, 0]
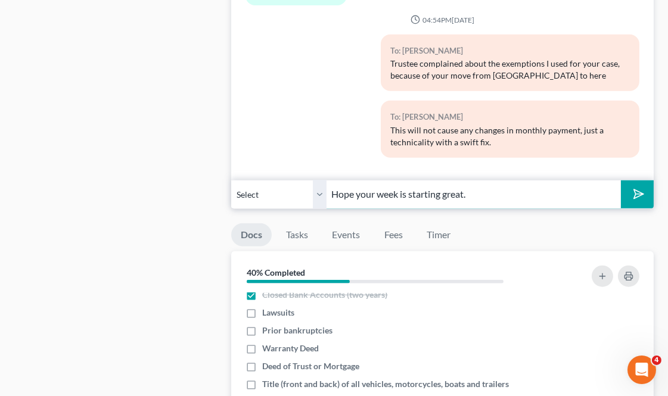
type input "Hope your week is starting great."
click at [621, 181] on button "submit" at bounding box center [637, 195] width 33 height 28
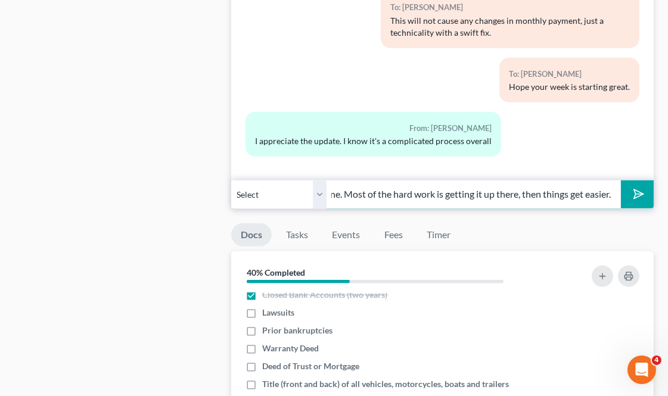
scroll to position [0, 277]
type input "Only a bit, and it's a bit like getting a plane off the ground, I'd imagine. Mo…"
click at [621, 181] on button "submit" at bounding box center [637, 195] width 33 height 28
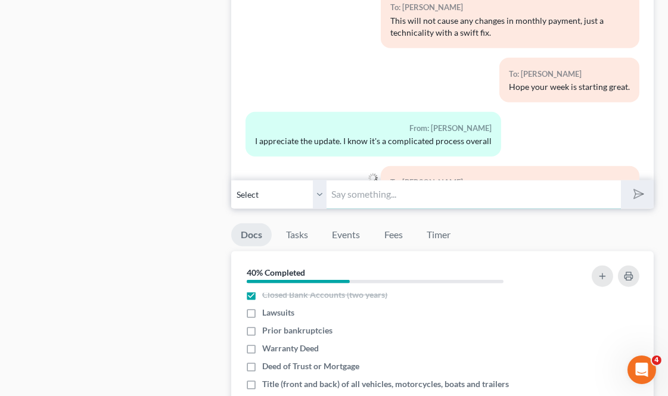
scroll to position [728, 0]
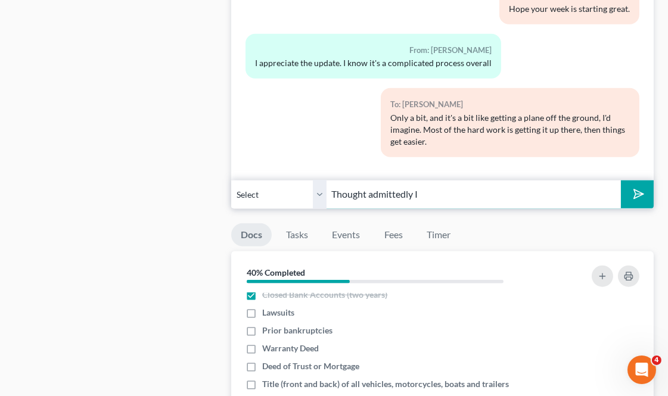
type input "Thought admittedly I"
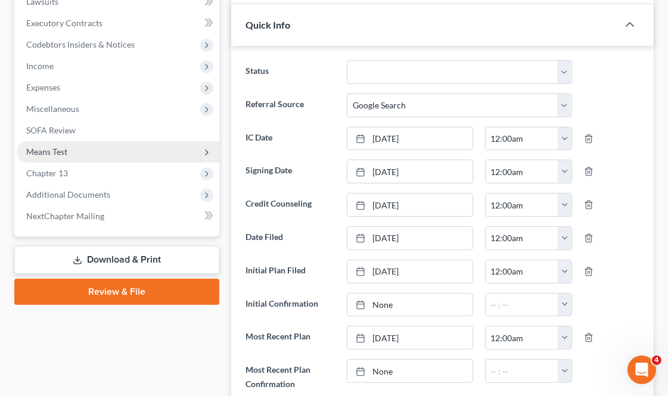
scroll to position [0, 0]
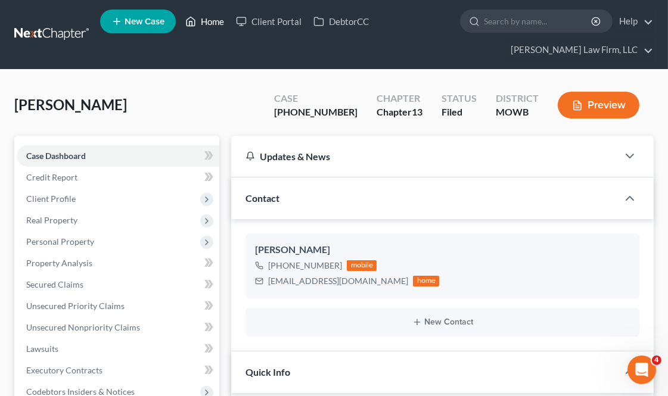
drag, startPoint x: 209, startPoint y: 17, endPoint x: 327, endPoint y: 85, distance: 135.7
click at [209, 17] on link "Home" at bounding box center [204, 21] width 51 height 21
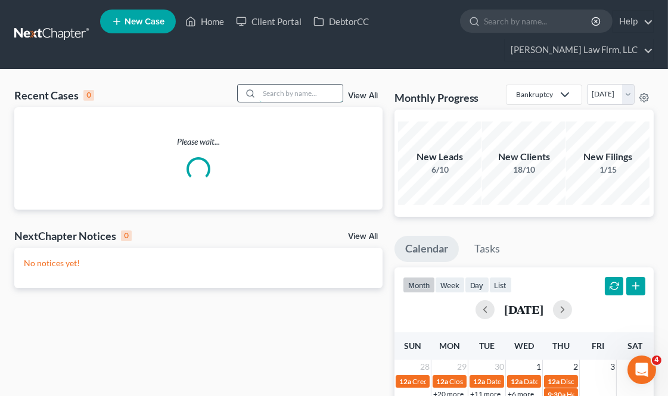
click at [313, 91] on input "search" at bounding box center [300, 93] width 83 height 17
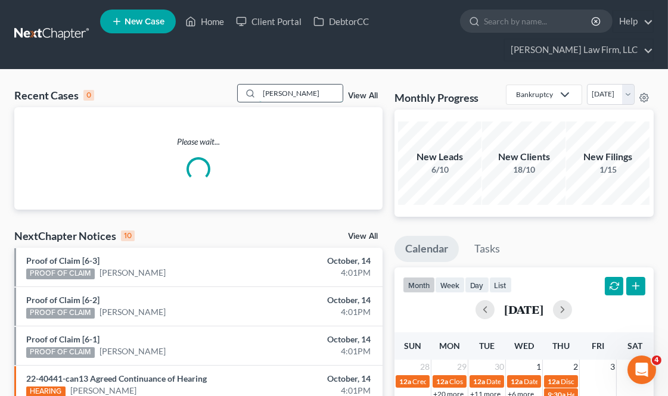
type input "[PERSON_NAME]"
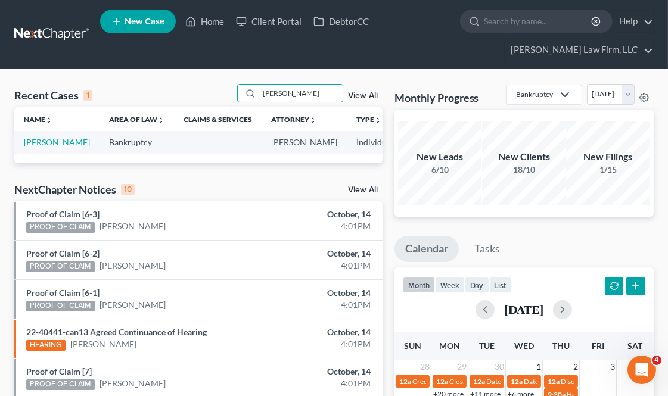
click at [39, 147] on link "[PERSON_NAME]" at bounding box center [57, 142] width 66 height 10
select select "6"
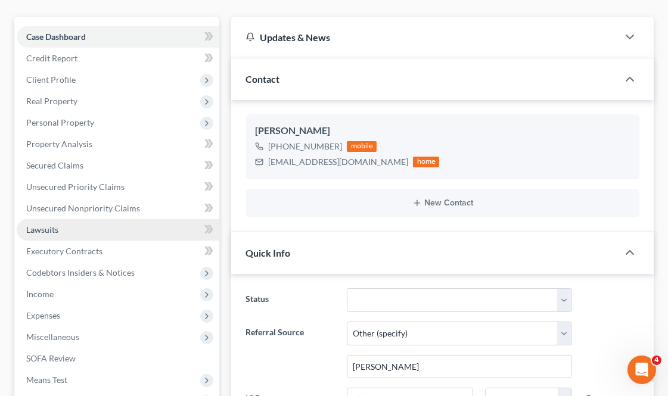
scroll to position [132, 0]
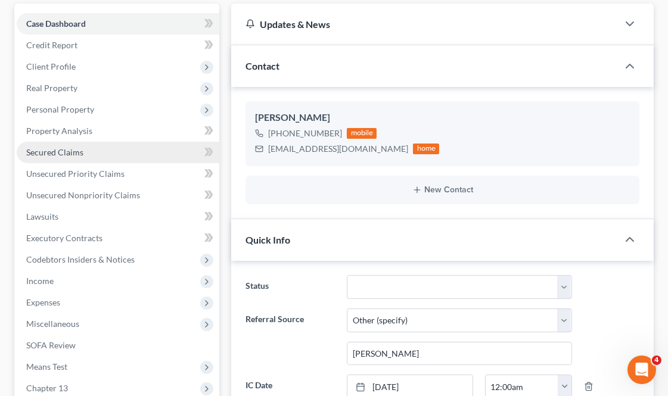
click at [83, 149] on link "Secured Claims" at bounding box center [118, 152] width 203 height 21
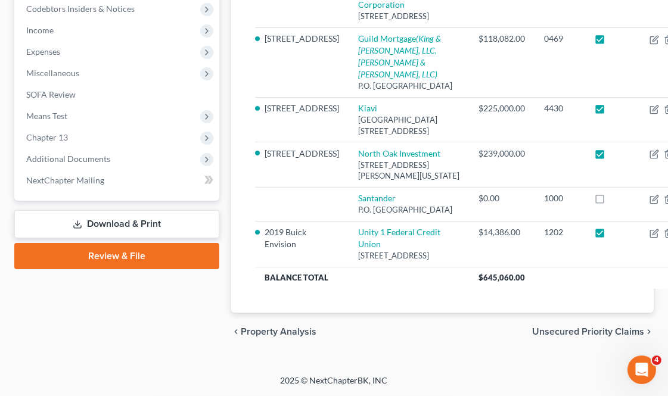
scroll to position [463, 0]
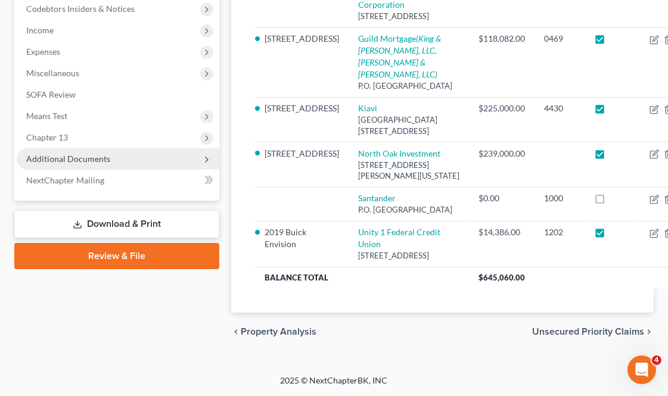
drag, startPoint x: 131, startPoint y: 138, endPoint x: 143, endPoint y: 150, distance: 16.9
click at [131, 210] on link "Download & Print" at bounding box center [116, 224] width 205 height 28
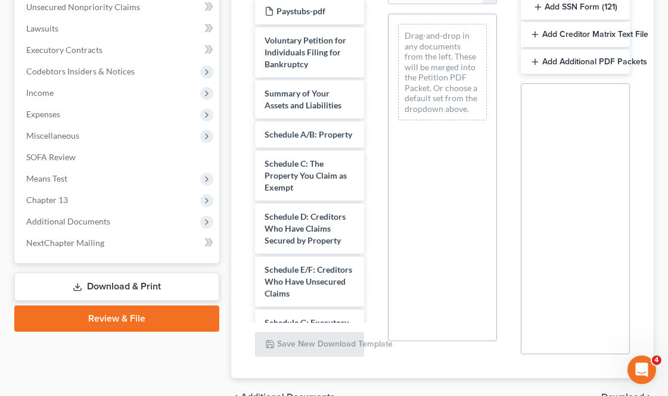
scroll to position [331, 0]
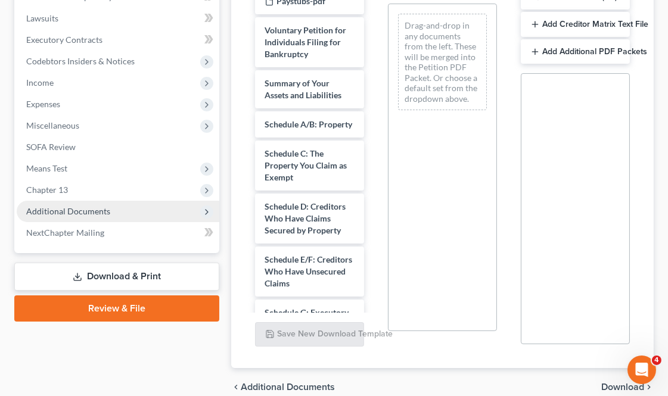
click at [105, 212] on span "Additional Documents" at bounding box center [68, 211] width 84 height 10
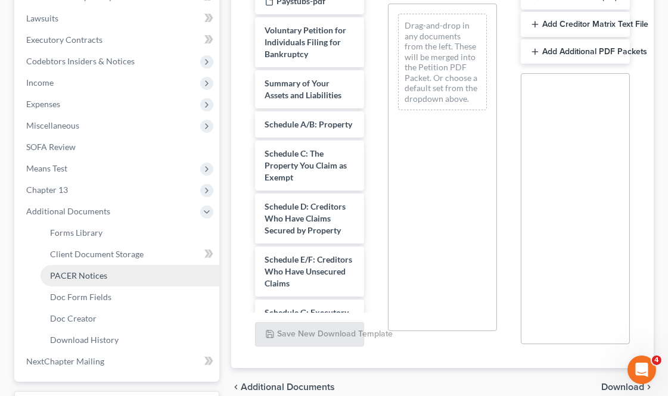
click at [110, 273] on link "PACER Notices" at bounding box center [130, 275] width 179 height 21
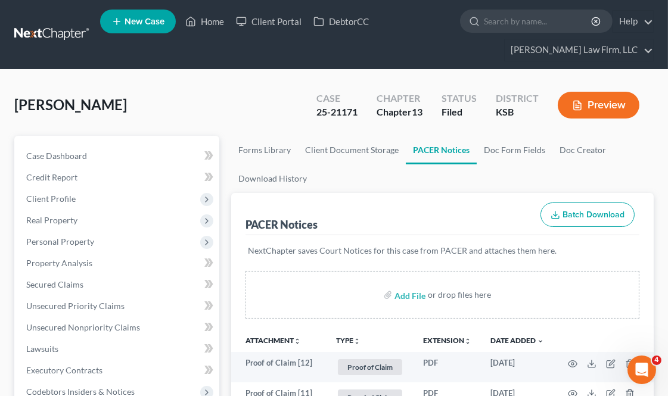
scroll to position [198, 0]
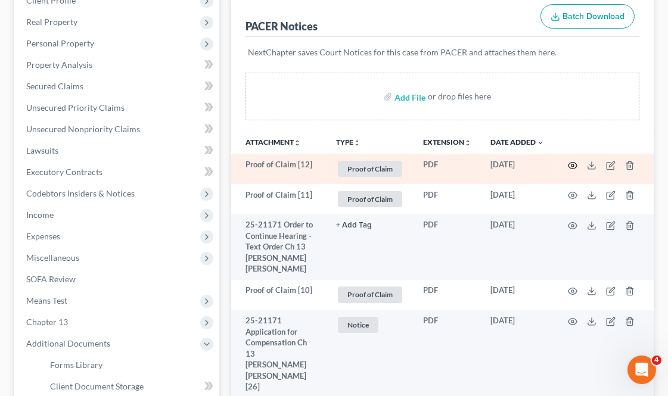
click at [572, 165] on circle "button" at bounding box center [573, 166] width 2 height 2
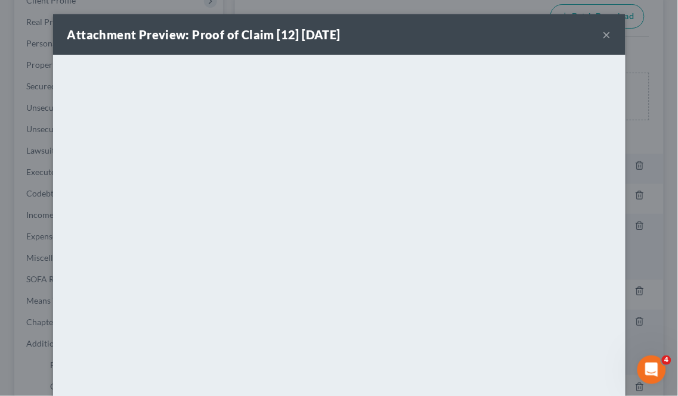
click at [597, 28] on div "Attachment Preview: Proof of Claim [12] [DATE] ×" at bounding box center [339, 34] width 572 height 41
click at [603, 30] on button "×" at bounding box center [607, 34] width 8 height 14
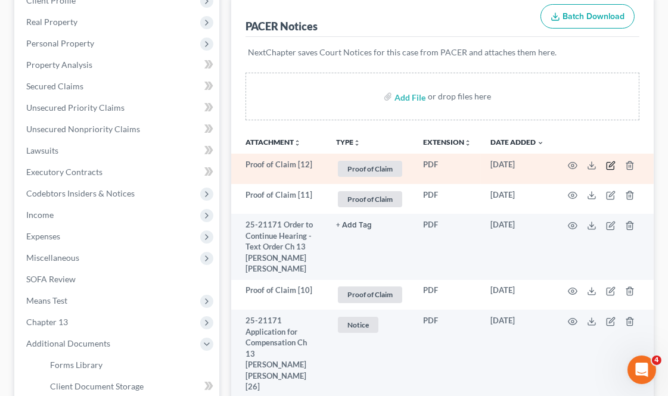
click at [610, 166] on icon "button" at bounding box center [611, 166] width 10 height 10
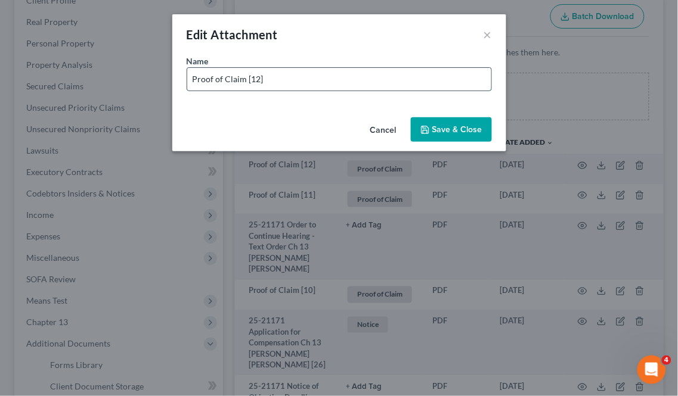
drag, startPoint x: 382, startPoint y: 79, endPoint x: 411, endPoint y: 82, distance: 29.4
click at [382, 79] on input "Proof of Claim [12]" at bounding box center [339, 79] width 304 height 23
type input "Proof of Claim [12] - Fundbox"
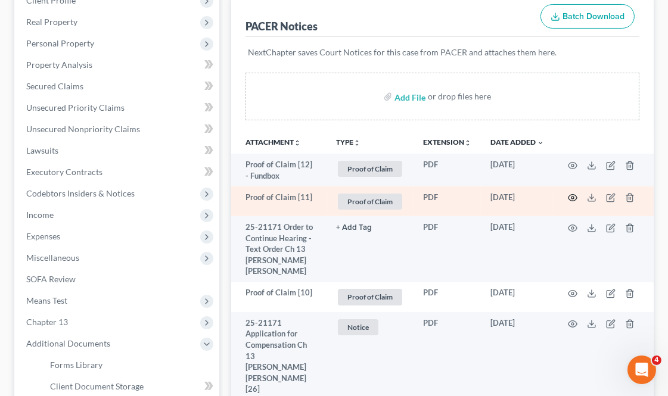
click at [568, 200] on icon "button" at bounding box center [573, 198] width 10 height 10
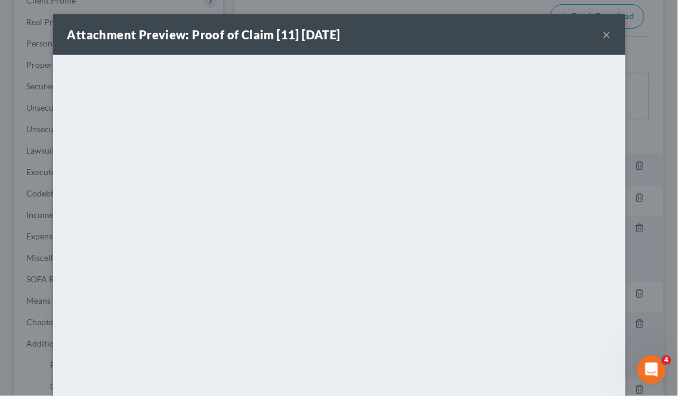
click at [603, 34] on button "×" at bounding box center [607, 34] width 8 height 14
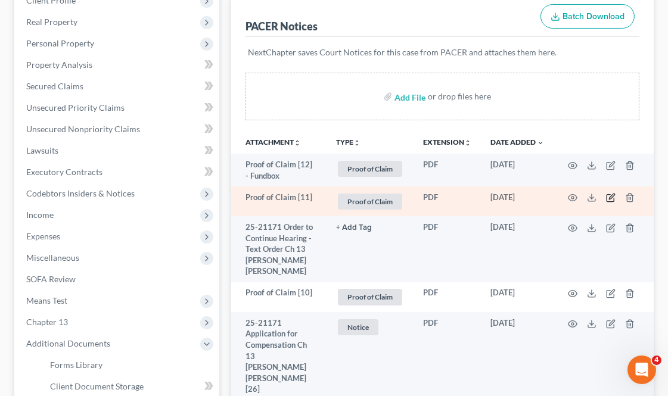
click at [611, 193] on icon "button" at bounding box center [611, 198] width 10 height 10
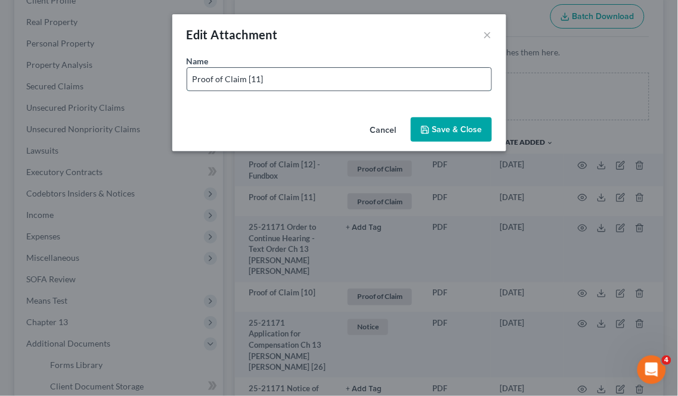
drag, startPoint x: 396, startPoint y: 75, endPoint x: 430, endPoint y: 77, distance: 34.1
click at [396, 75] on input "Proof of Claim [11]" at bounding box center [339, 79] width 304 height 23
type input "Proof of Claim [11] - Fundbox"
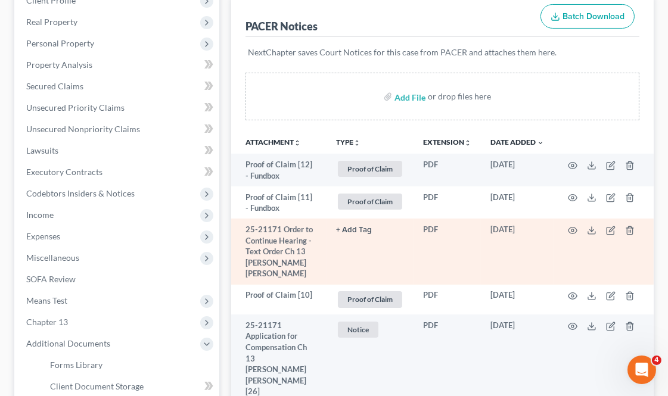
click at [362, 231] on button "+ Add Tag" at bounding box center [354, 230] width 36 height 8
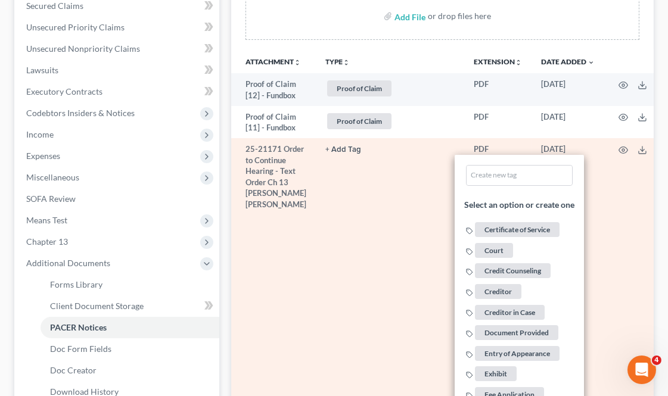
scroll to position [463, 0]
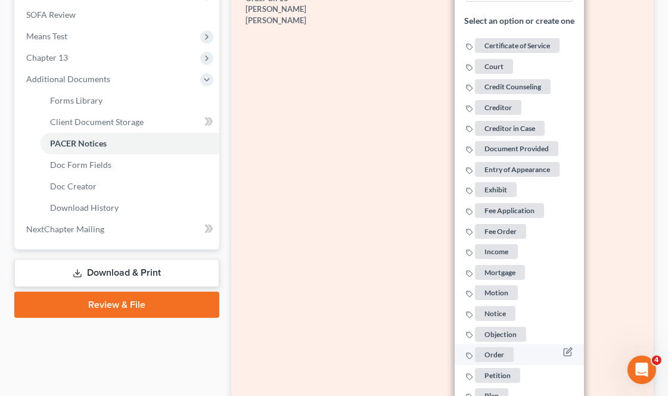
click at [496, 347] on span "Order" at bounding box center [495, 354] width 39 height 15
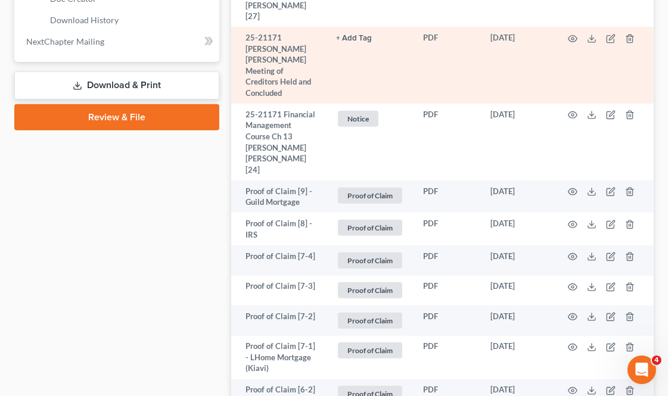
scroll to position [662, 0]
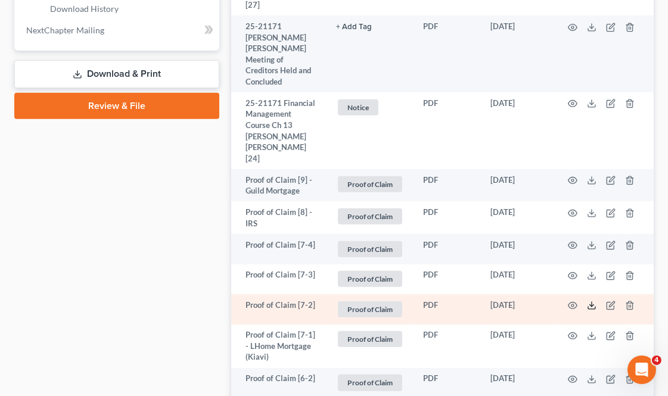
click at [596, 301] on icon at bounding box center [592, 306] width 10 height 10
click at [593, 301] on icon at bounding box center [592, 306] width 10 height 10
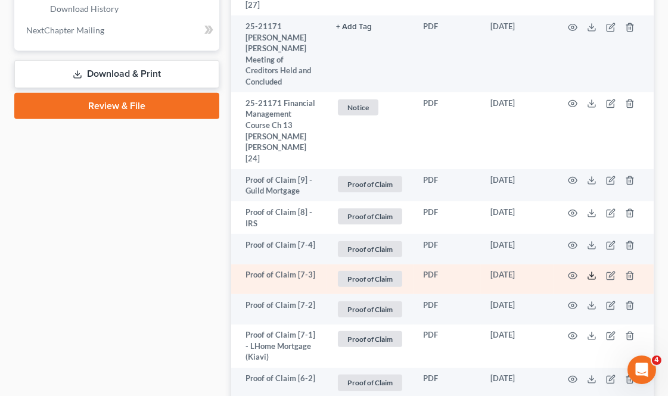
click at [592, 271] on icon at bounding box center [592, 276] width 10 height 10
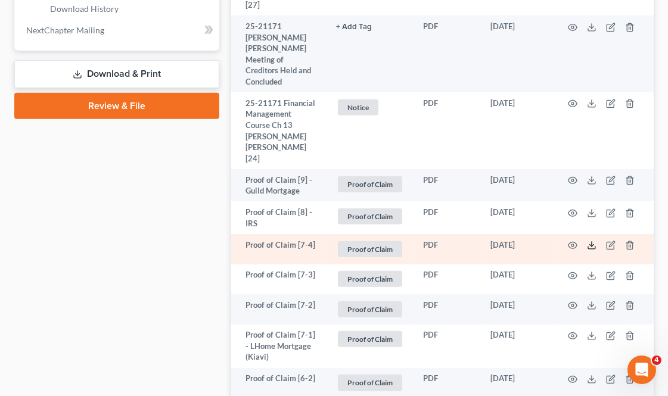
click at [594, 241] on icon at bounding box center [592, 246] width 10 height 10
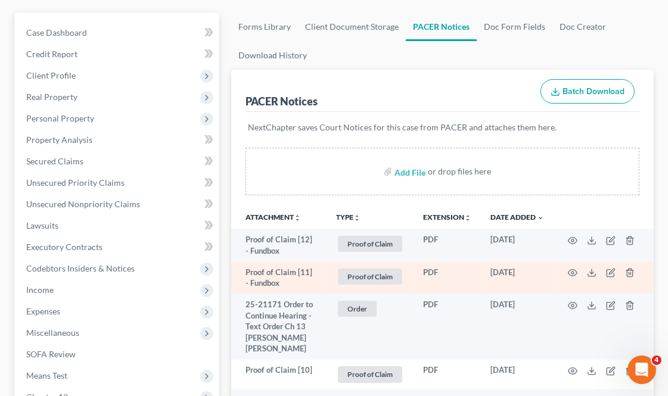
scroll to position [132, 0]
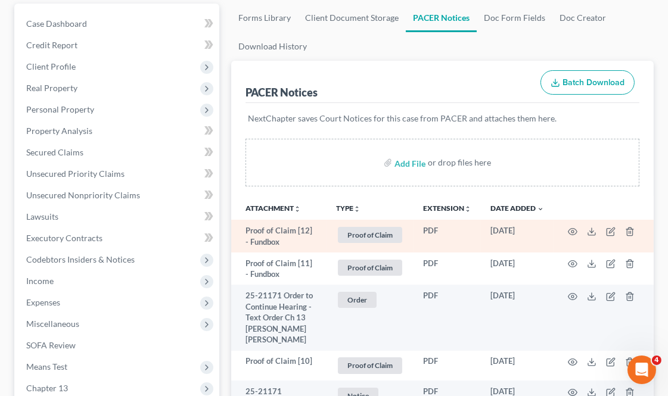
drag, startPoint x: 566, startPoint y: 191, endPoint x: 575, endPoint y: 244, distance: 53.8
click at [566, 191] on div "Add File or drop files here" at bounding box center [442, 167] width 423 height 57
click at [572, 229] on icon "button" at bounding box center [573, 232] width 10 height 10
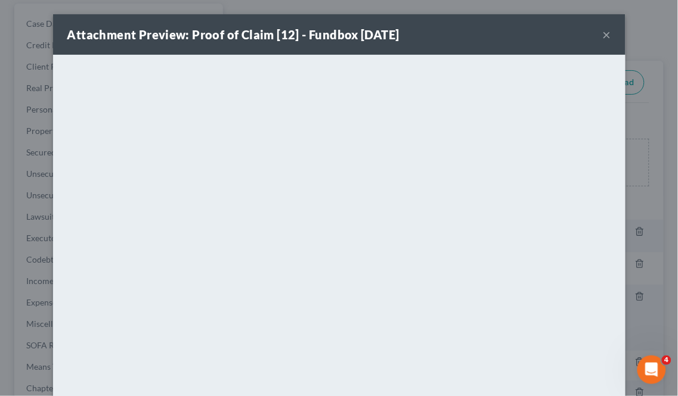
click at [603, 36] on button "×" at bounding box center [607, 34] width 8 height 14
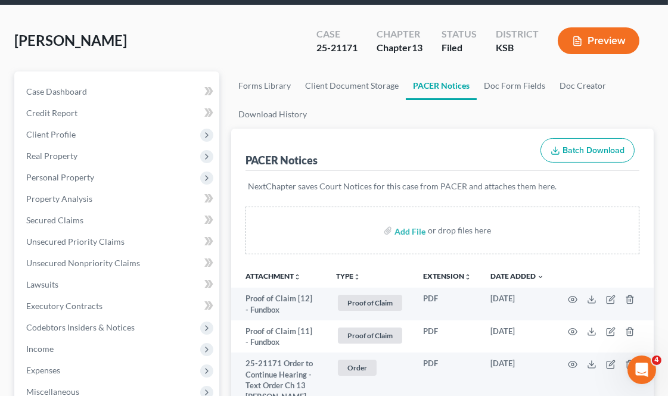
scroll to position [0, 0]
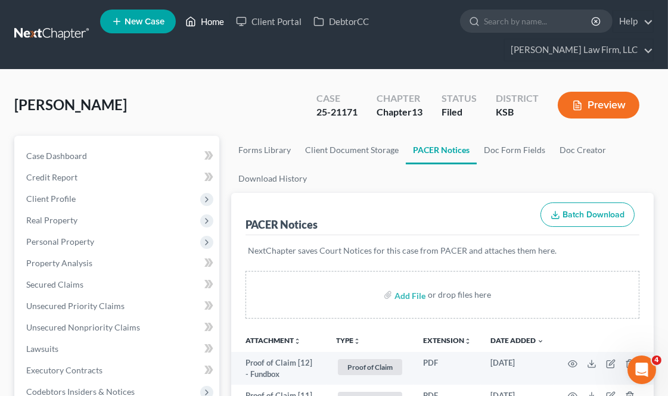
click at [206, 28] on link "Home" at bounding box center [204, 21] width 51 height 21
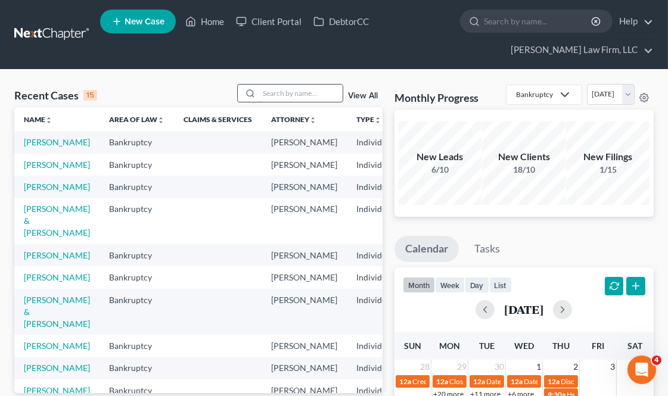
click at [325, 94] on input "search" at bounding box center [300, 93] width 83 height 17
type input "[PERSON_NAME]"
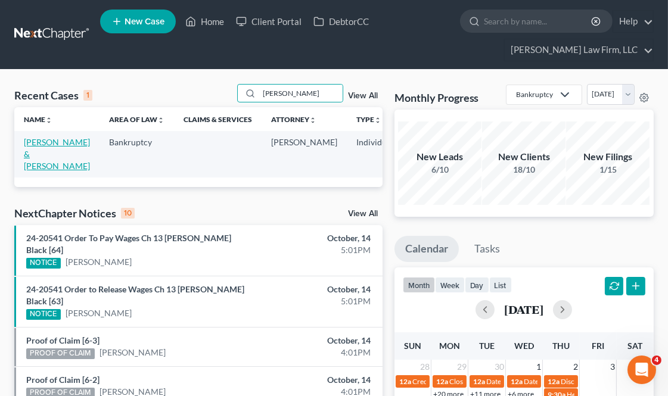
click at [45, 153] on link "[PERSON_NAME] & [PERSON_NAME]" at bounding box center [57, 154] width 66 height 34
select select "4"
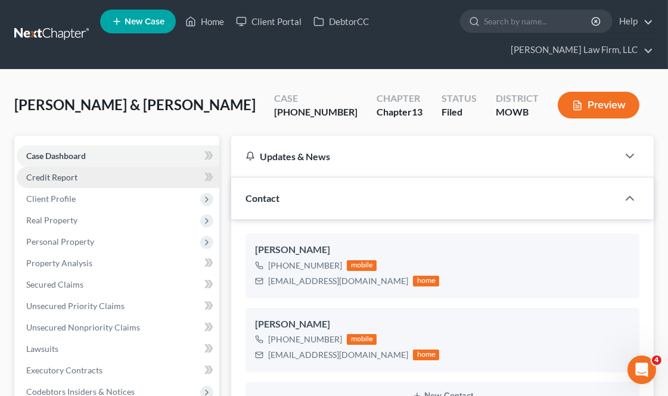
scroll to position [265, 0]
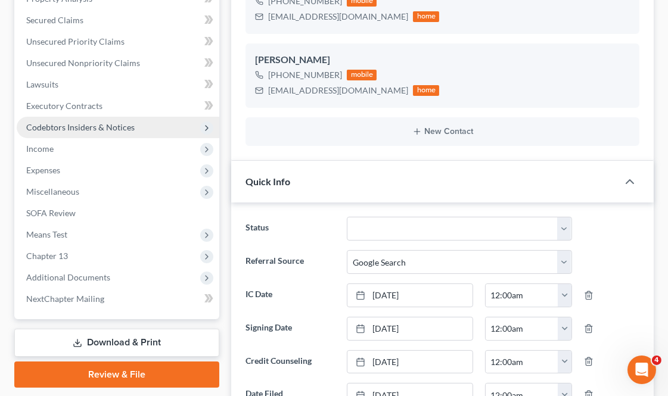
click at [121, 128] on span "Codebtors Insiders & Notices" at bounding box center [80, 127] width 108 height 10
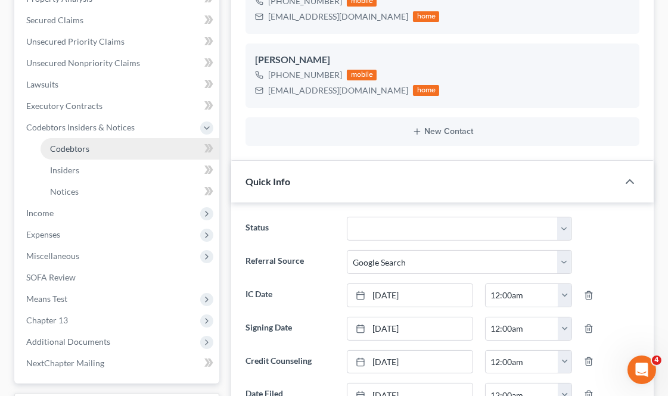
click at [111, 145] on link "Codebtors" at bounding box center [130, 148] width 179 height 21
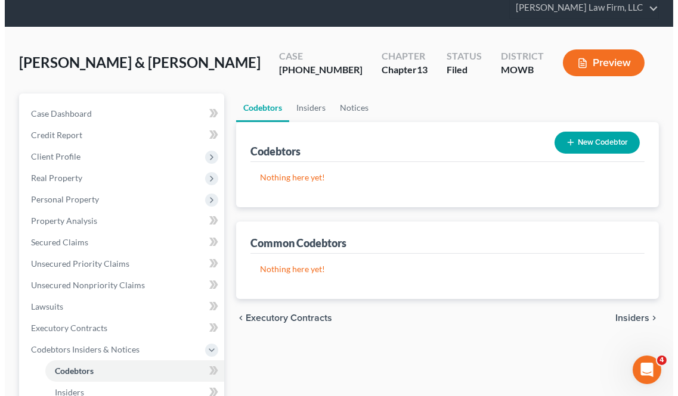
scroll to position [66, 0]
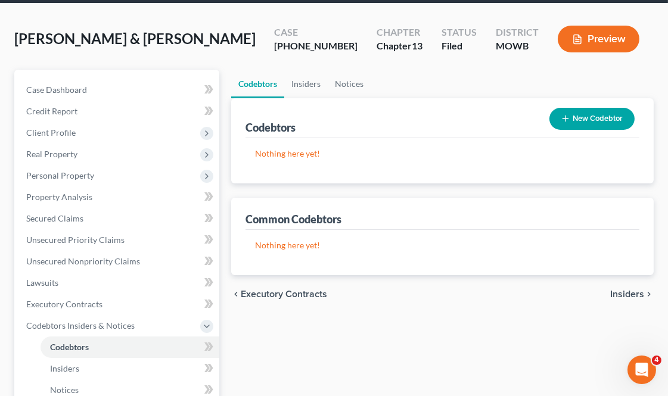
click at [635, 33] on button "Preview" at bounding box center [599, 39] width 82 height 27
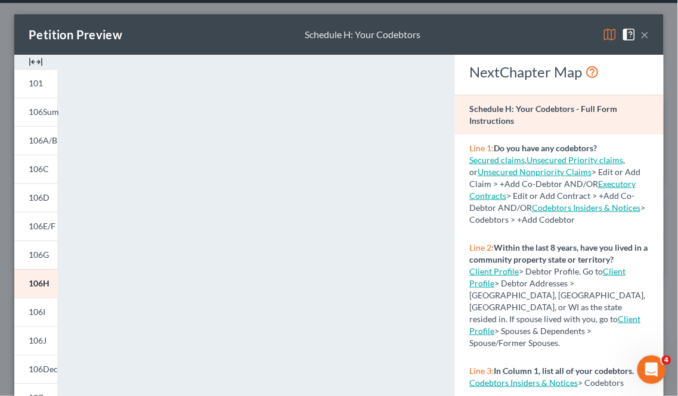
click at [641, 30] on button "×" at bounding box center [645, 34] width 8 height 14
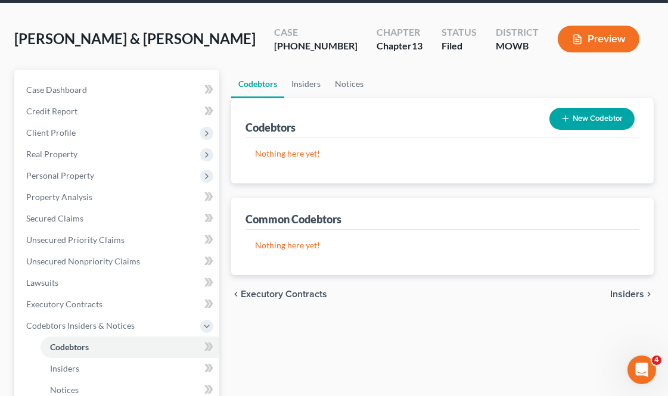
click at [630, 42] on button "Preview" at bounding box center [599, 39] width 82 height 27
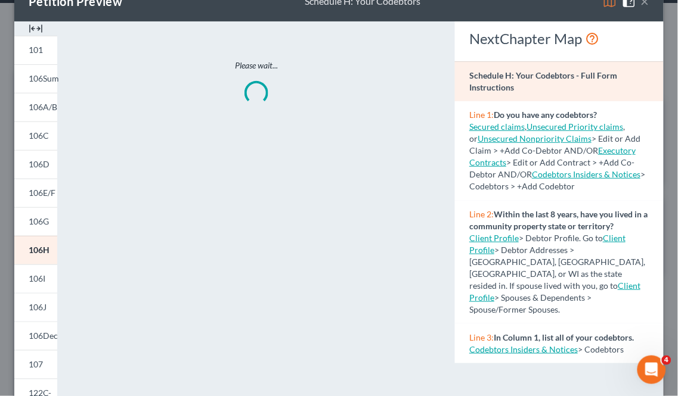
scroll to position [132, 0]
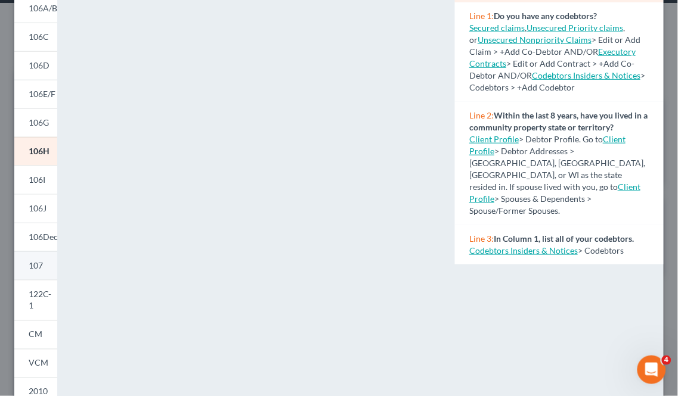
click at [33, 271] on link "107" at bounding box center [35, 266] width 43 height 29
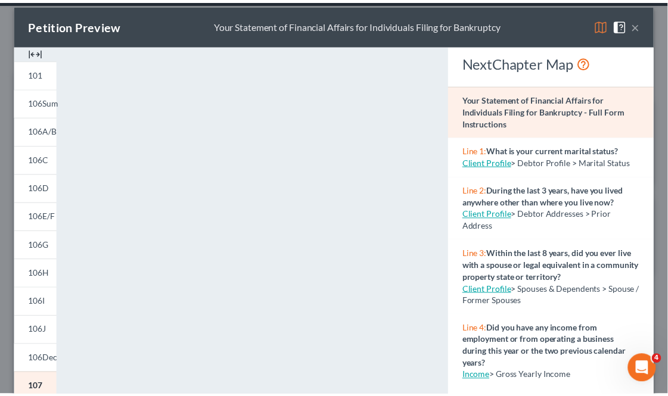
scroll to position [0, 0]
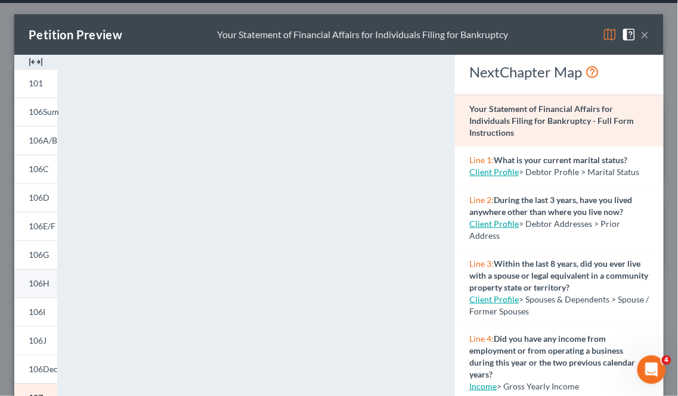
click at [44, 290] on link "106H" at bounding box center [35, 283] width 43 height 29
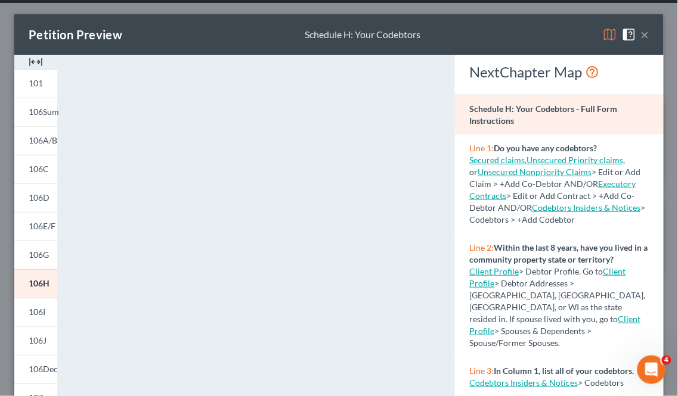
click at [641, 32] on button "×" at bounding box center [645, 34] width 8 height 14
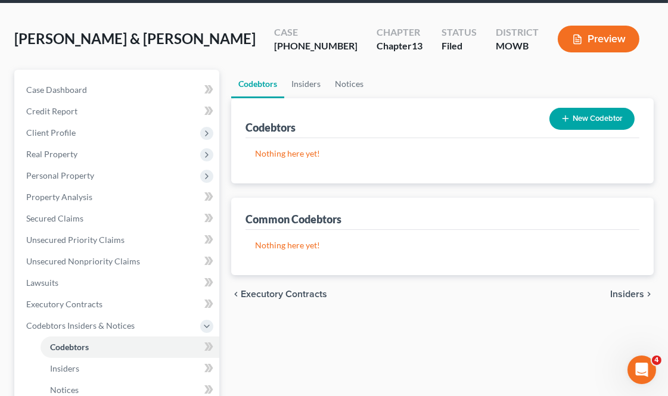
drag, startPoint x: 600, startPoint y: 112, endPoint x: 378, endPoint y: 237, distance: 254.6
click at [523, 213] on div "Codebtors New Codebtor Nothing here yet! Name Creditor Balance Common Codebtors…" at bounding box center [442, 186] width 423 height 177
click at [569, 116] on icon "button" at bounding box center [566, 119] width 10 height 10
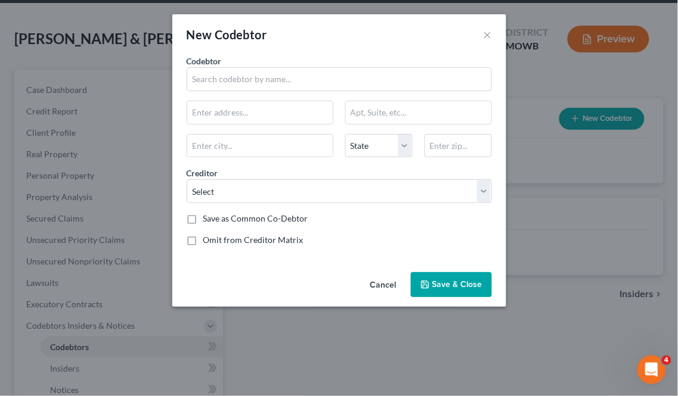
click at [395, 283] on button "Cancel" at bounding box center [383, 286] width 45 height 24
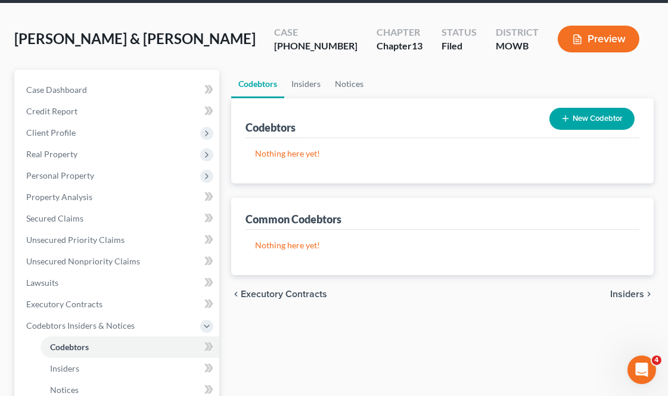
click at [616, 117] on button "New Codebtor" at bounding box center [592, 119] width 85 height 22
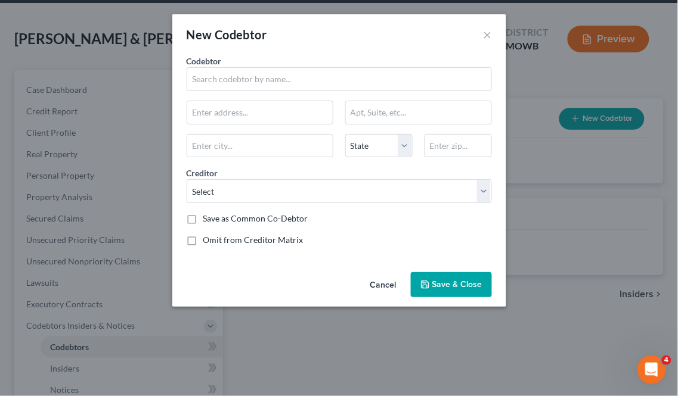
click at [392, 281] on button "Cancel" at bounding box center [383, 286] width 45 height 24
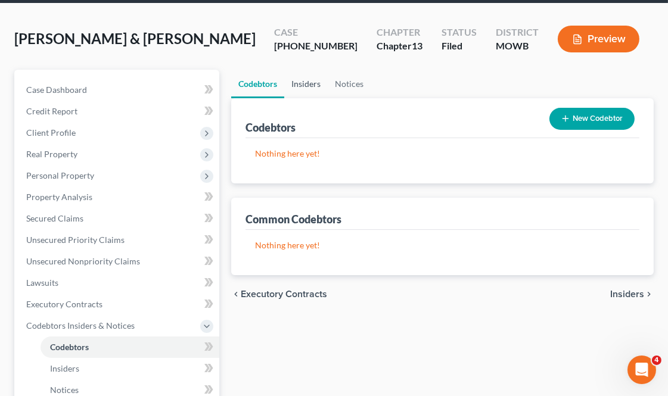
click at [314, 84] on link "Insiders" at bounding box center [306, 84] width 44 height 29
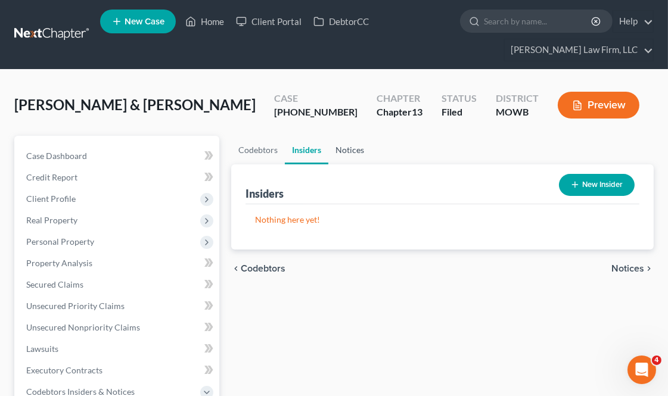
click at [352, 149] on link "Notices" at bounding box center [349, 150] width 43 height 29
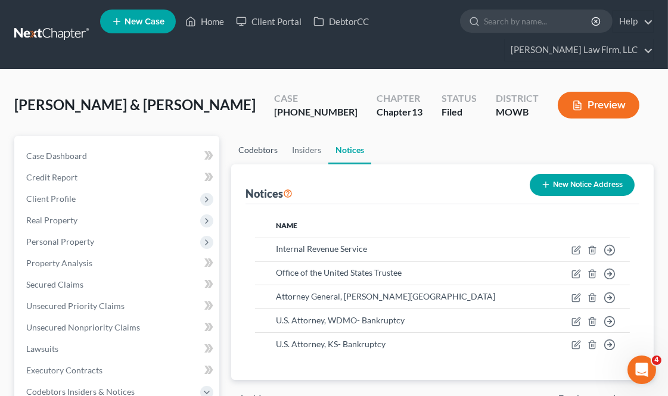
click at [268, 146] on link "Codebtors" at bounding box center [258, 150] width 54 height 29
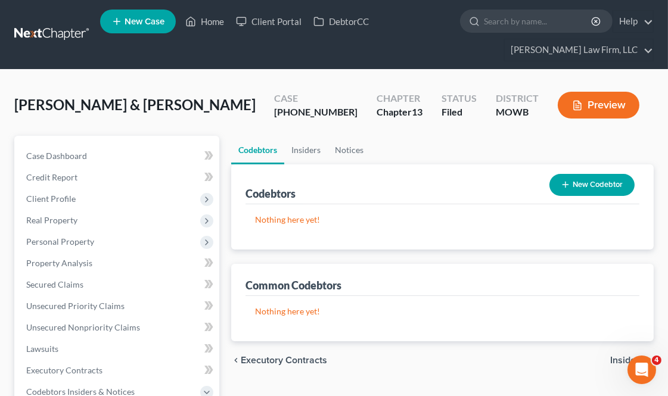
click at [618, 182] on button "New Codebtor" at bounding box center [592, 185] width 85 height 22
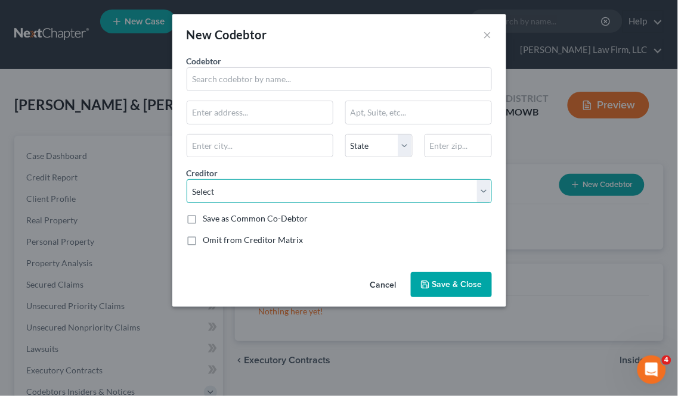
click at [353, 189] on select "Select Affirm Inc Sunflower Medical Group PA Nationstar/[PERSON_NAME] Schoolsfi…" at bounding box center [339, 191] width 305 height 24
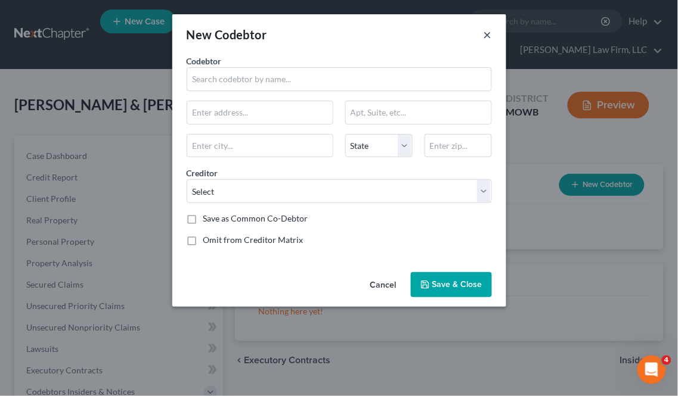
click at [490, 37] on button "×" at bounding box center [487, 34] width 8 height 14
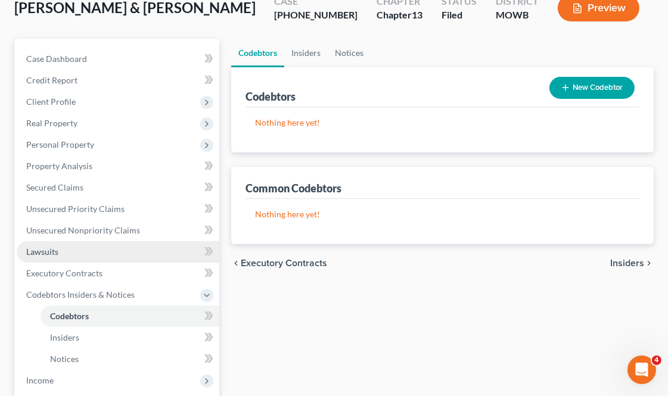
scroll to position [198, 0]
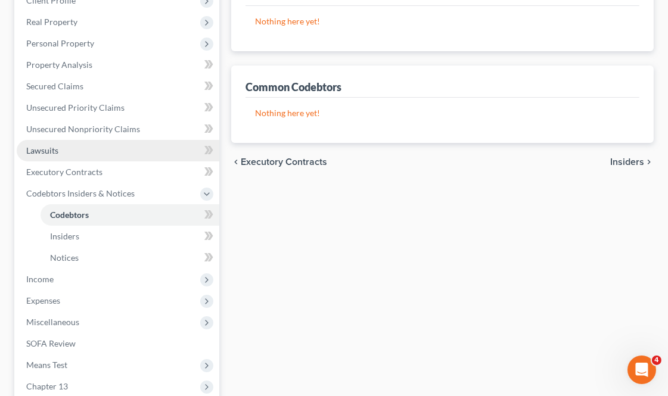
click at [92, 149] on link "Lawsuits" at bounding box center [118, 150] width 203 height 21
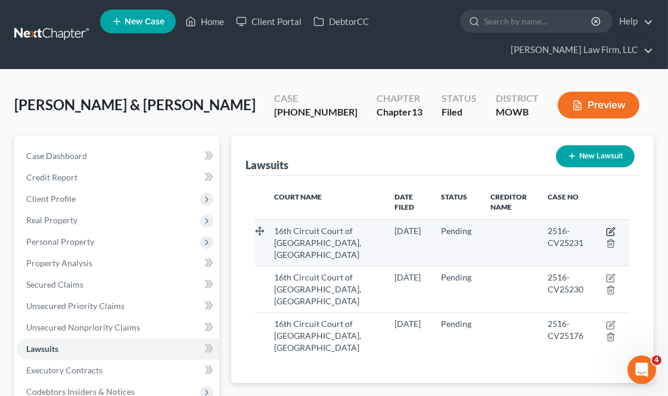
click at [610, 229] on icon "button" at bounding box center [611, 232] width 10 height 10
select select "26"
select select "0"
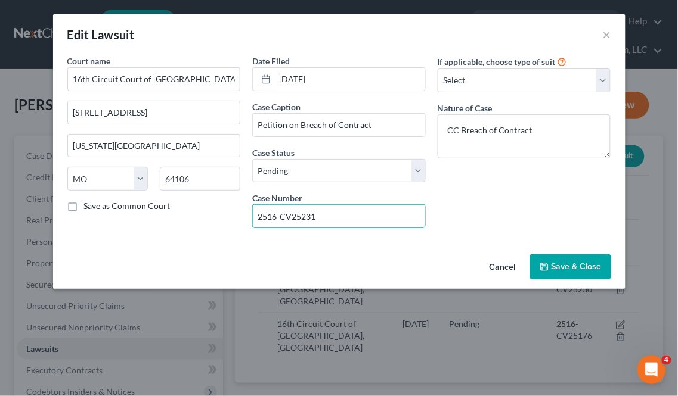
drag, startPoint x: 330, startPoint y: 218, endPoint x: 224, endPoint y: 218, distance: 106.1
click at [224, 218] on div "Court name * 16th Circuit Court of [GEOGRAPHIC_DATA], [GEOGRAPHIC_DATA] [GEOGRA…" at bounding box center [339, 146] width 556 height 183
click at [366, 128] on input "Petition on Breach of Contract" at bounding box center [339, 125] width 172 height 23
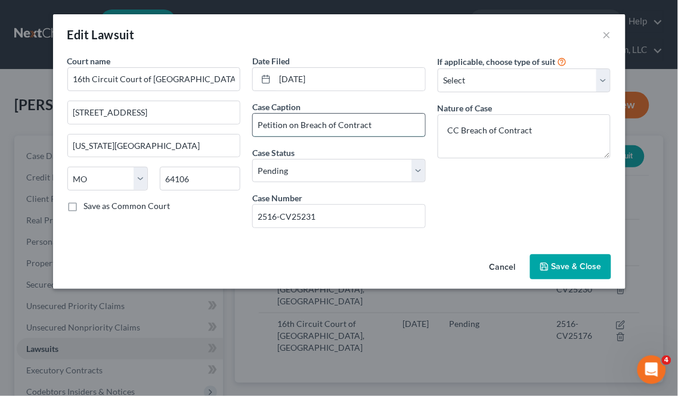
paste input "Navient Private Education Loan Trust 2018-D v [PERSON_NAME]"
type input "Navient Private Education Loan Trust 2018-D v [PERSON_NAME]"
click at [564, 272] on button "Save & Close" at bounding box center [570, 267] width 81 height 25
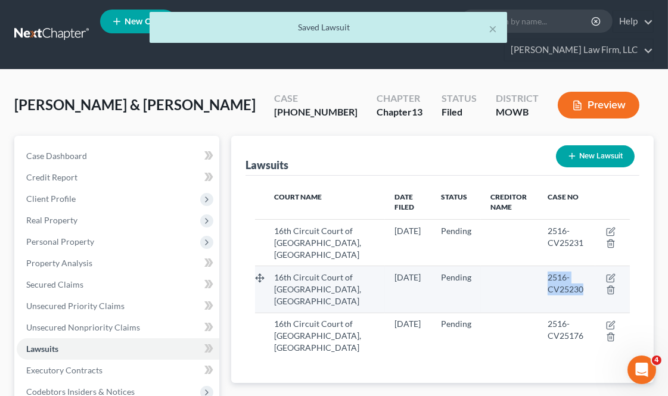
drag, startPoint x: 576, startPoint y: 291, endPoint x: 537, endPoint y: 281, distance: 40.0
click at [538, 281] on td "2516-CV25230" at bounding box center [566, 289] width 57 height 46
copy span "2516-CV25230"
click at [611, 275] on icon "button" at bounding box center [611, 279] width 10 height 10
select select "26"
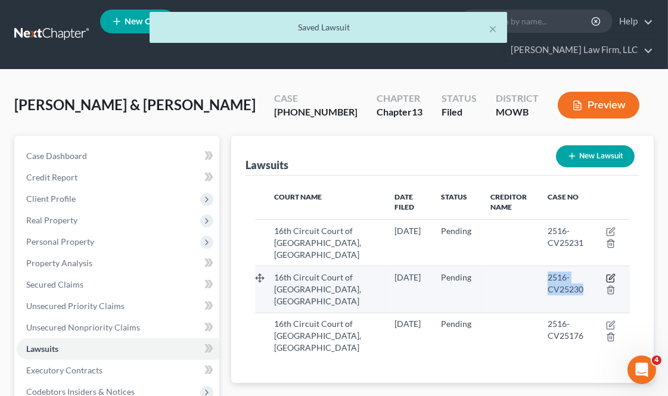
select select "0"
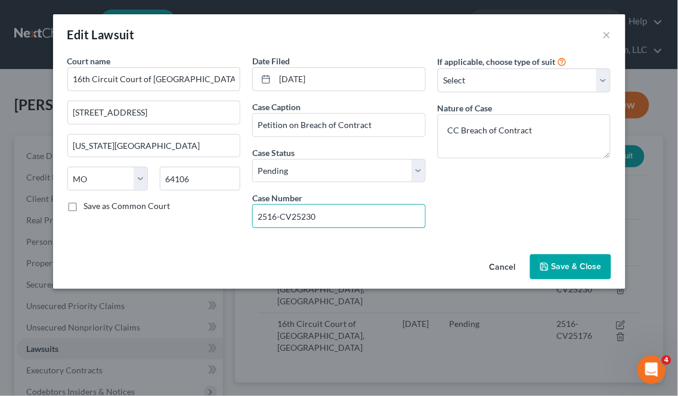
drag, startPoint x: 330, startPoint y: 219, endPoint x: 241, endPoint y: 217, distance: 88.8
click at [241, 217] on div "Court name * 16th Circuit Court of [GEOGRAPHIC_DATA], [GEOGRAPHIC_DATA] [GEOGRA…" at bounding box center [339, 146] width 556 height 183
click at [572, 269] on span "Save & Close" at bounding box center [576, 267] width 50 height 10
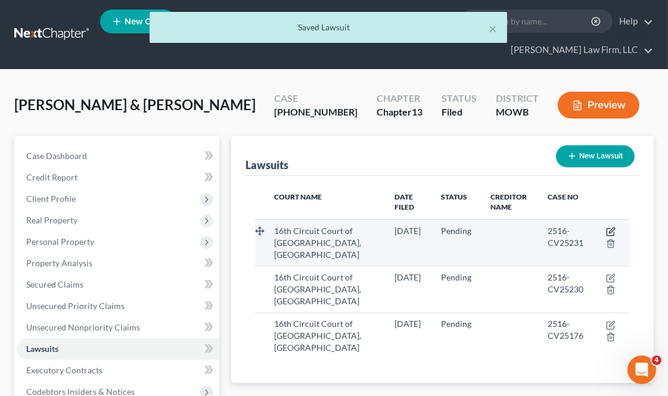
click at [612, 232] on icon "button" at bounding box center [611, 232] width 10 height 10
select select "26"
select select "0"
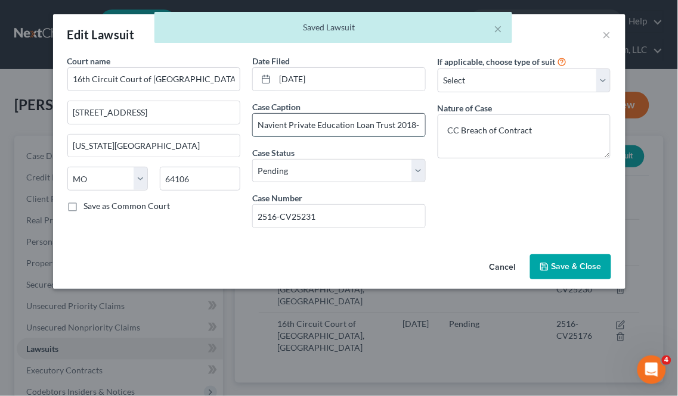
click at [410, 125] on input "Navient Private Education Loan Trust 2018-D v [PERSON_NAME]" at bounding box center [339, 125] width 172 height 23
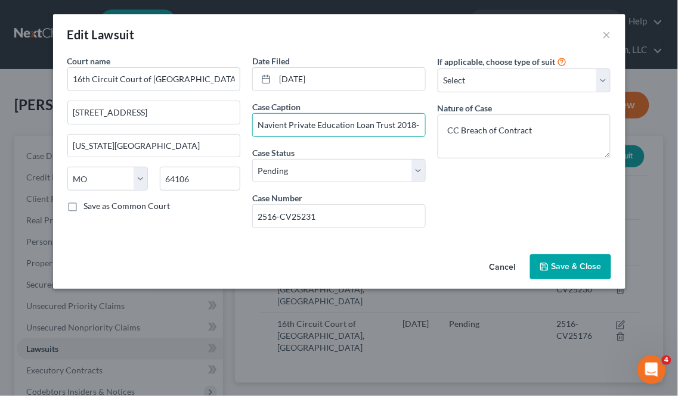
click at [551, 267] on button "Save & Close" at bounding box center [570, 267] width 81 height 25
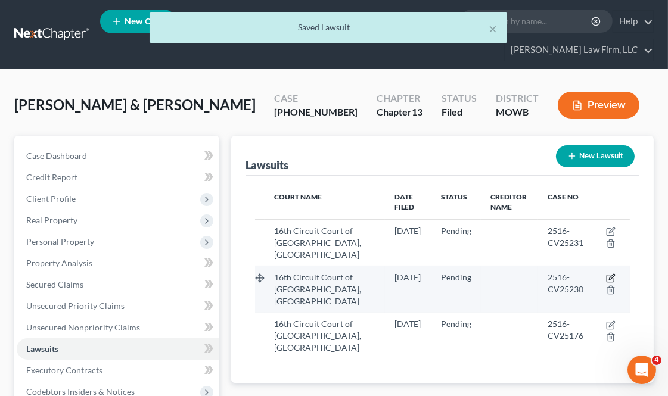
click at [610, 277] on icon "button" at bounding box center [611, 279] width 10 height 10
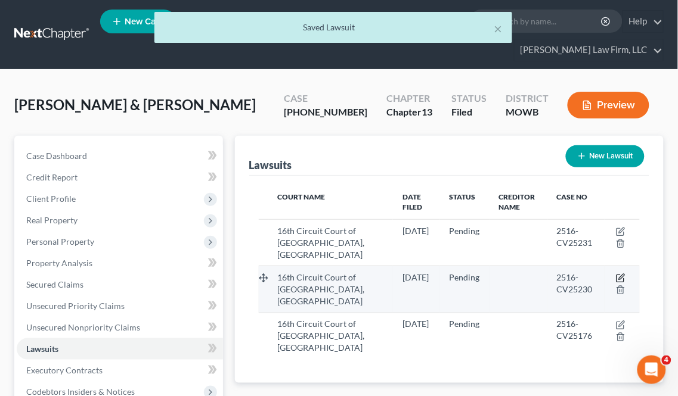
select select "26"
select select "0"
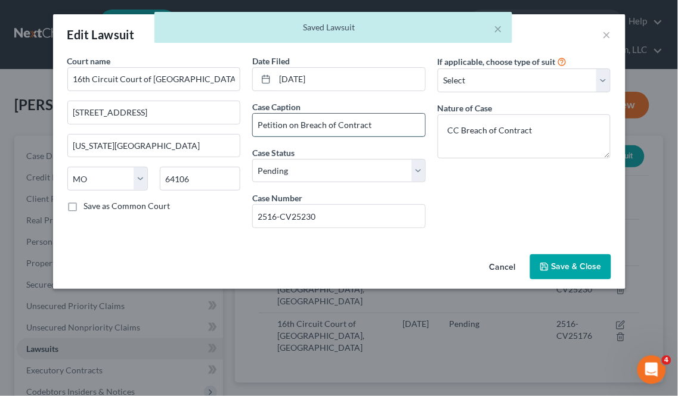
click at [378, 125] on input "Petition on Breach of Contract" at bounding box center [339, 125] width 172 height 23
paste input "Navient Private Education Loan Trust 2018-D v [PERSON_NAME]"
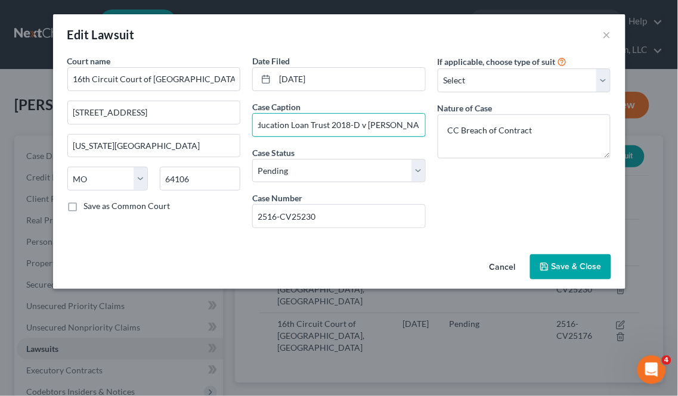
type input "Navient Private Education Loan Trust 2018-D v [PERSON_NAME]"
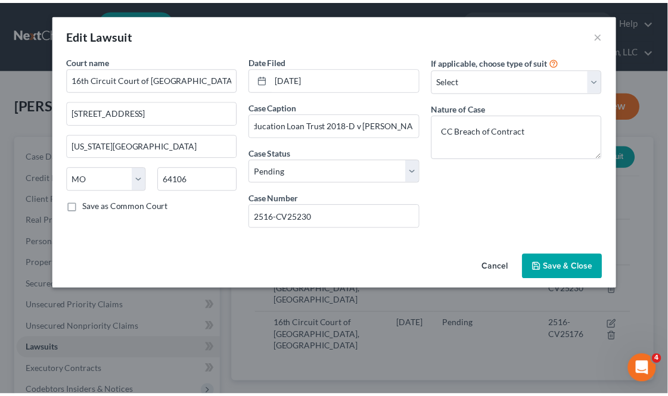
scroll to position [0, 0]
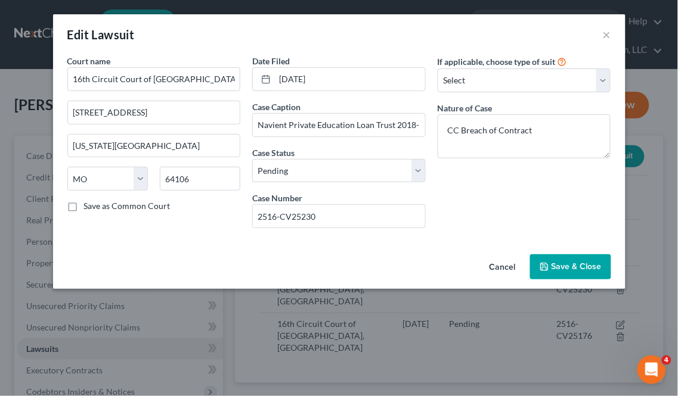
click at [561, 261] on button "Save & Close" at bounding box center [570, 267] width 81 height 25
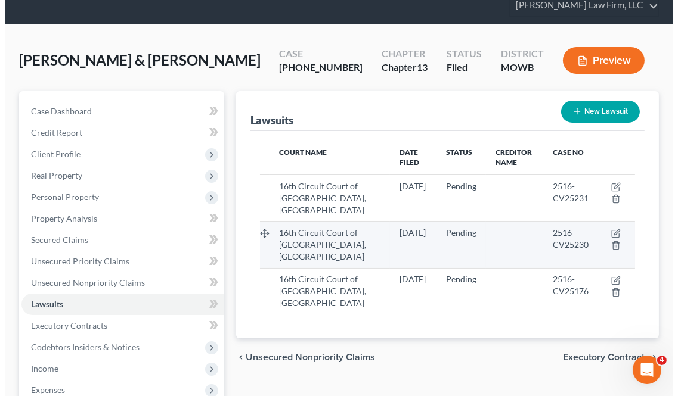
scroll to position [66, 0]
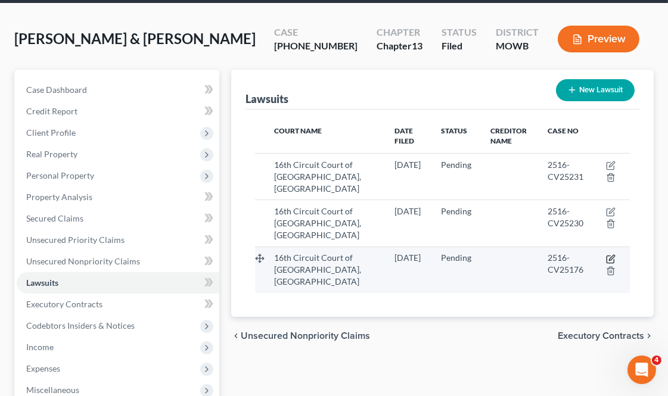
click at [610, 256] on icon "button" at bounding box center [611, 260] width 10 height 10
select select "26"
select select "0"
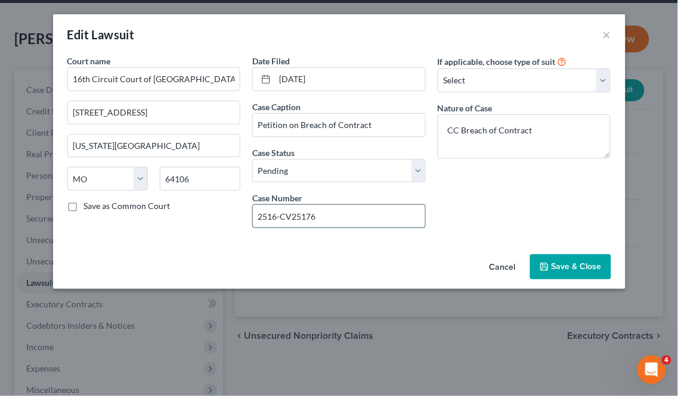
drag, startPoint x: 337, startPoint y: 213, endPoint x: 258, endPoint y: 223, distance: 79.3
click at [258, 223] on input "2516-CV25176" at bounding box center [339, 216] width 172 height 23
click at [373, 123] on input "Petition on Breach of Contract" at bounding box center [339, 125] width 172 height 23
paste input "SLM Private Education Loan Trust 2010-C v [PERSON_NAME]"
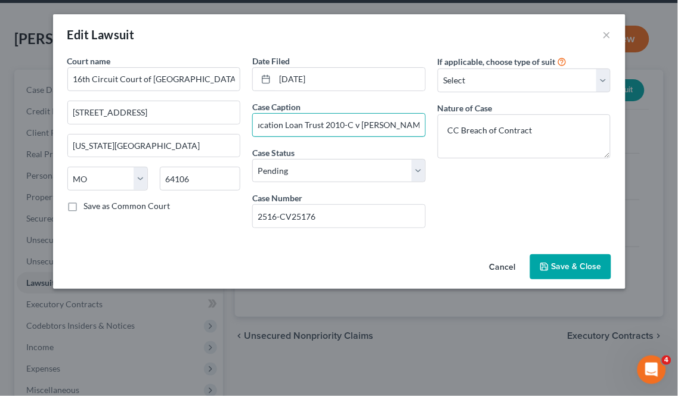
type input "SLM Private Education Loan Trust 2010-C v [PERSON_NAME]"
click at [579, 264] on span "Save & Close" at bounding box center [576, 267] width 50 height 10
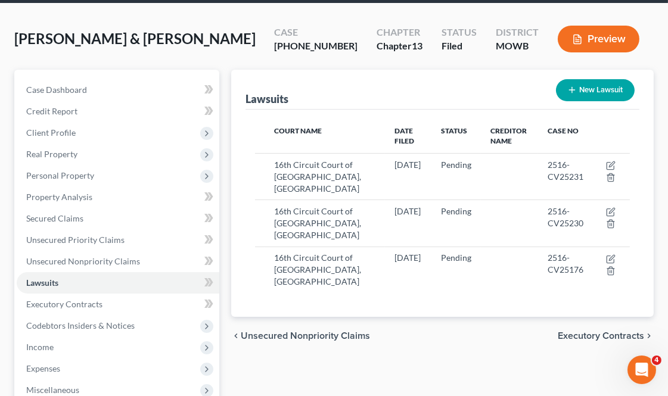
click at [598, 40] on button "Preview" at bounding box center [599, 39] width 82 height 27
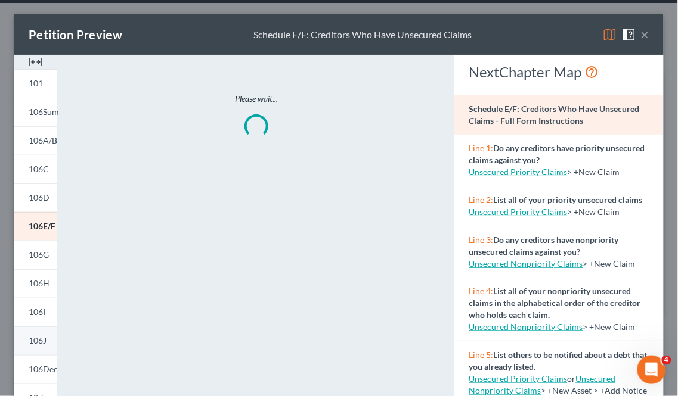
scroll to position [66, 0]
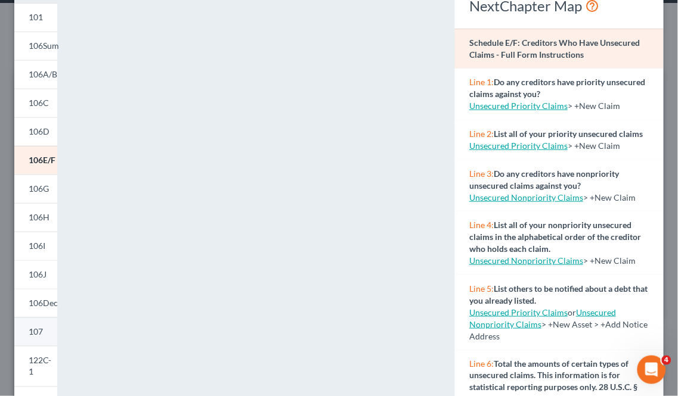
click at [37, 328] on span "107" at bounding box center [36, 332] width 14 height 10
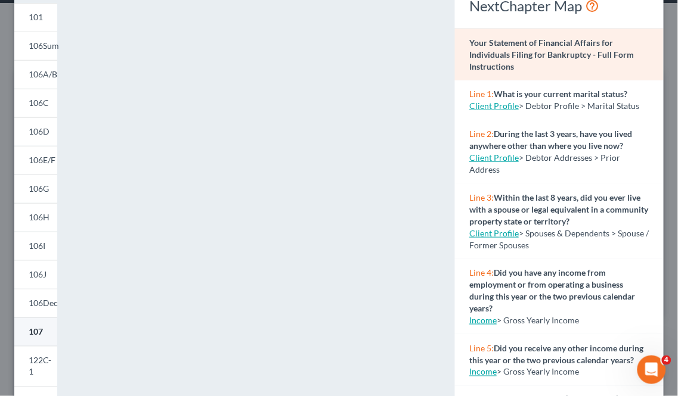
click at [32, 331] on span "107" at bounding box center [36, 332] width 14 height 10
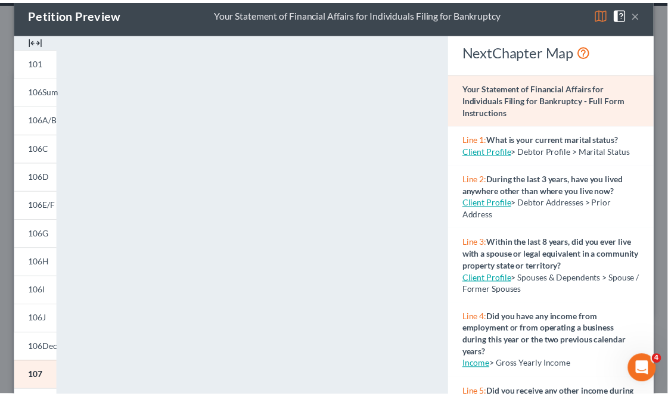
scroll to position [0, 0]
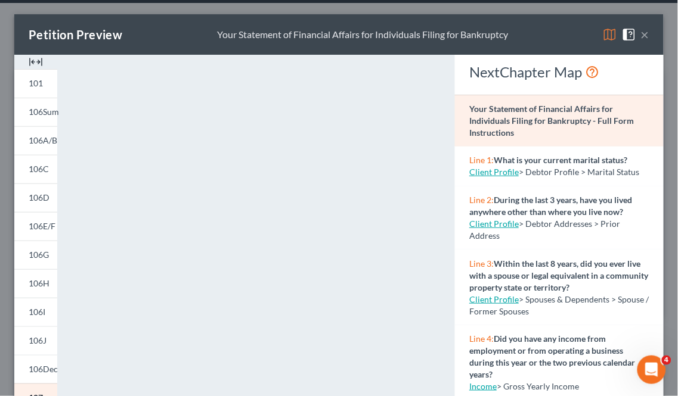
click at [641, 36] on button "×" at bounding box center [645, 34] width 8 height 14
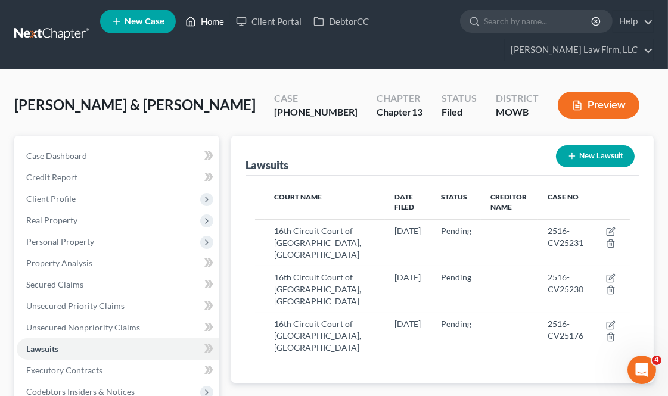
drag, startPoint x: 207, startPoint y: 19, endPoint x: 204, endPoint y: 34, distance: 15.2
click at [207, 19] on link "Home" at bounding box center [204, 21] width 51 height 21
